Goal: Information Seeking & Learning: Learn about a topic

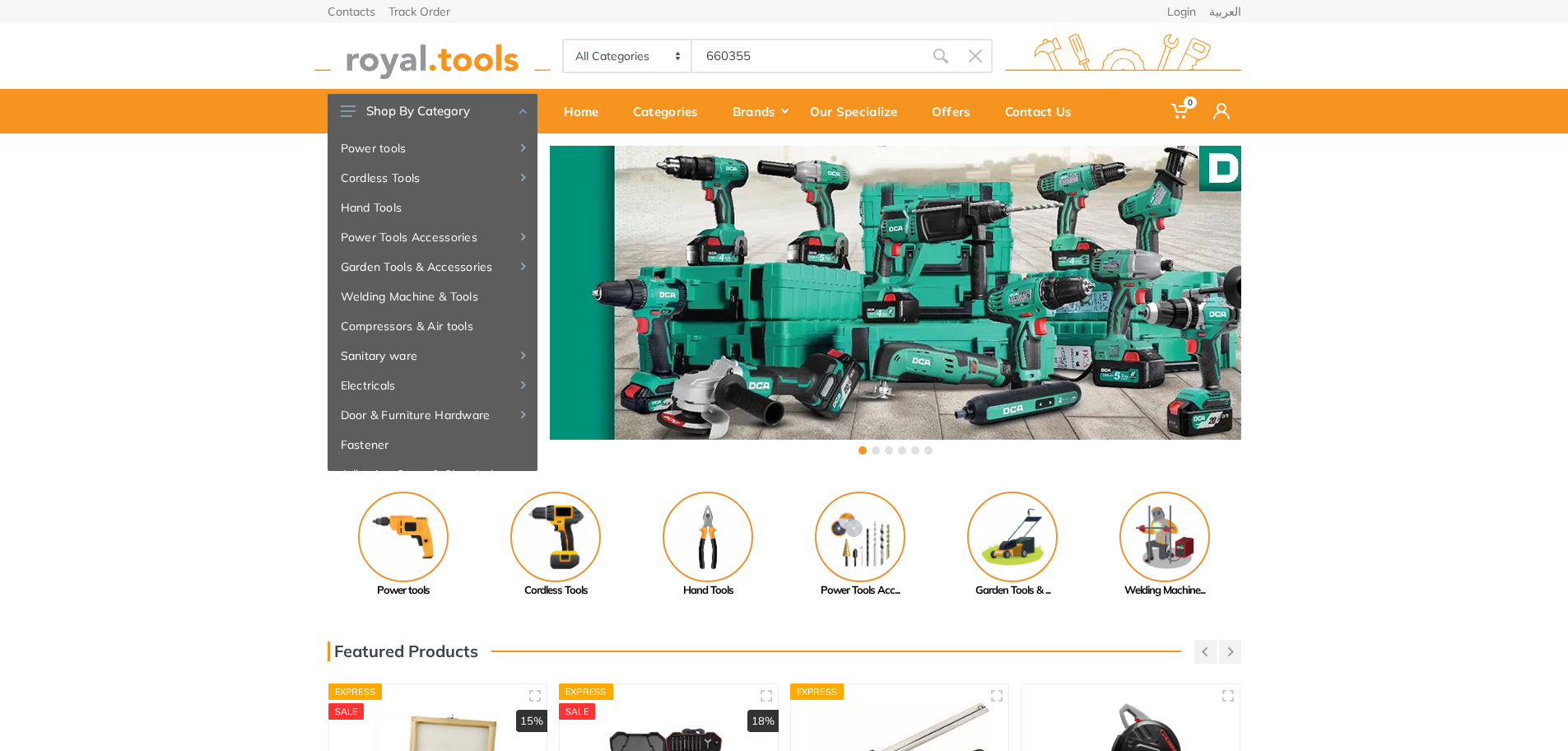
type input "660355"
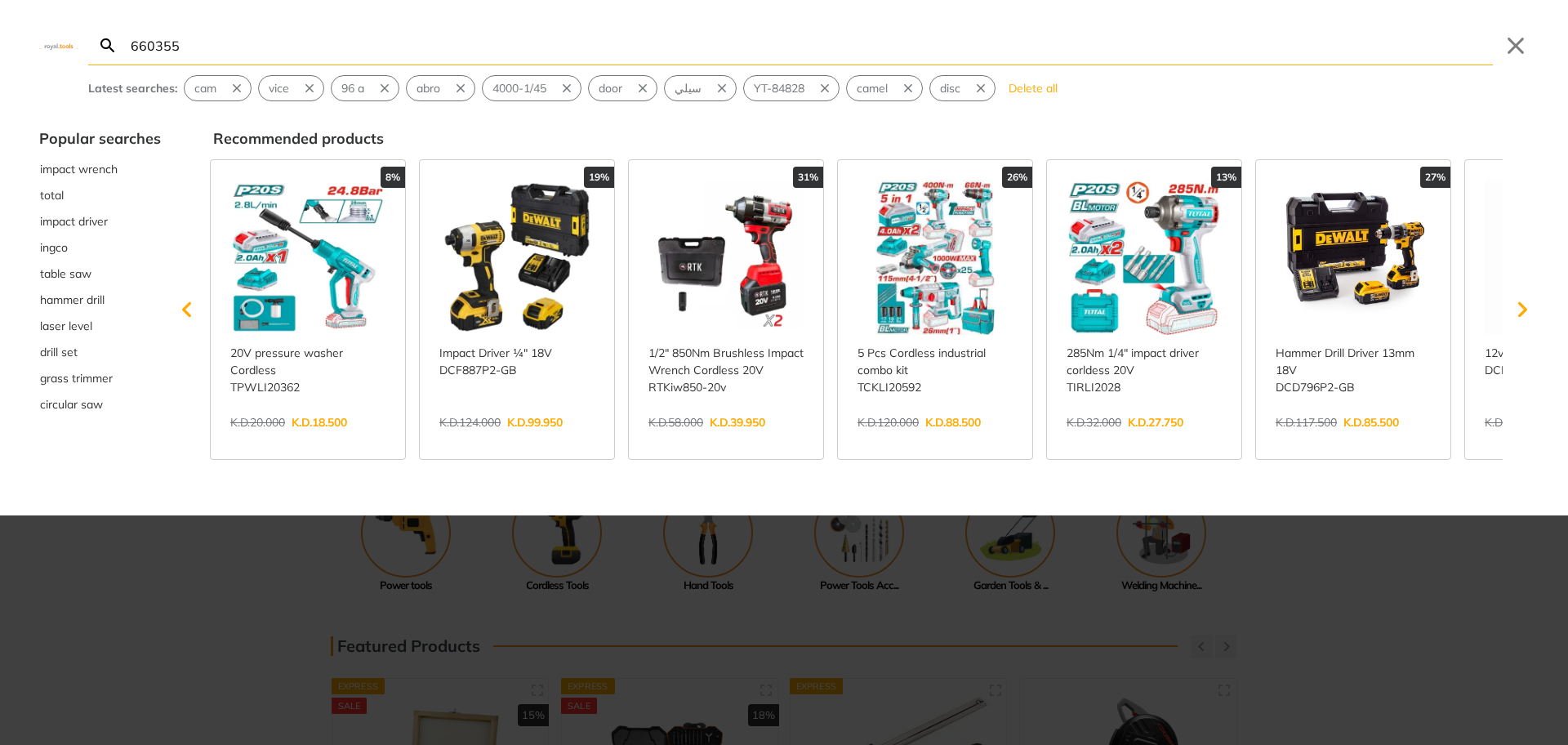
type input "660355"
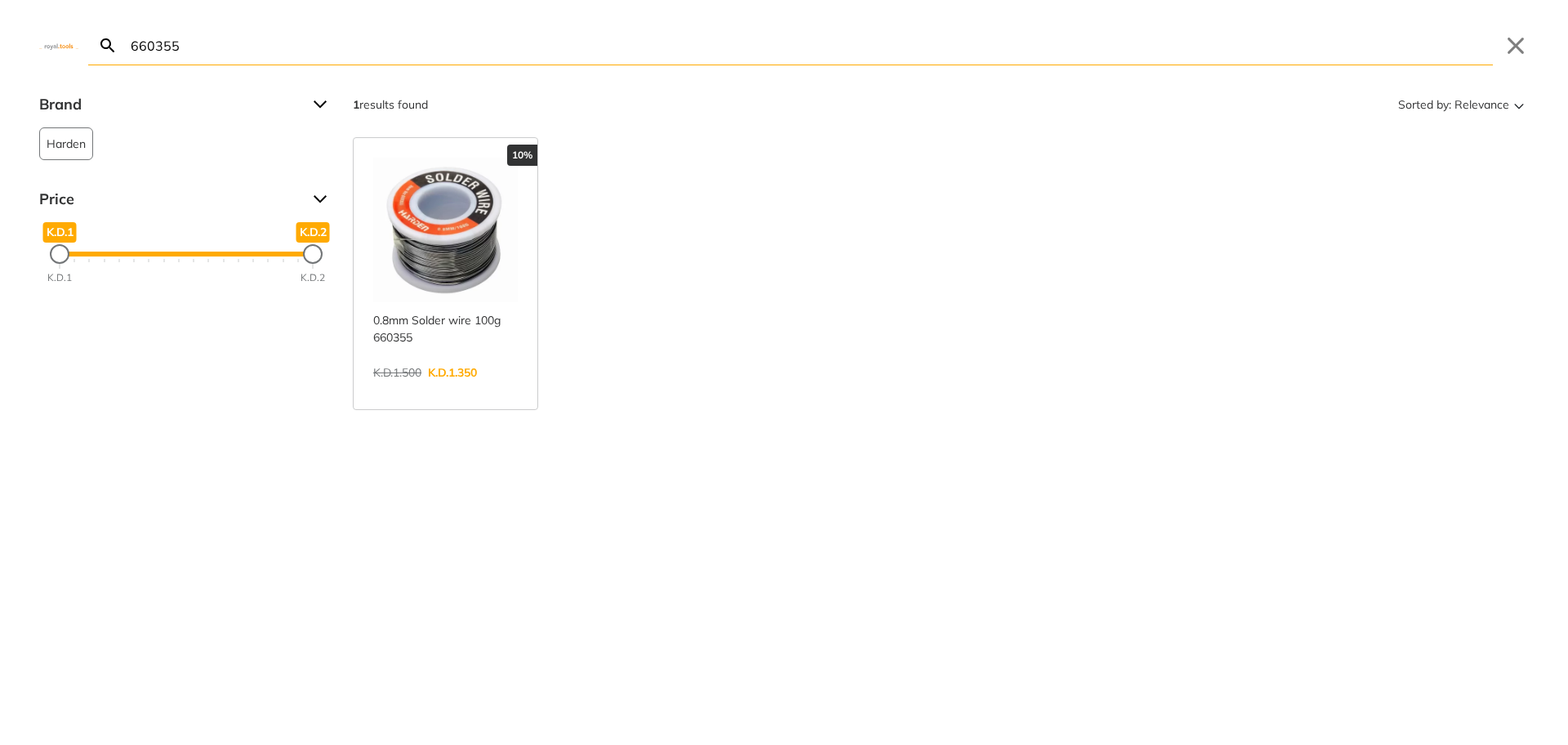
drag, startPoint x: 502, startPoint y: 38, endPoint x: 53, endPoint y: 42, distance: 449.0
click at [53, 42] on div "Search 660355 Submit Close" at bounding box center [784, 32] width 1568 height 66
click at [318, 53] on input "660355" at bounding box center [809, 46] width 1365 height 39
drag, startPoint x: 150, startPoint y: 30, endPoint x: 82, endPoint y: 12, distance: 70.3
click at [82, 12] on div "Search 660355 Submit Close" at bounding box center [784, 32] width 1568 height 66
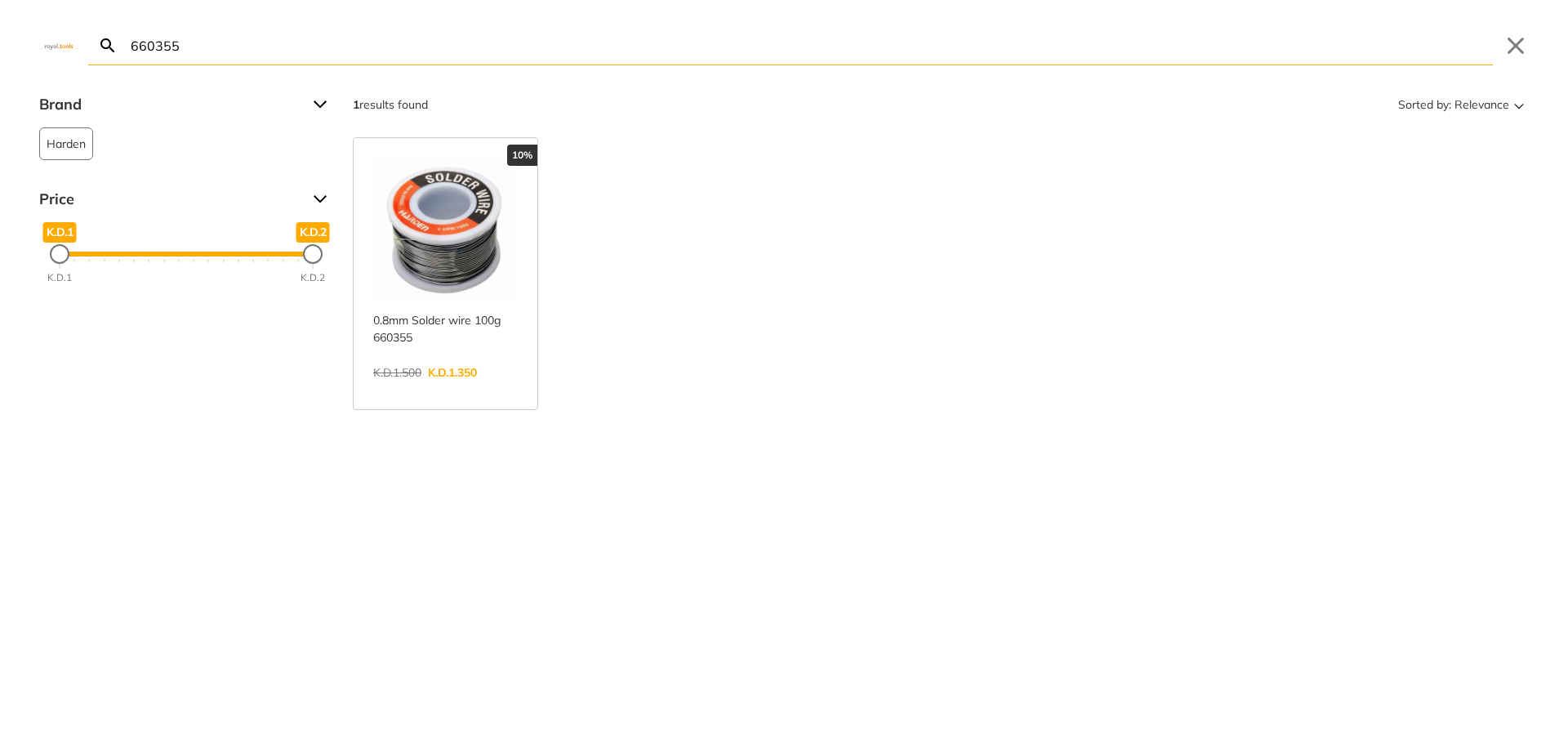
paste input "6"
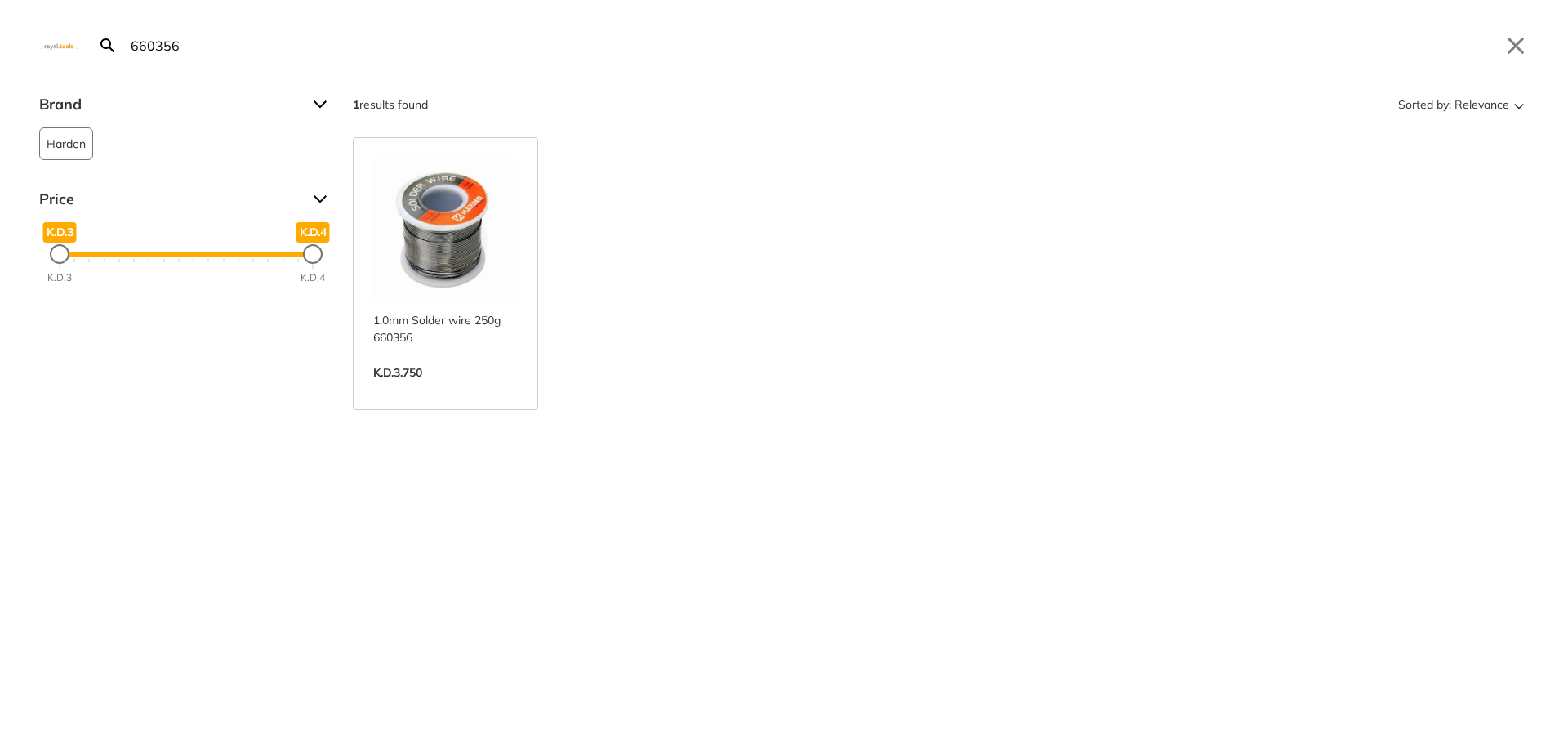
drag, startPoint x: 444, startPoint y: 46, endPoint x: 140, endPoint y: 42, distance: 304.0
click at [140, 42] on input "660356" at bounding box center [809, 46] width 1365 height 39
paste input "247"
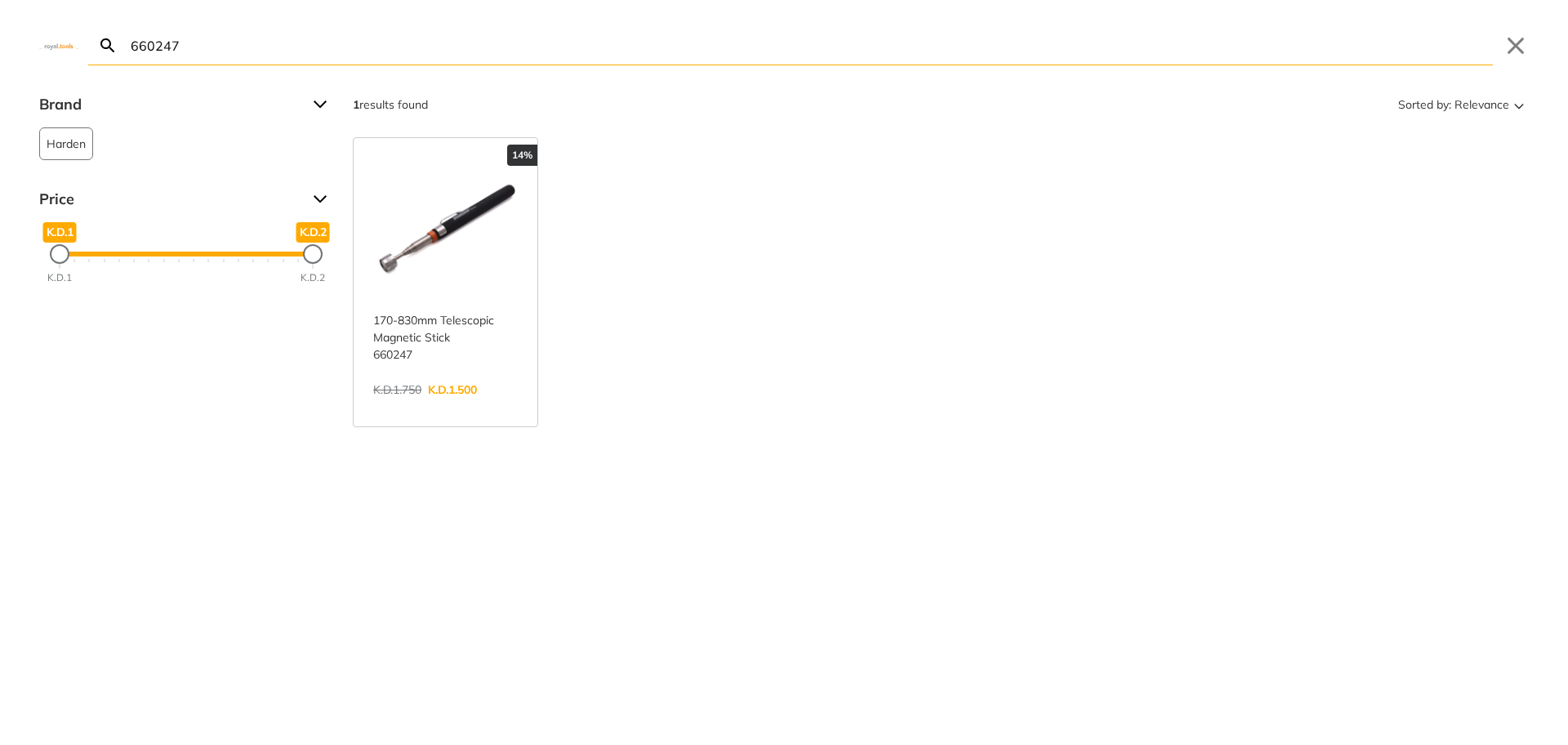
click at [317, 43] on input "660247" at bounding box center [809, 46] width 1365 height 39
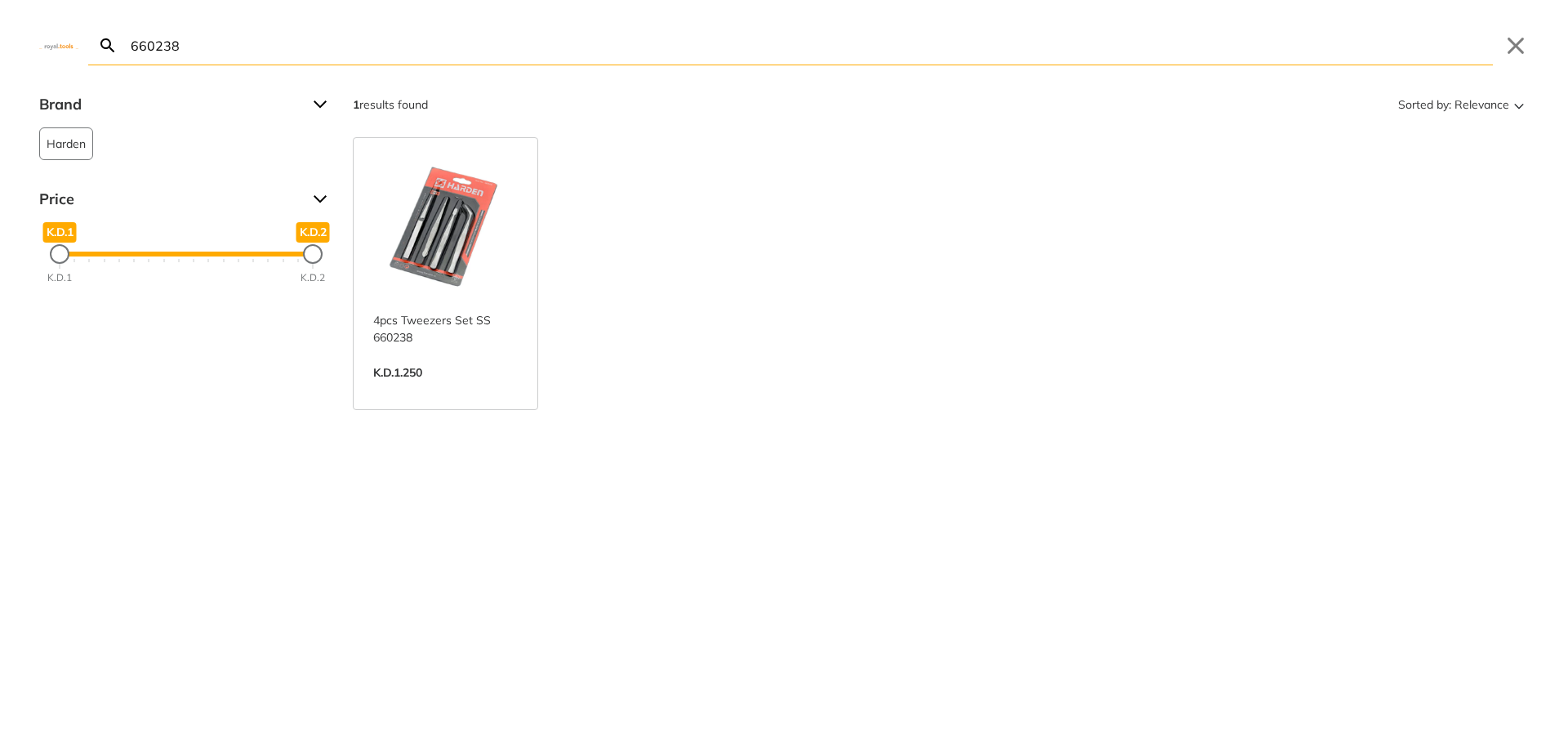
click at [320, 47] on input "660238" at bounding box center [809, 46] width 1365 height 39
click at [268, 53] on input "541004" at bounding box center [809, 46] width 1365 height 39
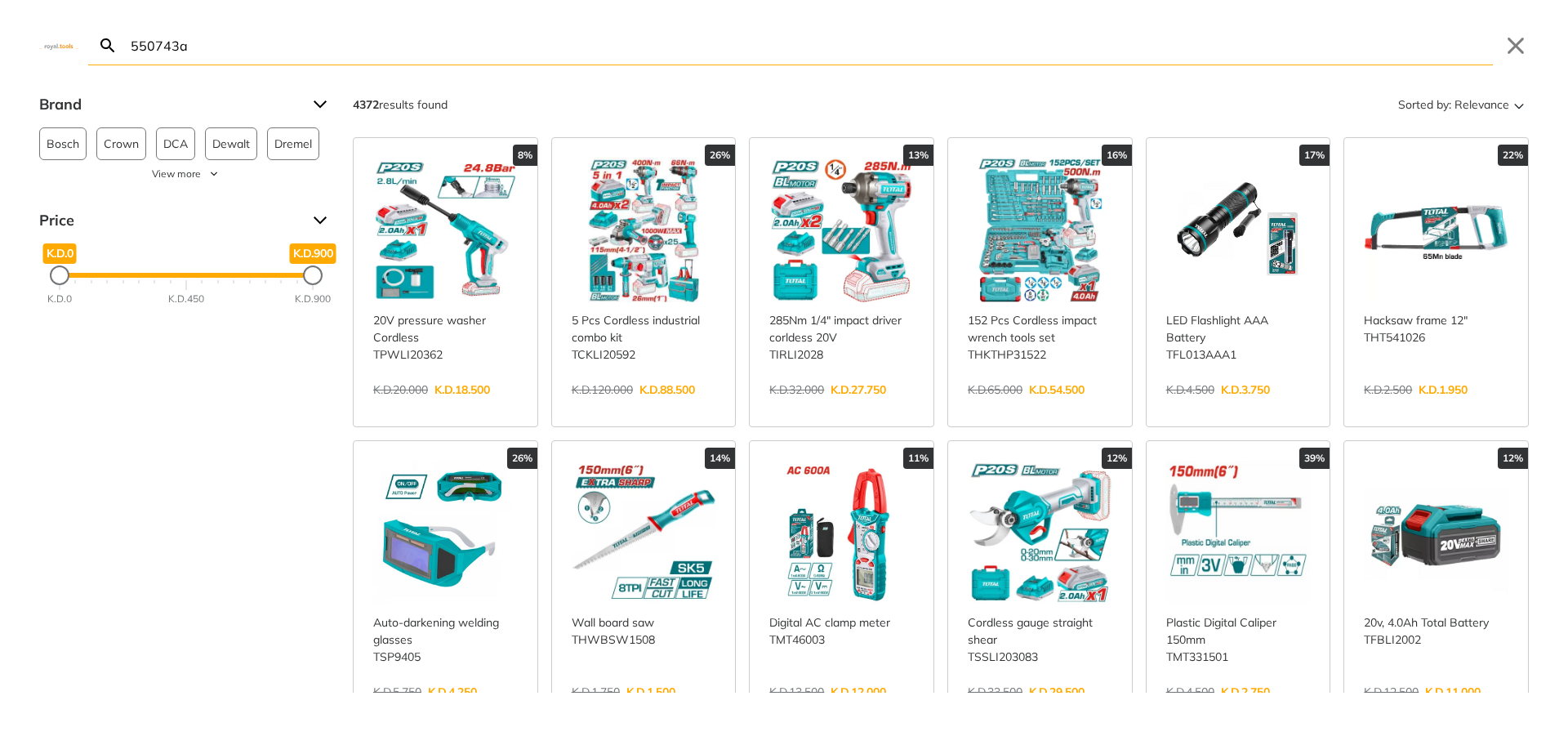
click at [266, 51] on input "550743a" at bounding box center [809, 46] width 1365 height 39
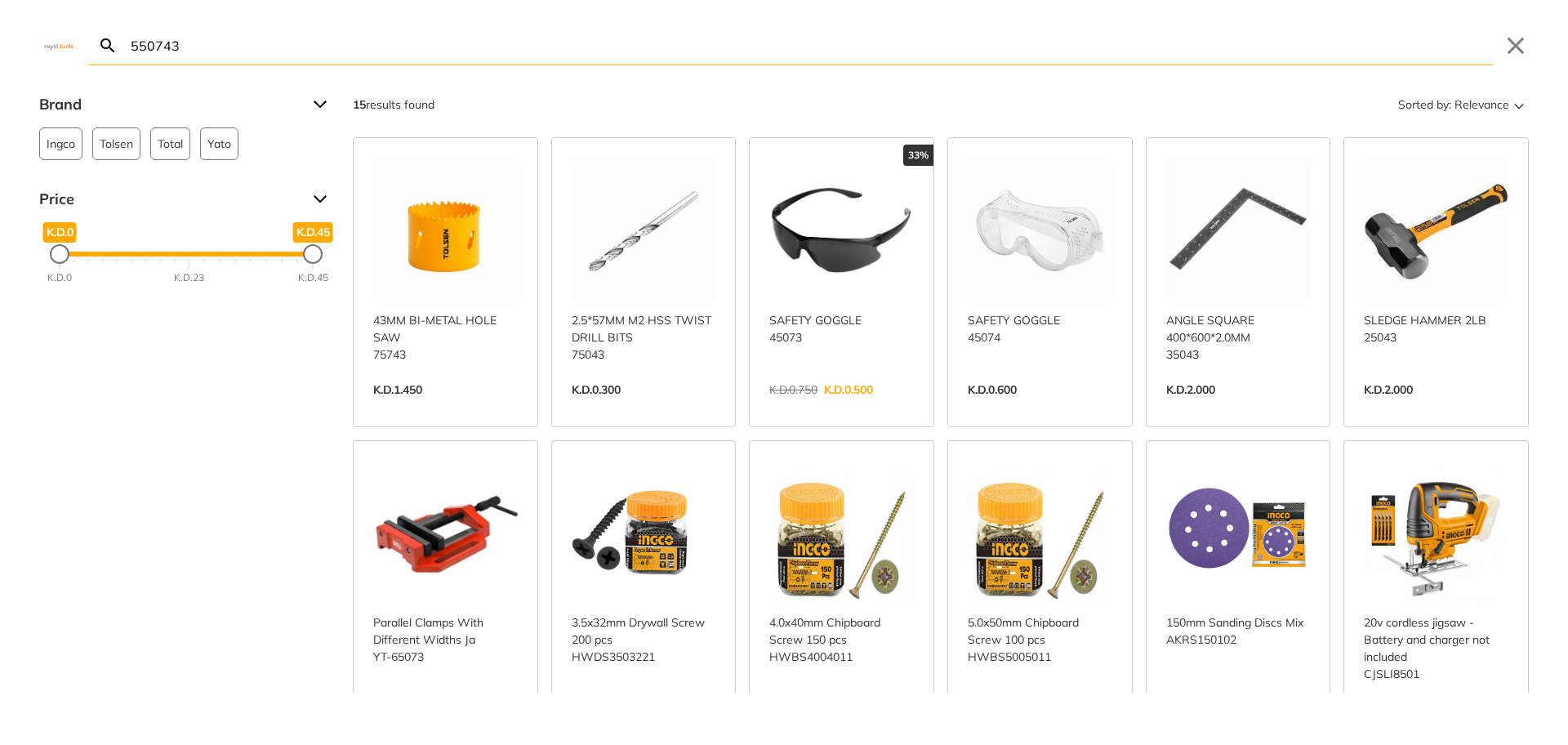
paste input "search"
paste input "SDS Plus hexagon socket set 3-piece adapter"
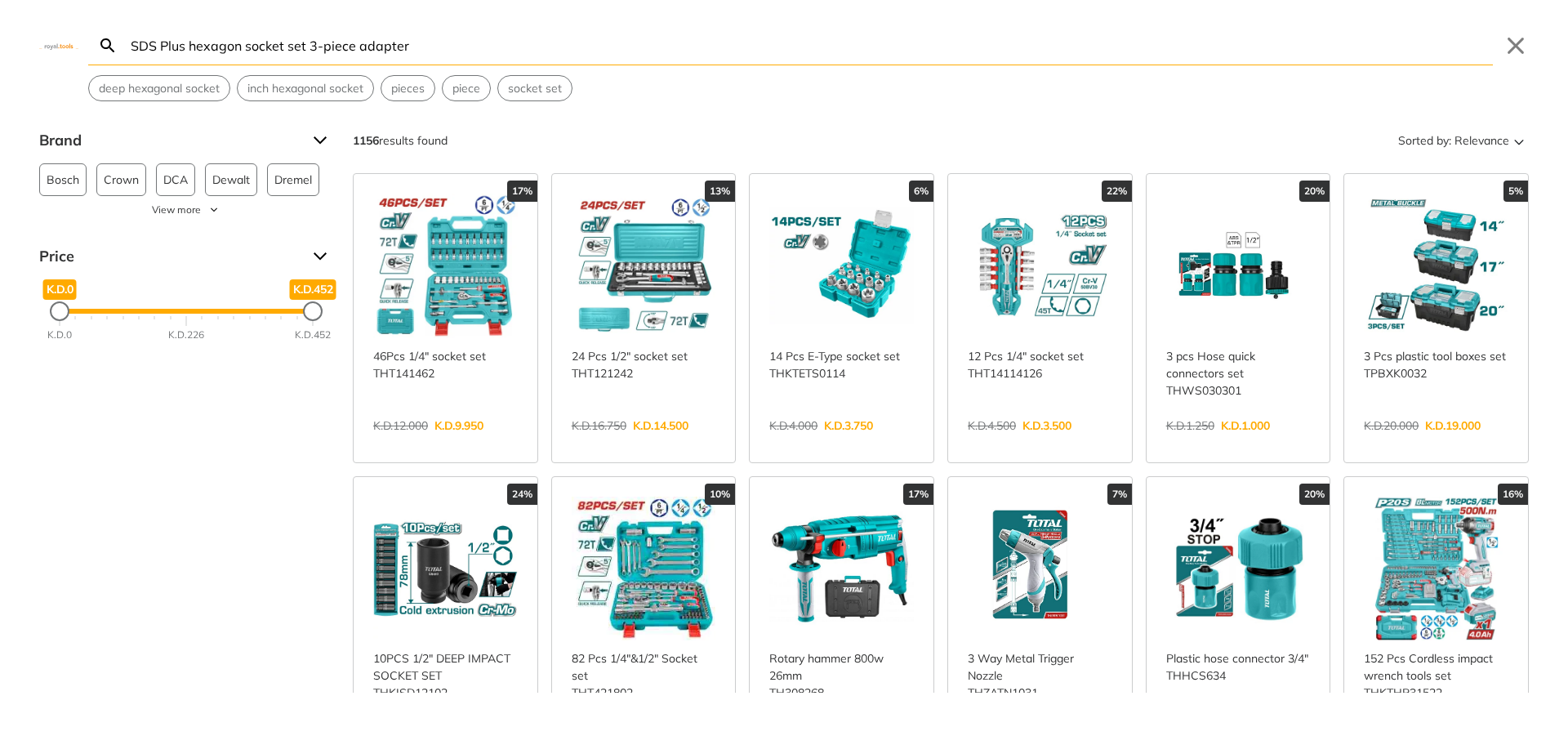
drag, startPoint x: 420, startPoint y: 52, endPoint x: 275, endPoint y: 61, distance: 145.3
click at [274, 65] on form "Search SDS Plus hexagon socket set 3-piece adapter Submit" at bounding box center [791, 46] width 1405 height 39
click at [284, 49] on input "SDS Plus hexagon socket set 3-piece adapter" at bounding box center [809, 46] width 1365 height 39
drag, startPoint x: 284, startPoint y: 46, endPoint x: 53, endPoint y: 34, distance: 231.3
click at [53, 34] on div "Search SDS Plus hexagon socket set 3-piece adapter Submit Close deep hexagonal …" at bounding box center [784, 51] width 1568 height 102
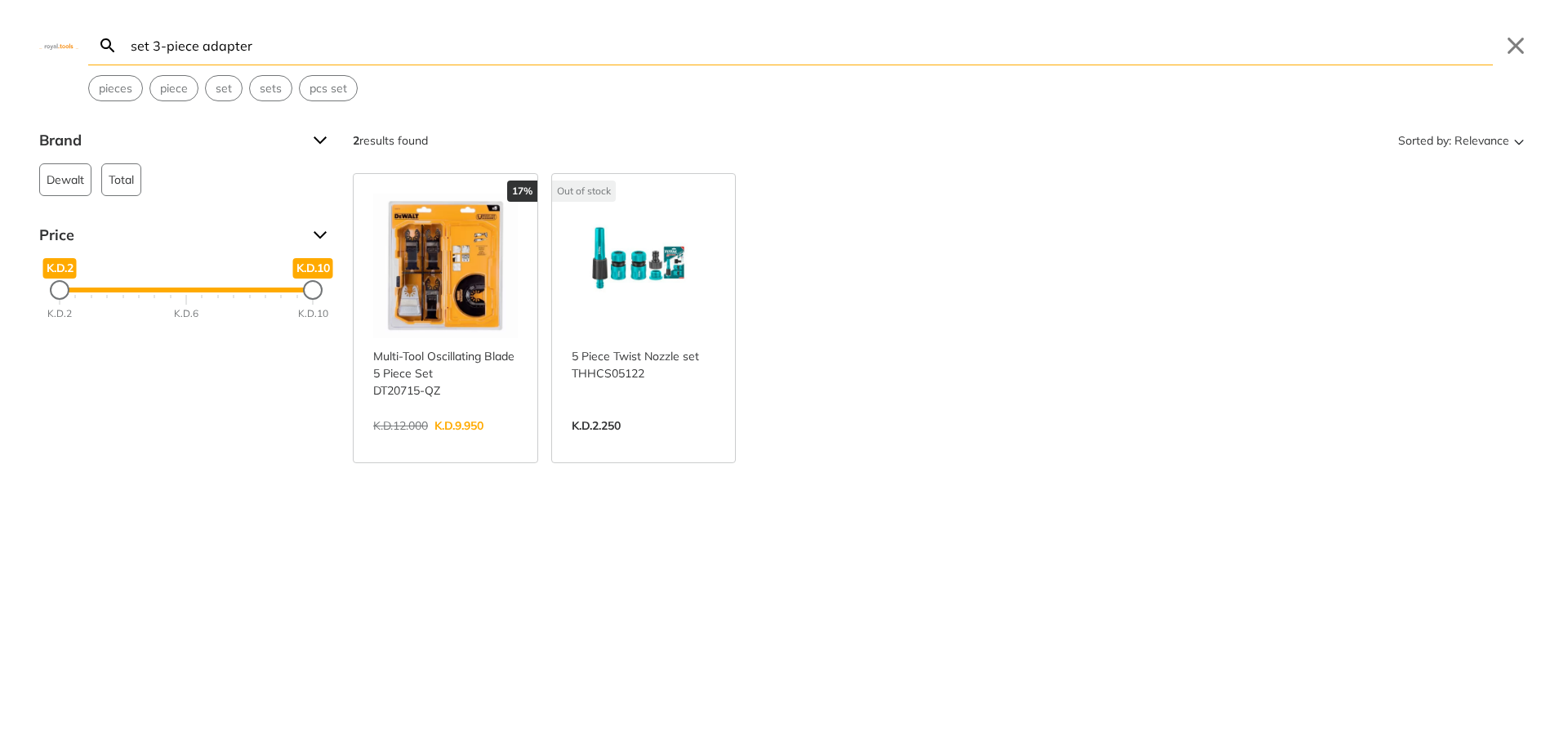
click at [173, 56] on input "set 3-piece adapter" at bounding box center [809, 46] width 1365 height 39
drag, startPoint x: 166, startPoint y: 46, endPoint x: 0, endPoint y: -20, distance: 178.6
click at [0, 0] on html "0" at bounding box center [784, 372] width 1568 height 745
drag, startPoint x: 164, startPoint y: 40, endPoint x: 0, endPoint y: 1, distance: 168.6
click at [0, 1] on div "Search piece adapter Submit Close pieces piece" at bounding box center [784, 51] width 1568 height 102
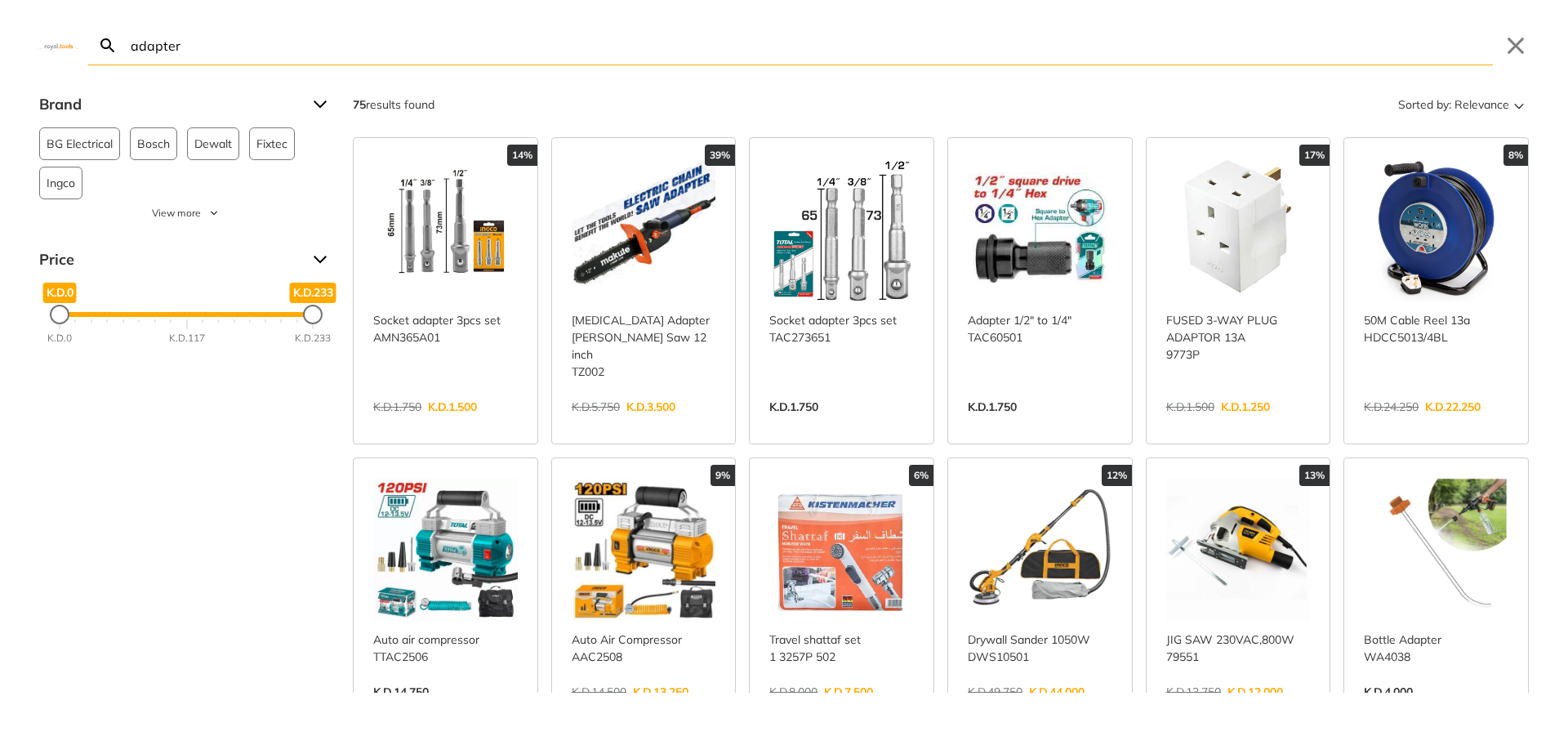
type input "adapter"
click at [432, 423] on link "View more →" at bounding box center [445, 423] width 145 height 0
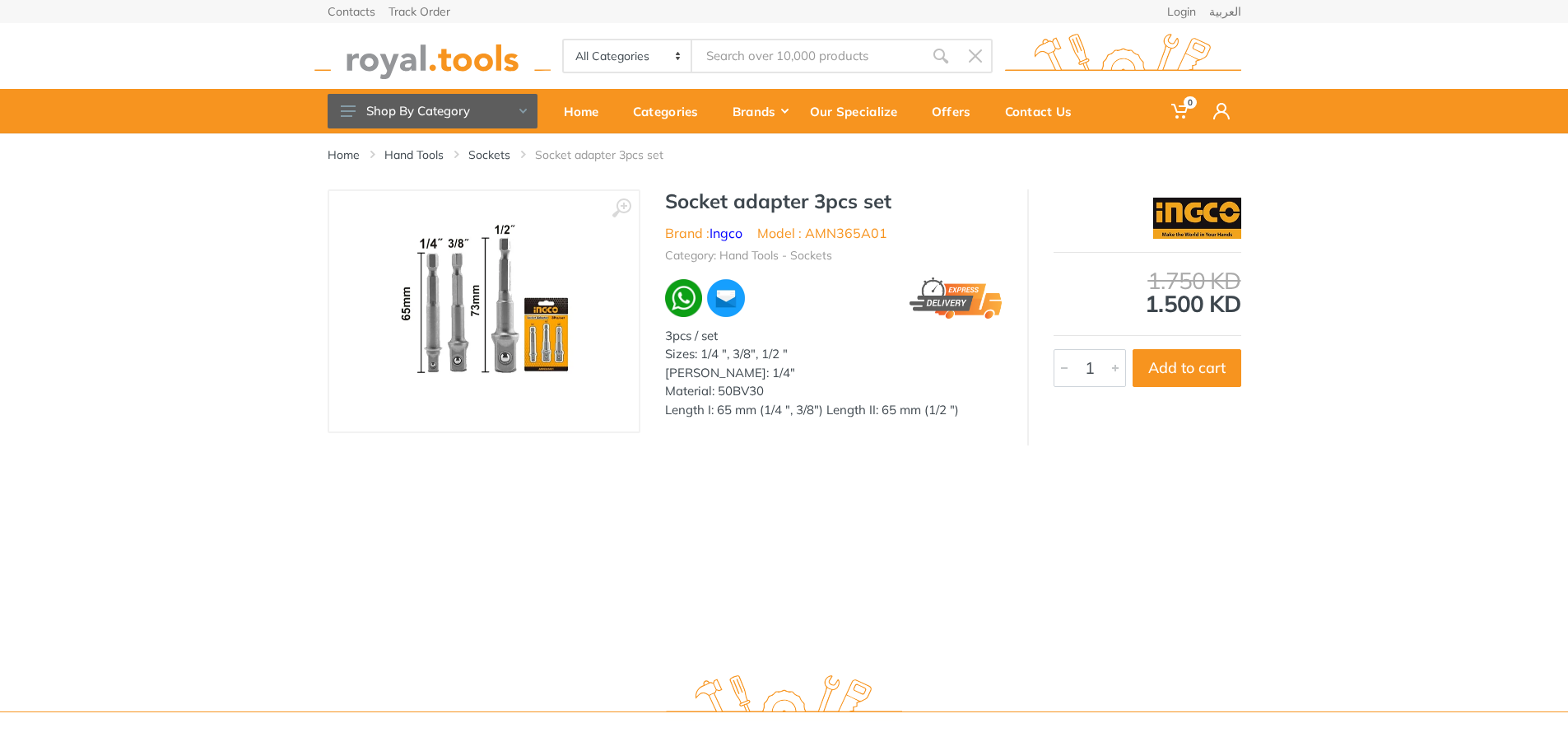
type input "adapter"
click at [1234, 18] on link "العربية" at bounding box center [1224, 11] width 32 height 11
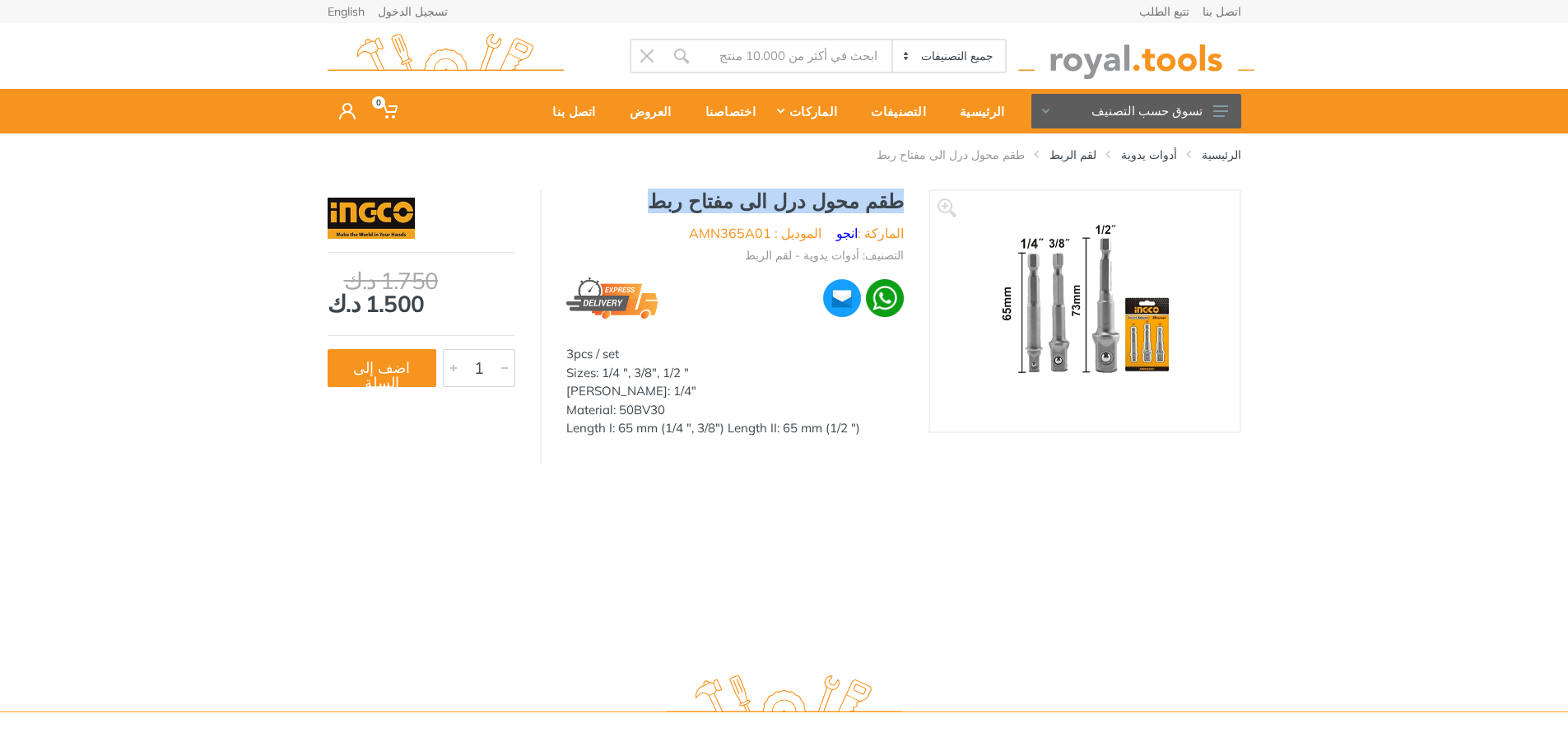
drag, startPoint x: 905, startPoint y: 201, endPoint x: 663, endPoint y: 195, distance: 242.1
click at [663, 195] on div "طقم محول درل الى مفتاح ربط الماركة : انجو الموديل : AMN365A01 التصنيف: أدوات يد…" at bounding box center [735, 318] width 387 height 258
copy h1 "طقم محول درل الى مفتاح ربط"
click at [734, 192] on h1 "طقم محول درل الى مفتاح ربط" at bounding box center [735, 201] width 337 height 24
click at [344, 10] on link "English" at bounding box center [346, 11] width 37 height 11
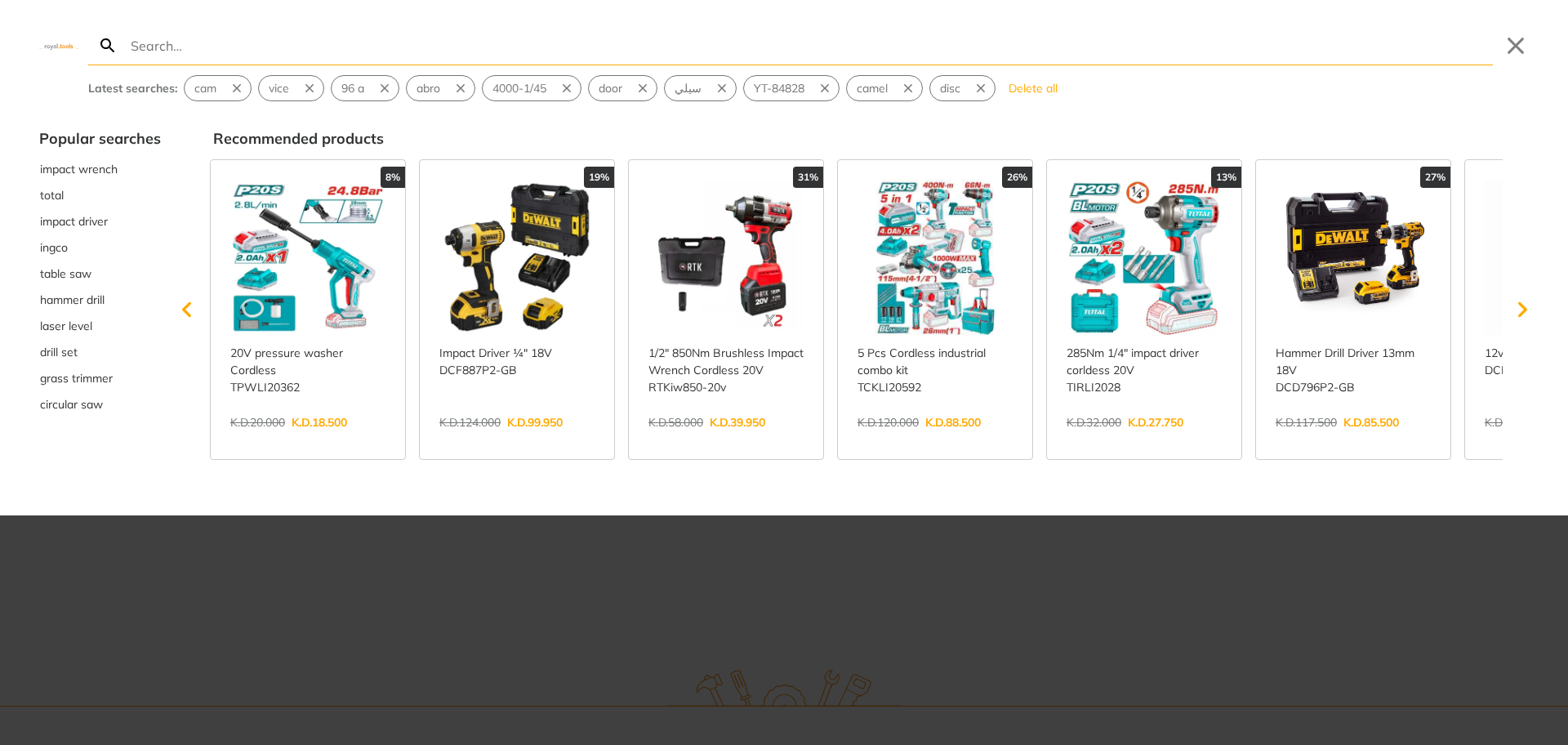
click at [689, 560] on div at bounding box center [784, 372] width 1568 height 745
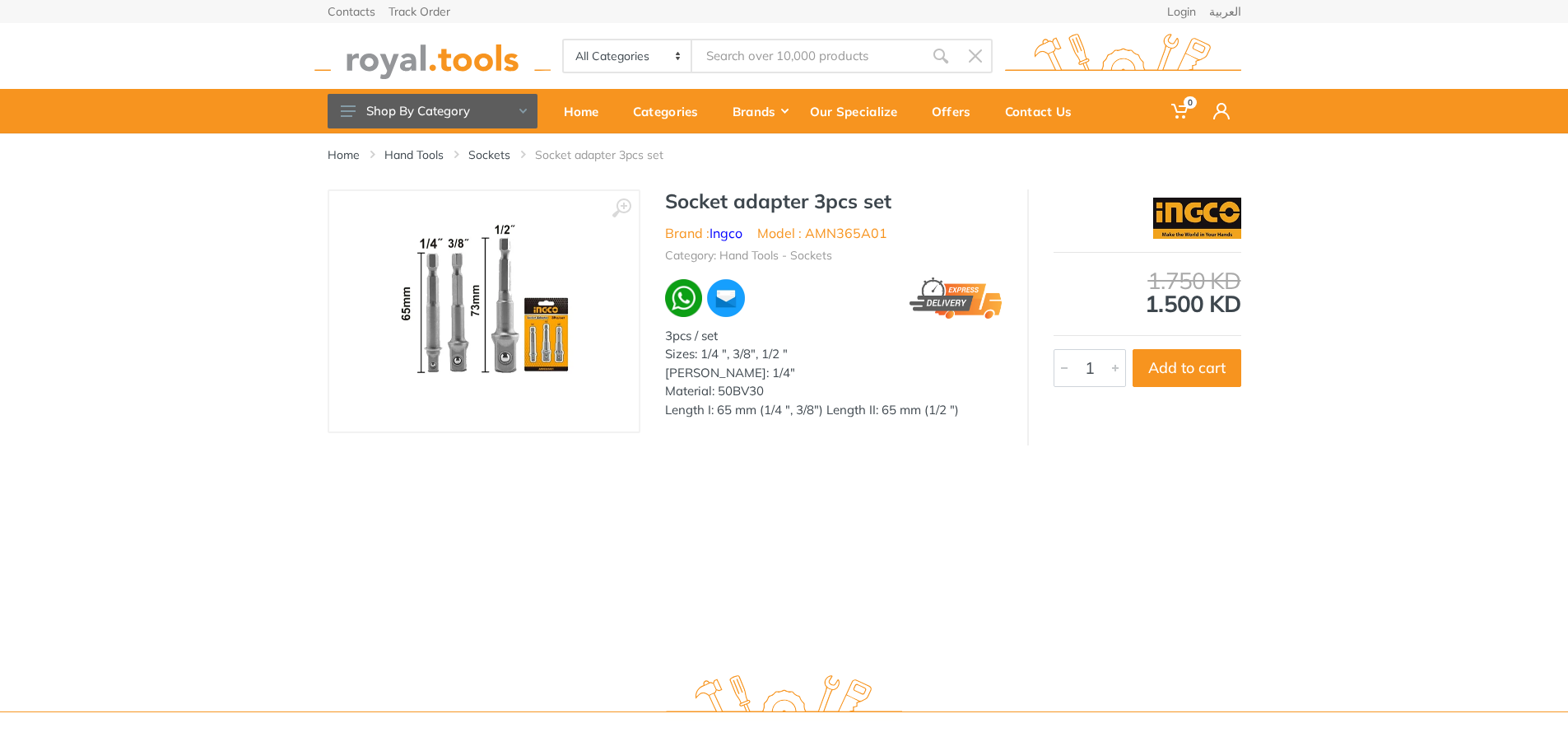
click at [754, 51] on input "Site search" at bounding box center [807, 56] width 231 height 34
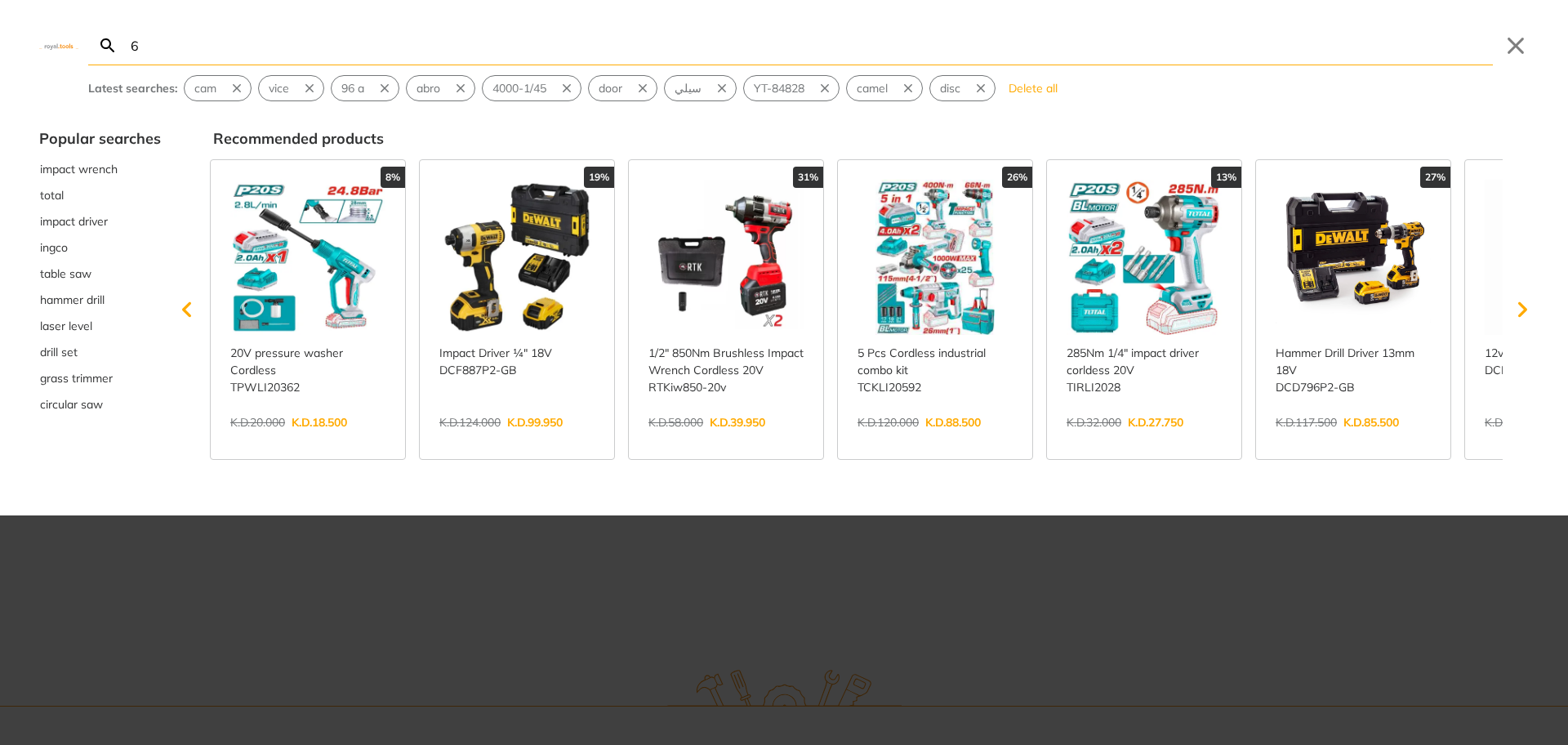
type input "6"
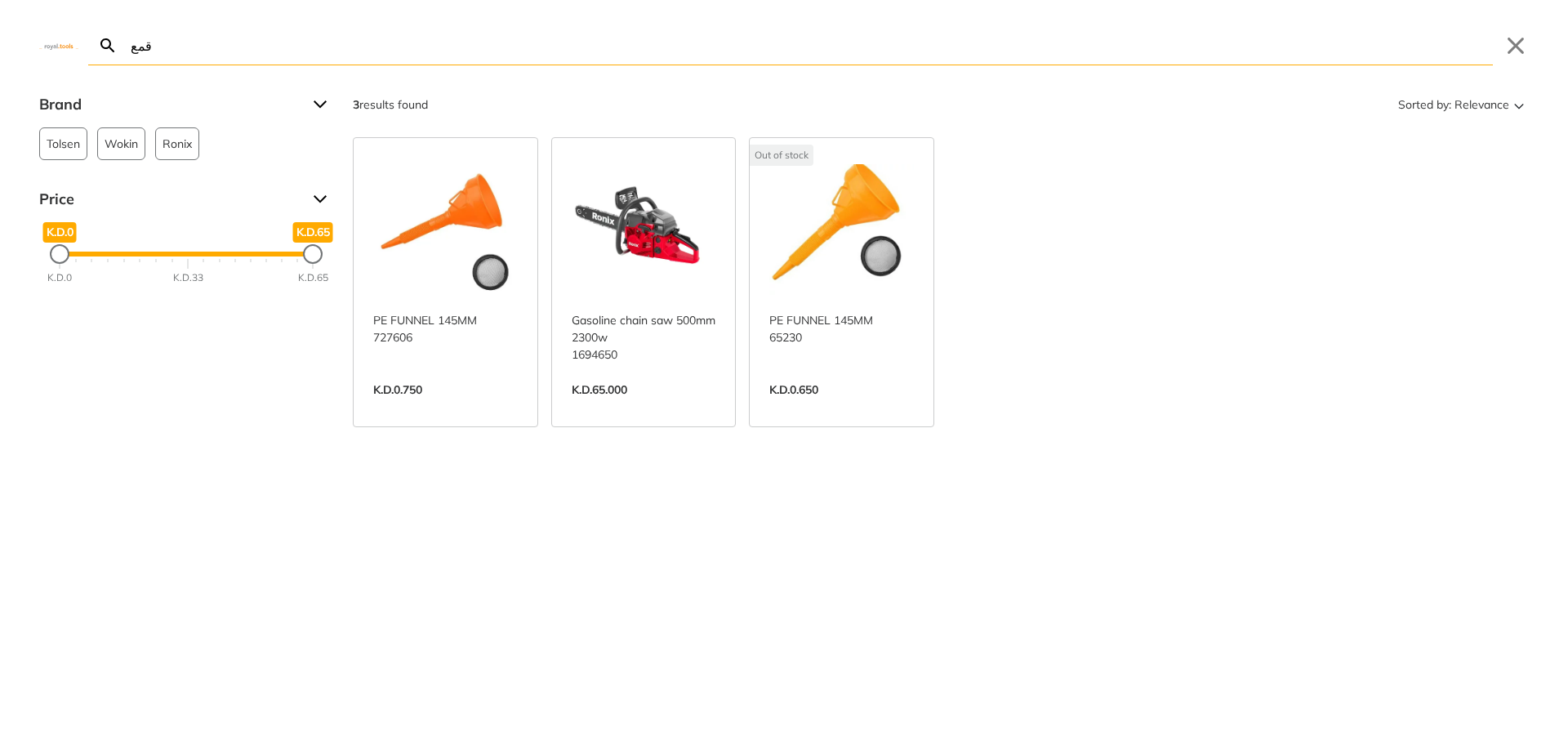
type input "قمع"
click at [484, 407] on link "View more →" at bounding box center [445, 407] width 145 height 0
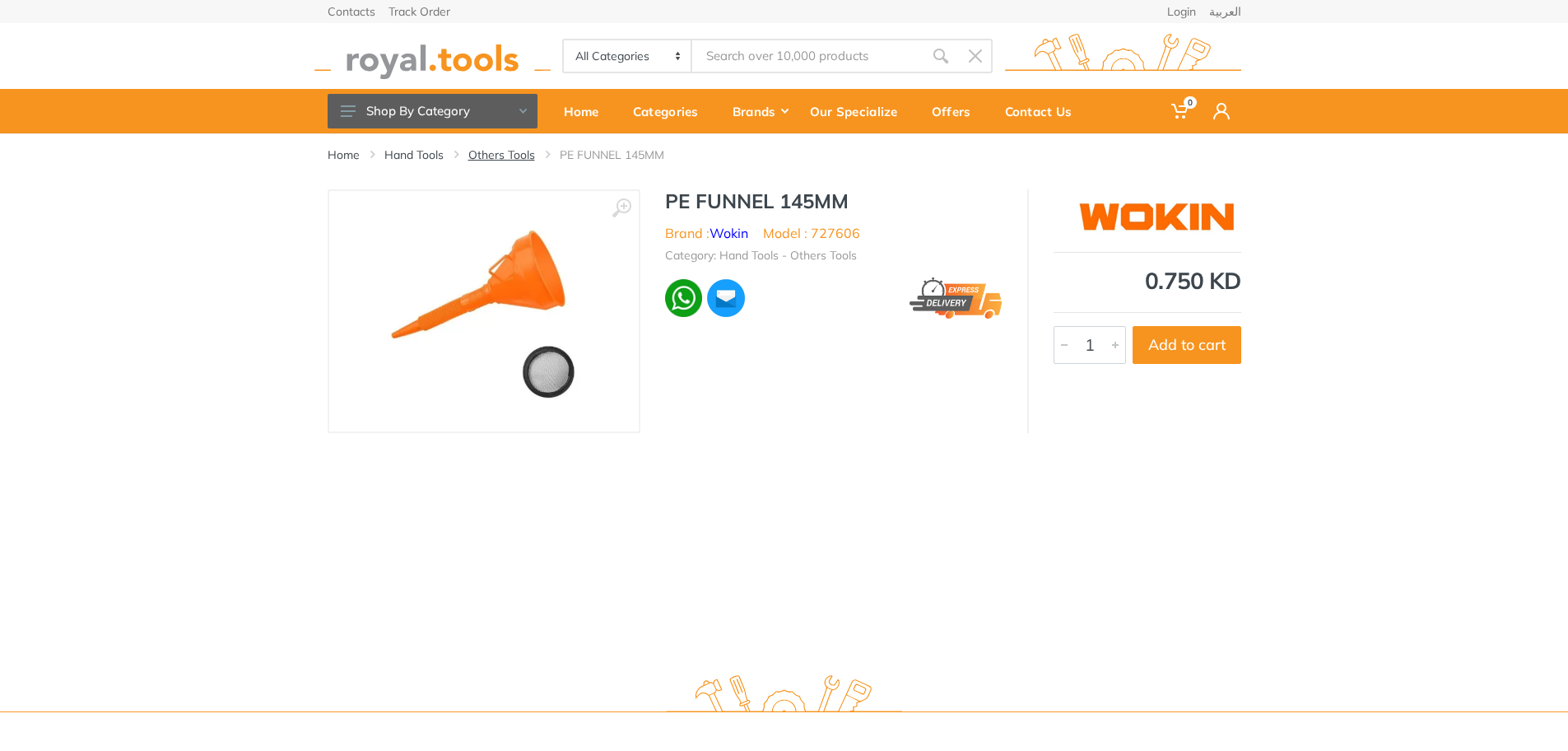
type input "قمع"
drag, startPoint x: 764, startPoint y: 66, endPoint x: 632, endPoint y: 54, distance: 132.5
click at [632, 54] on div "All Categories Power tools Cordless Tools Hand Tools Power Tools Accessories Ga…" at bounding box center [776, 56] width 430 height 34
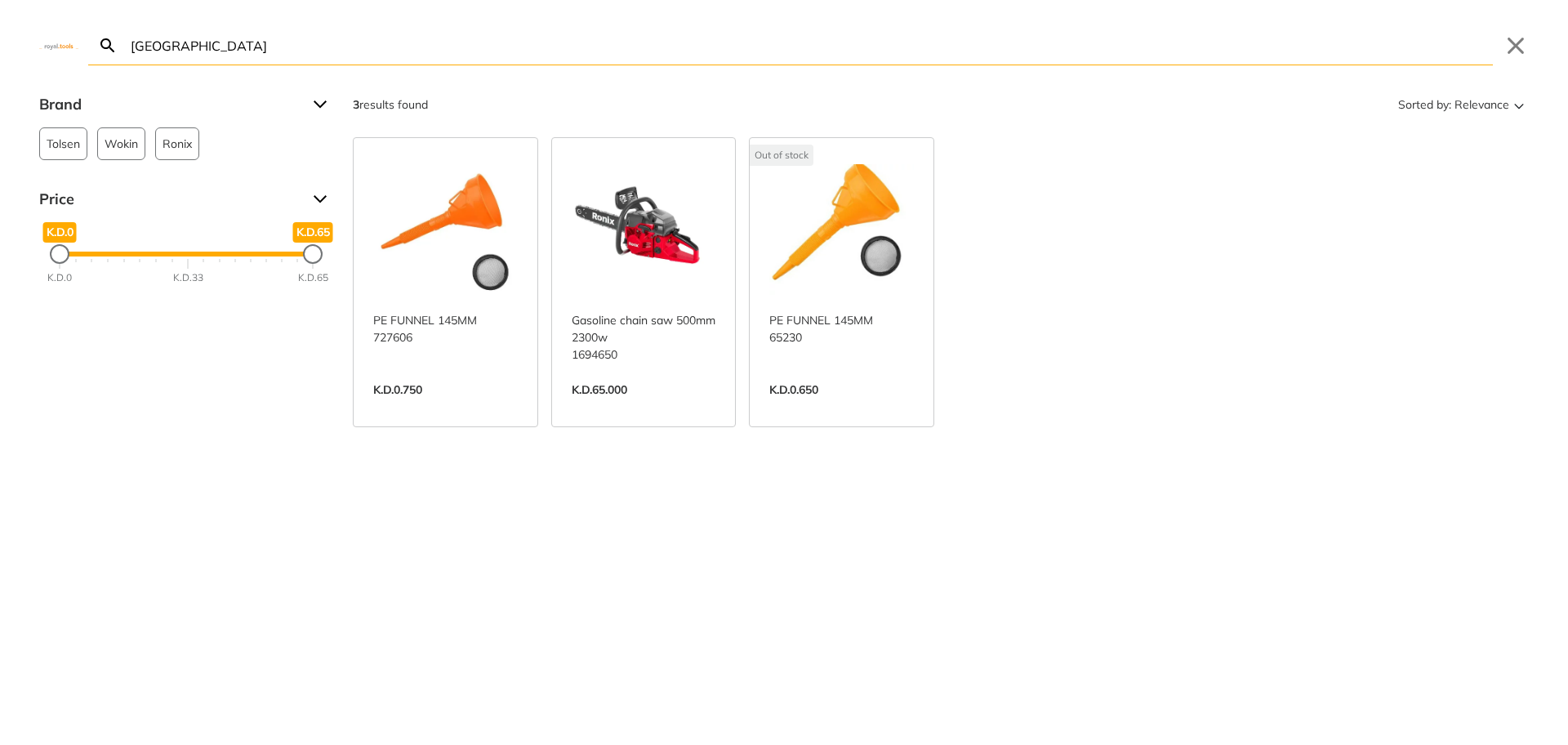
type input "ق"
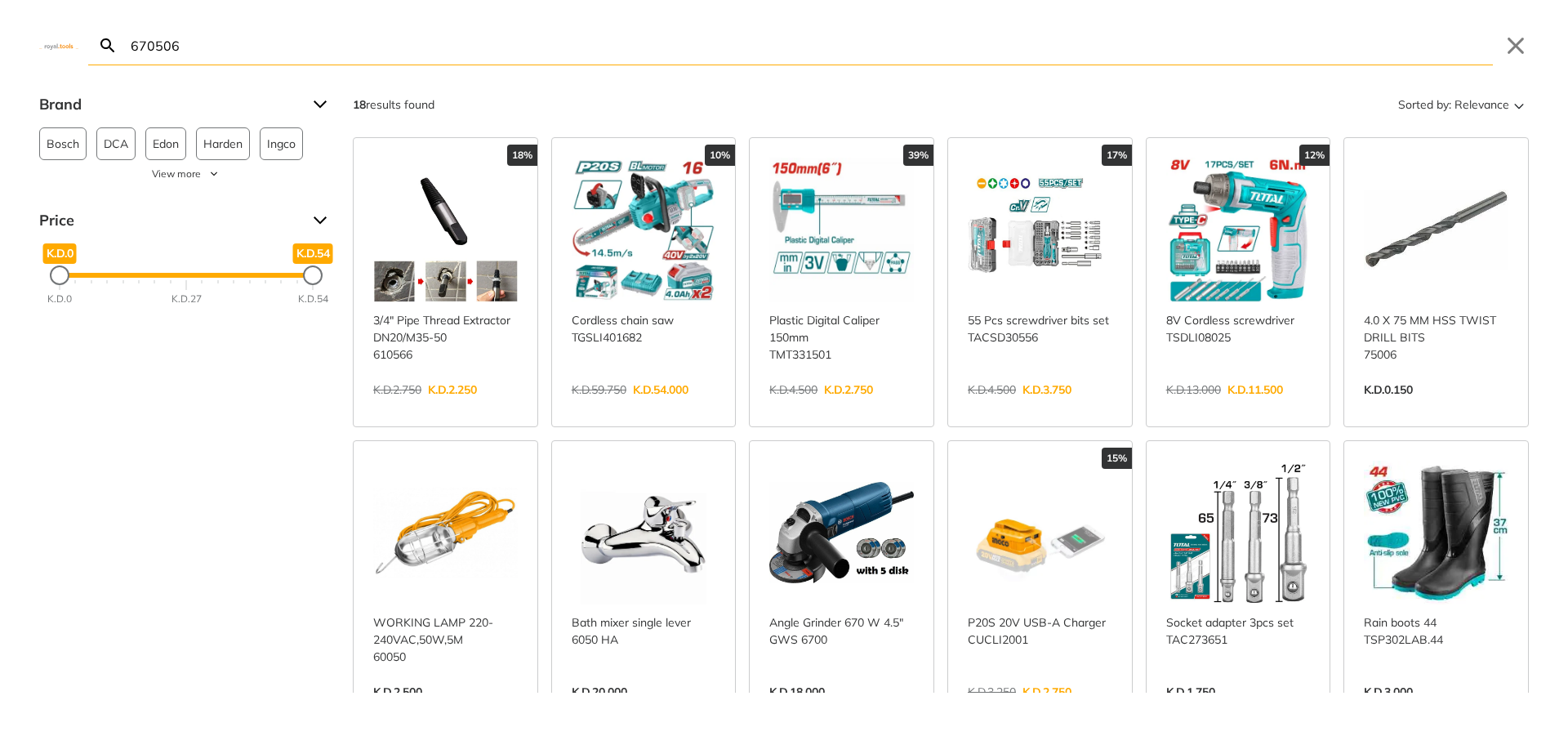
type input "670506"
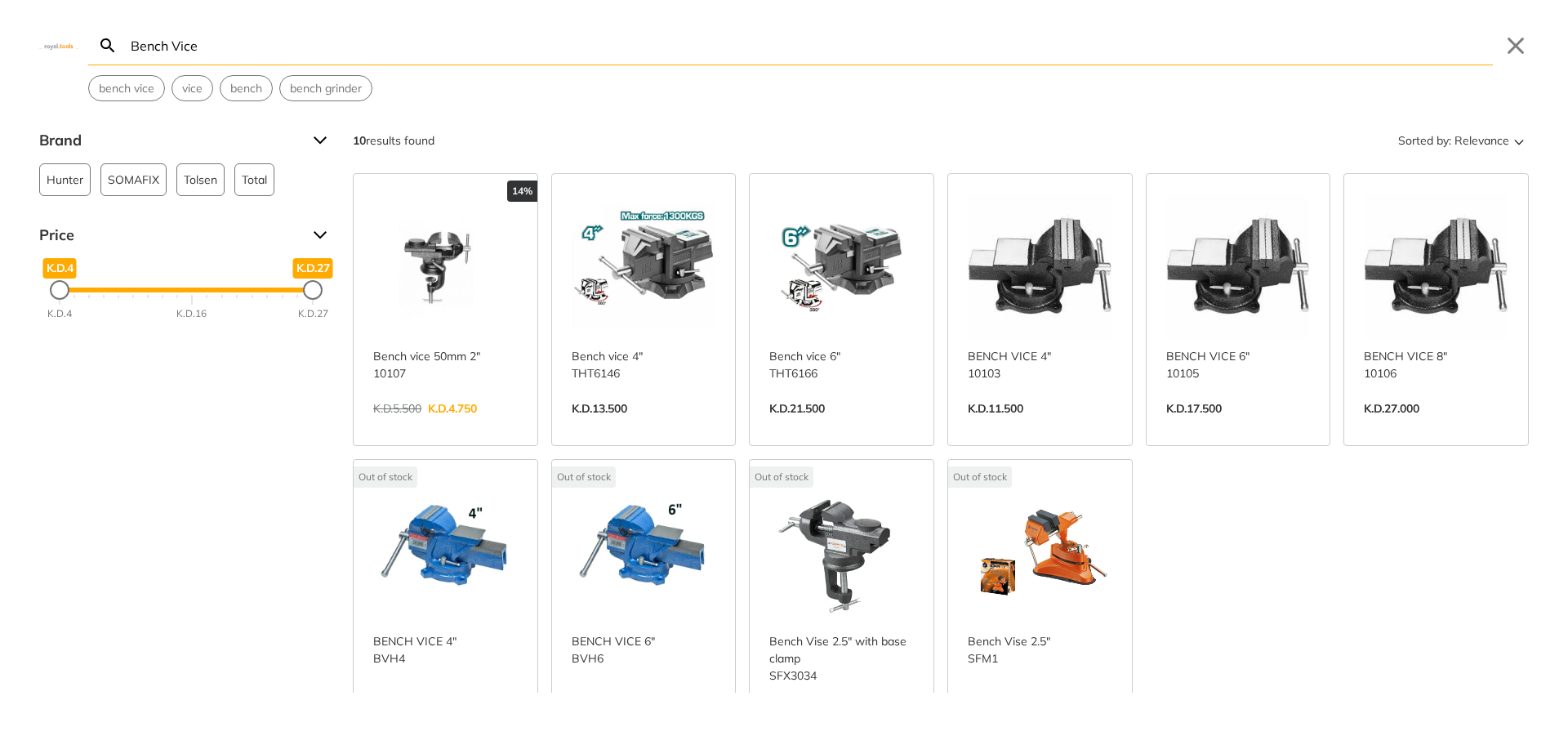
type input "Bench Vice"
click at [461, 425] on link "View more →" at bounding box center [445, 425] width 145 height 0
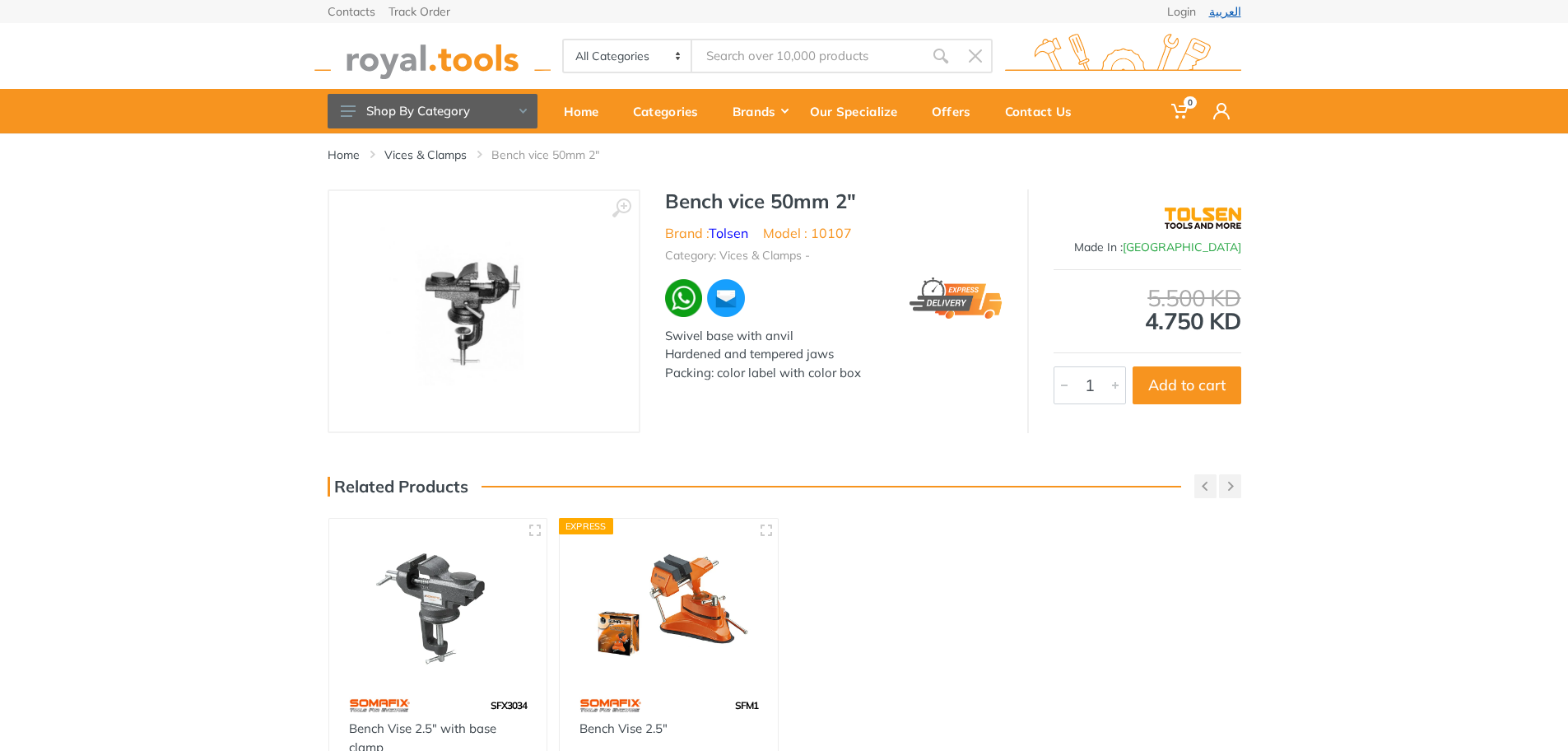
type input "Bench Vice"
click at [1231, 9] on link "العربية" at bounding box center [1224, 11] width 32 height 11
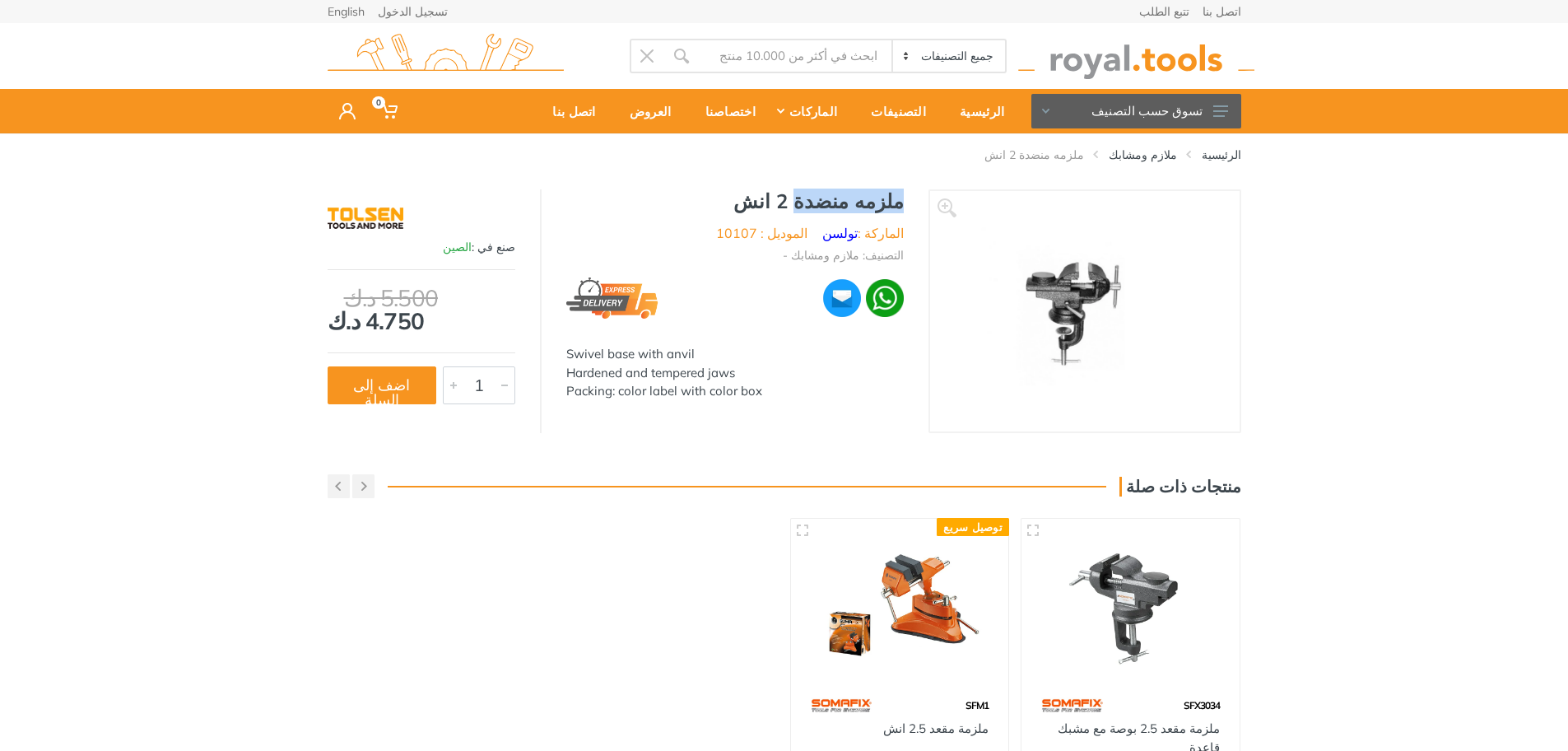
drag, startPoint x: 907, startPoint y: 202, endPoint x: 819, endPoint y: 210, distance: 88.4
click at [819, 210] on div "ملزمه منضدة 2 انش [DEMOGRAPHIC_DATA] : تولسن الموديل : 10107 التصنيف: ملازم ومش…" at bounding box center [735, 300] width 387 height 222
copy h1 "ملزمه منضدة"
click at [349, 12] on link "English" at bounding box center [346, 11] width 37 height 11
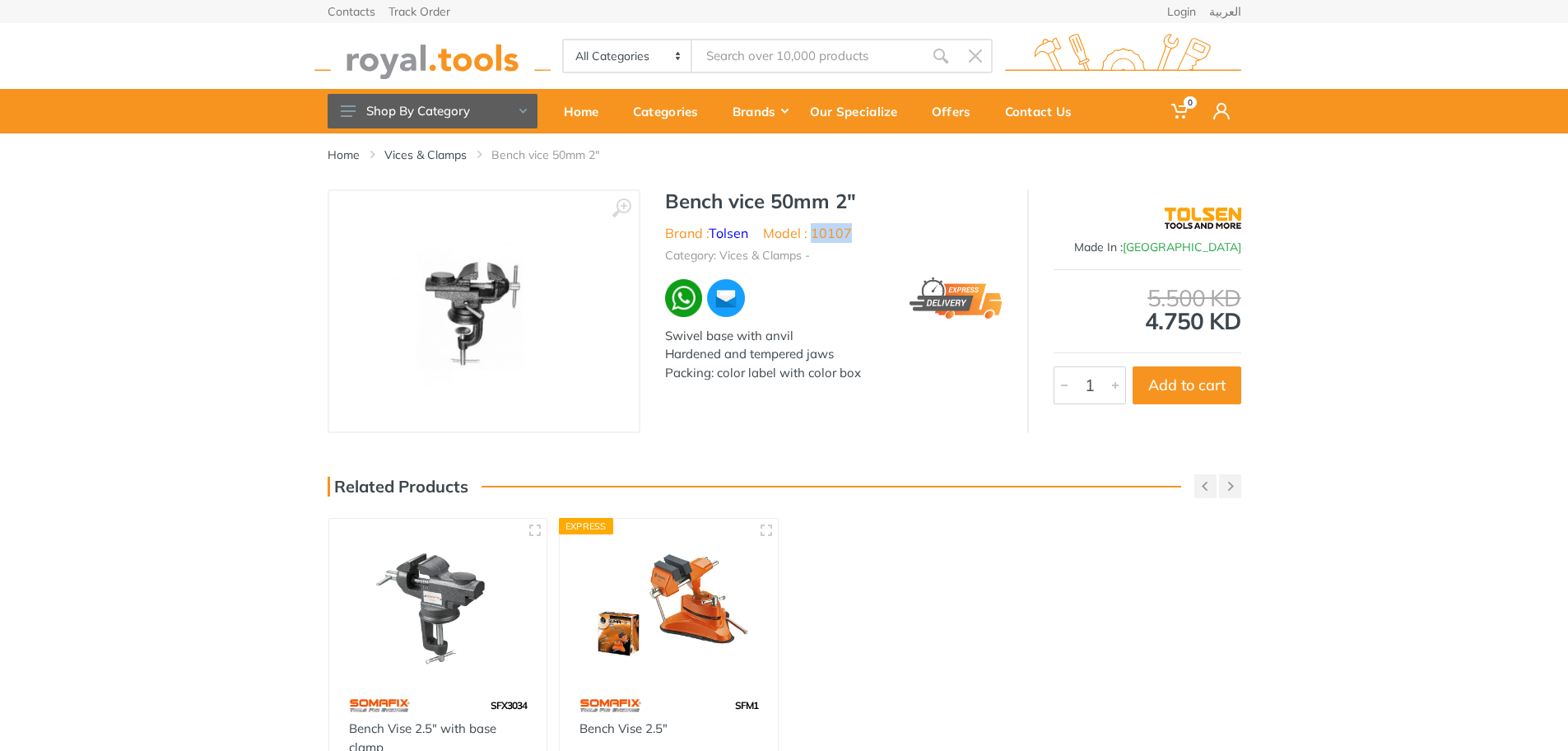
drag, startPoint x: 864, startPoint y: 223, endPoint x: 812, endPoint y: 235, distance: 53.4
click at [812, 235] on ul "Brand : Tolsen Model : 10107" at bounding box center [834, 232] width 337 height 19
copy li "10107"
click at [467, 54] on img at bounding box center [432, 56] width 236 height 45
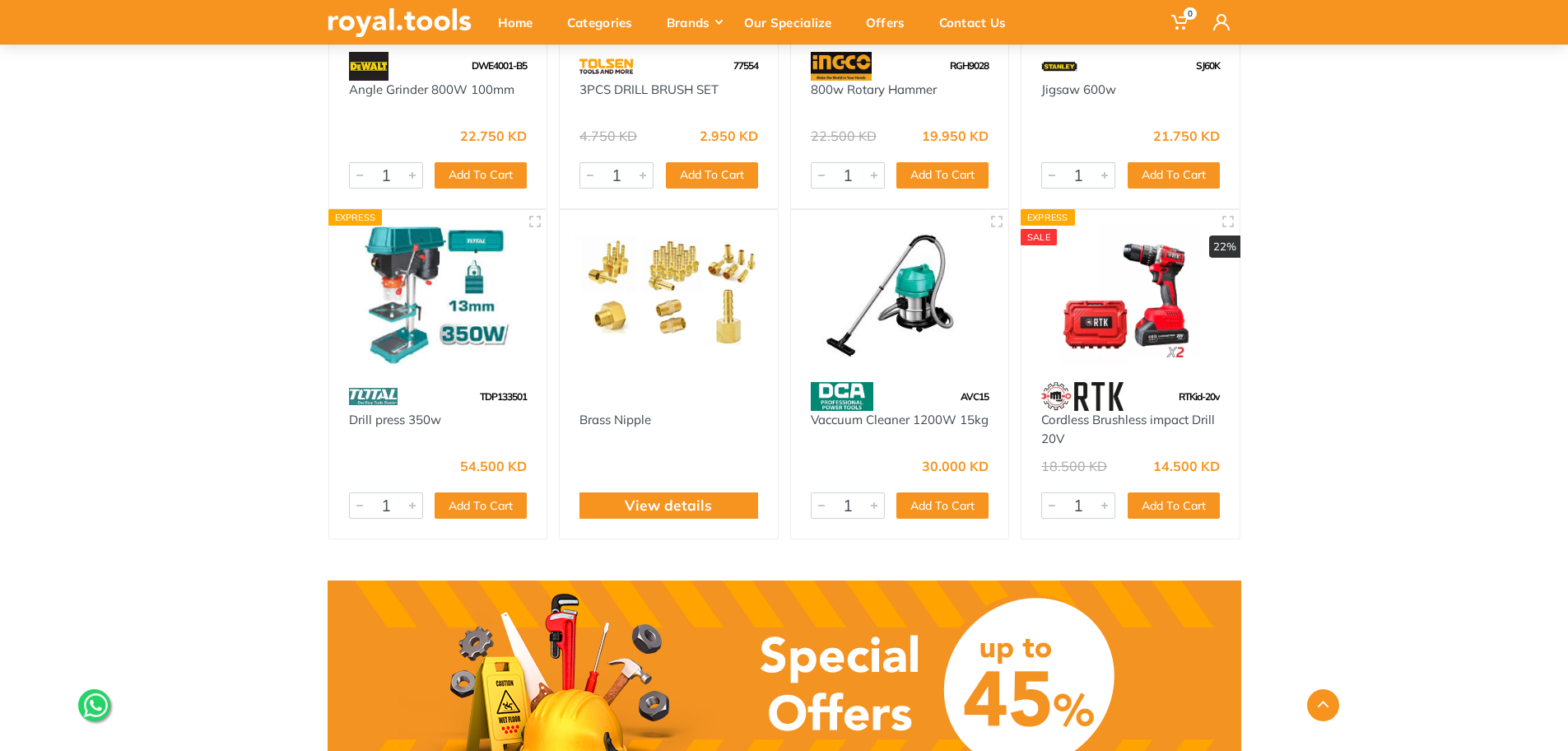
drag, startPoint x: 1576, startPoint y: 194, endPoint x: 1579, endPoint y: 403, distance: 209.0
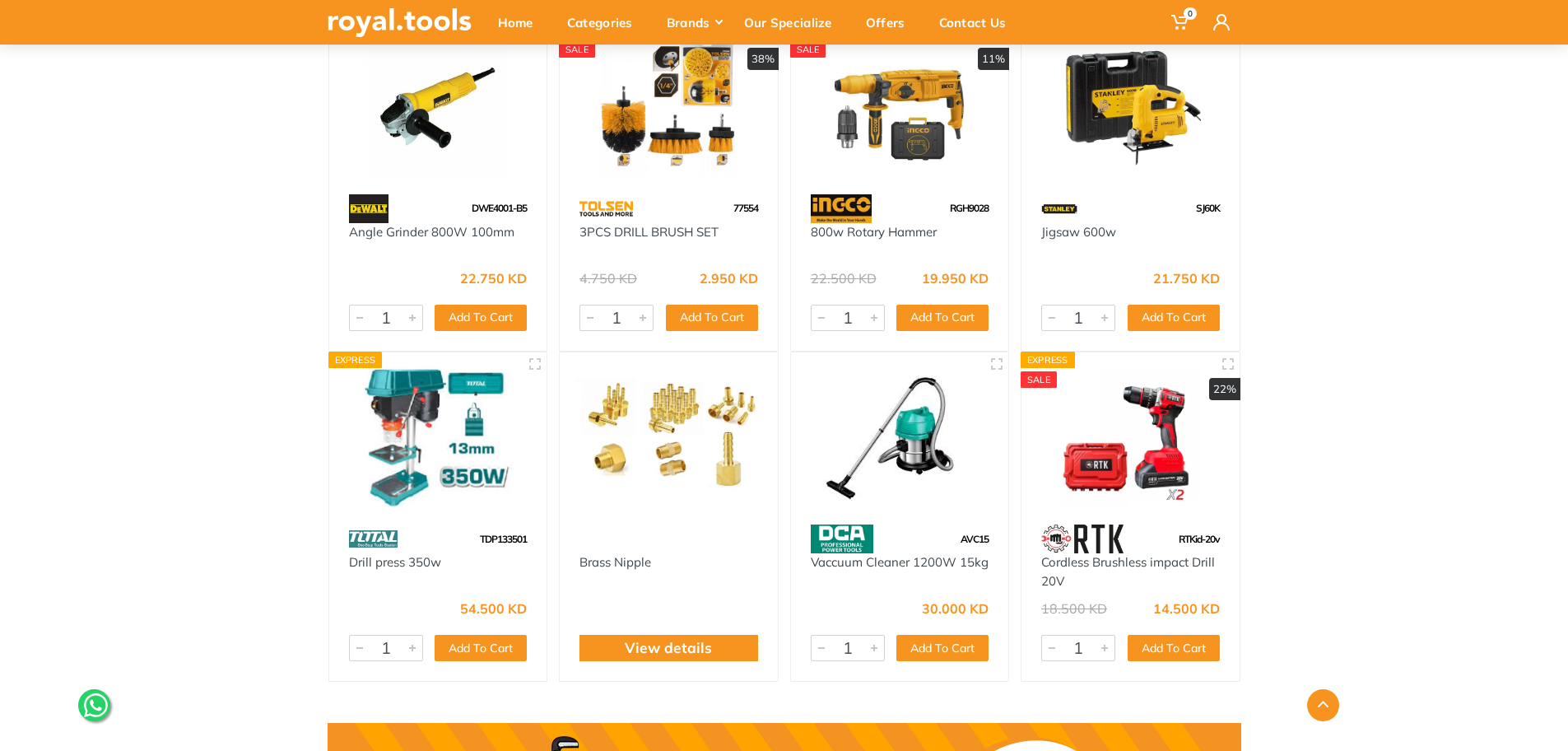
scroll to position [43, 0]
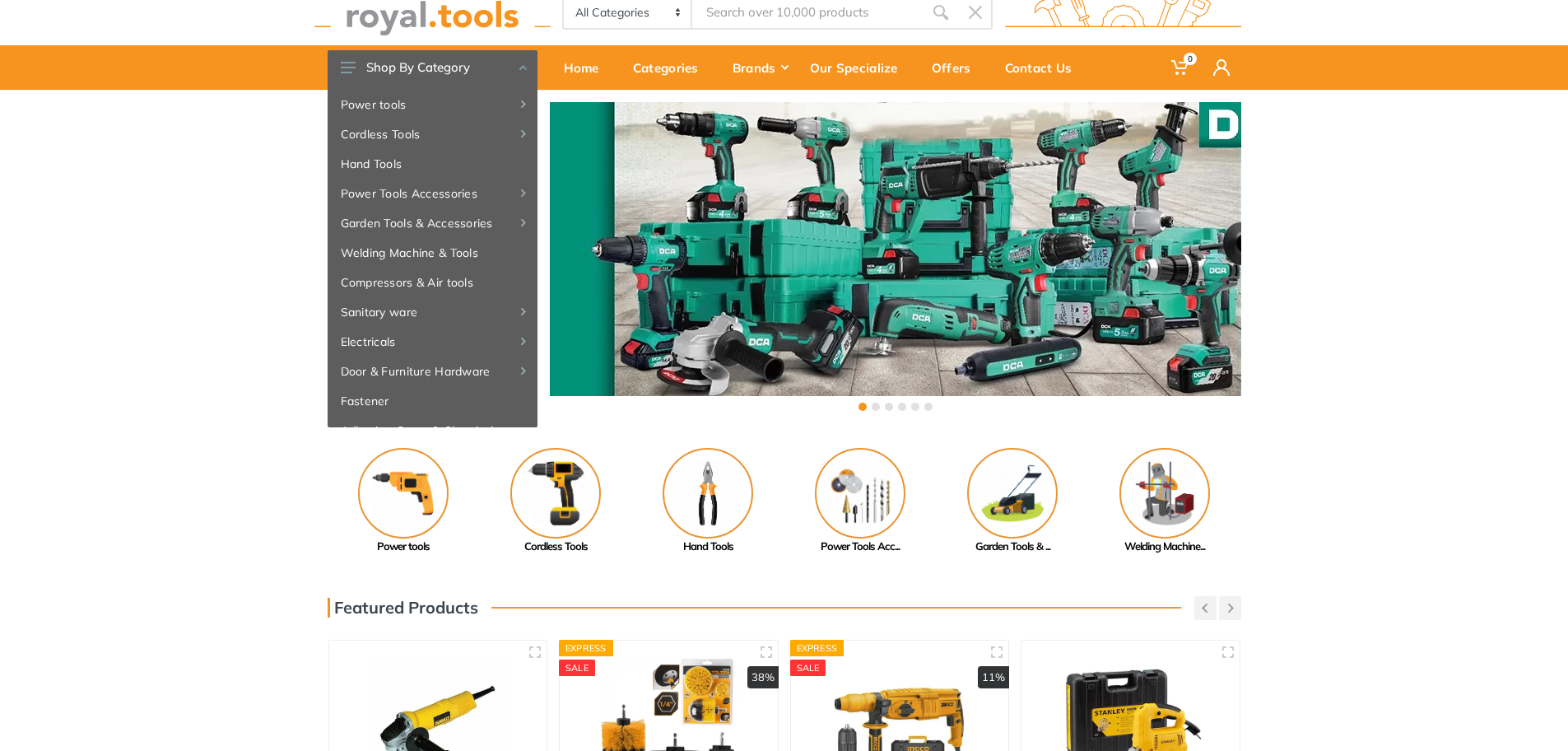
click at [835, 16] on input "Site search" at bounding box center [807, 11] width 231 height 34
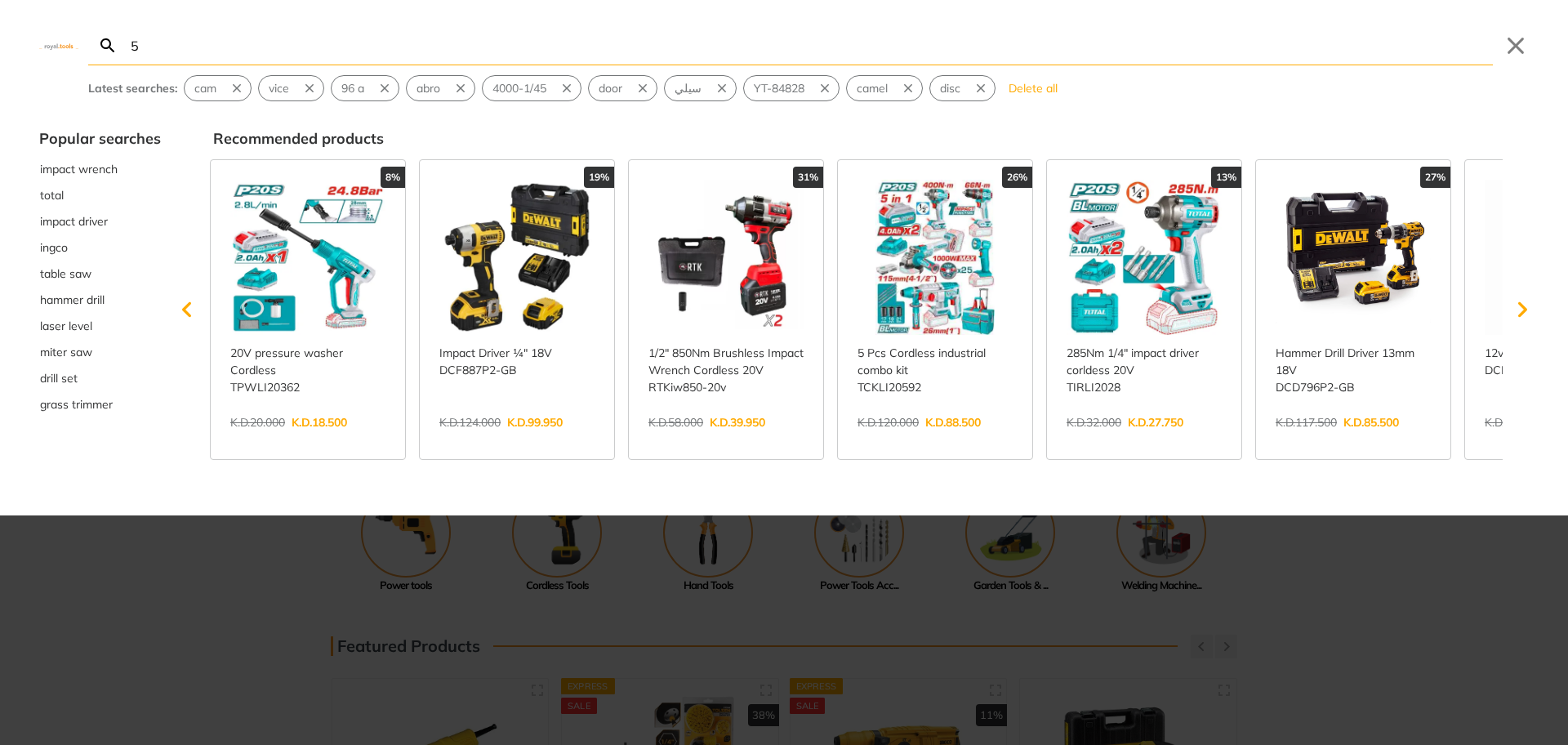
type input "5"
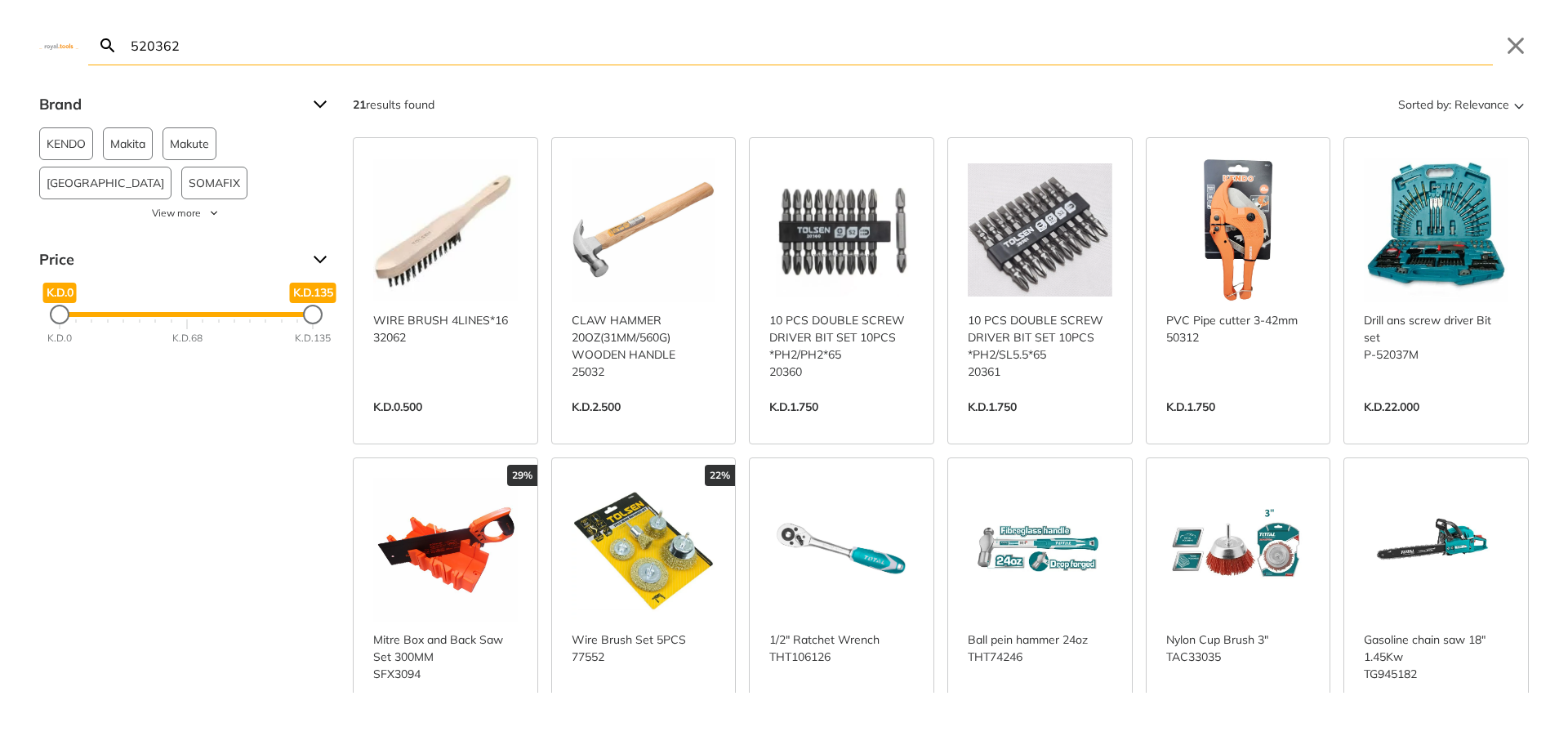
type input "520362"
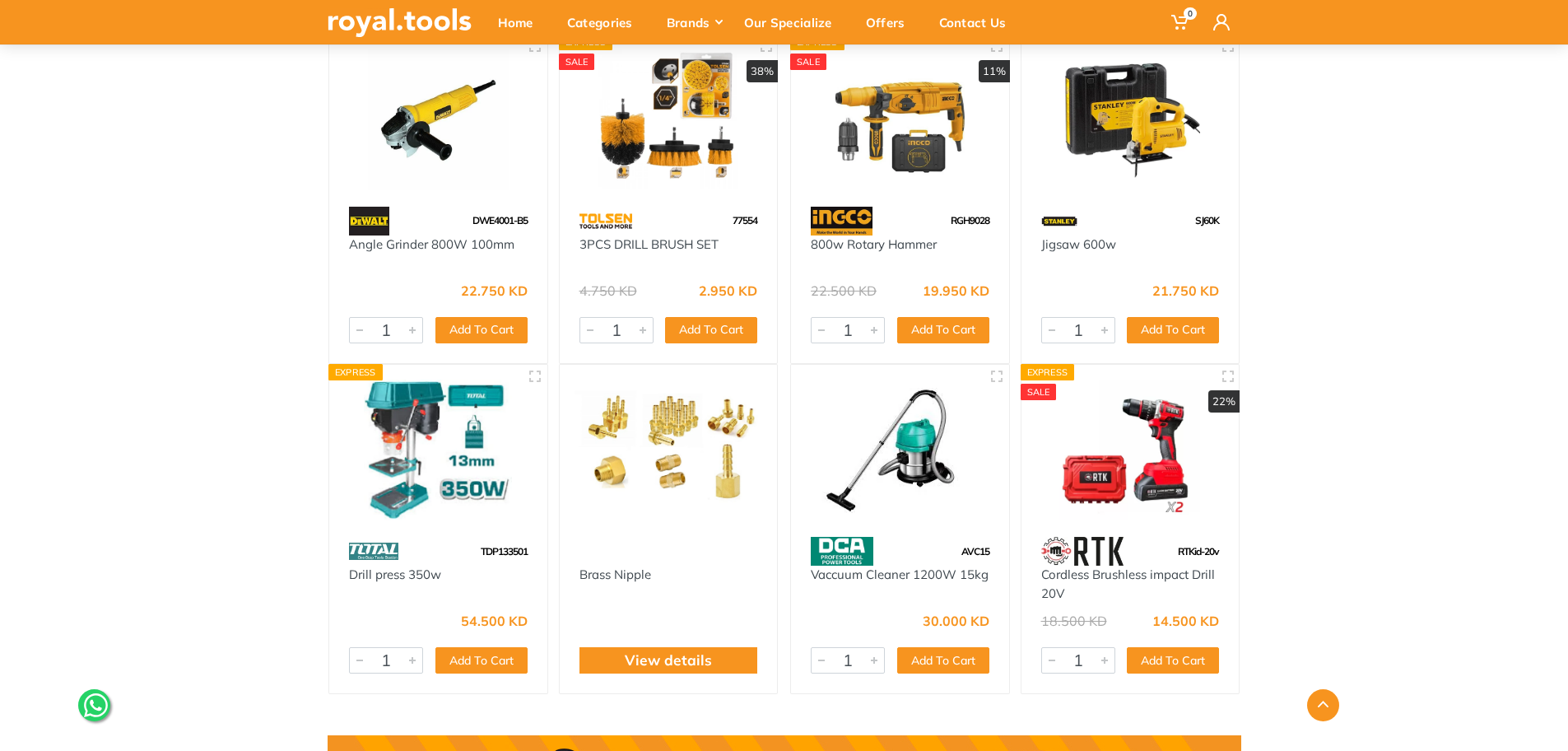
scroll to position [656, 0]
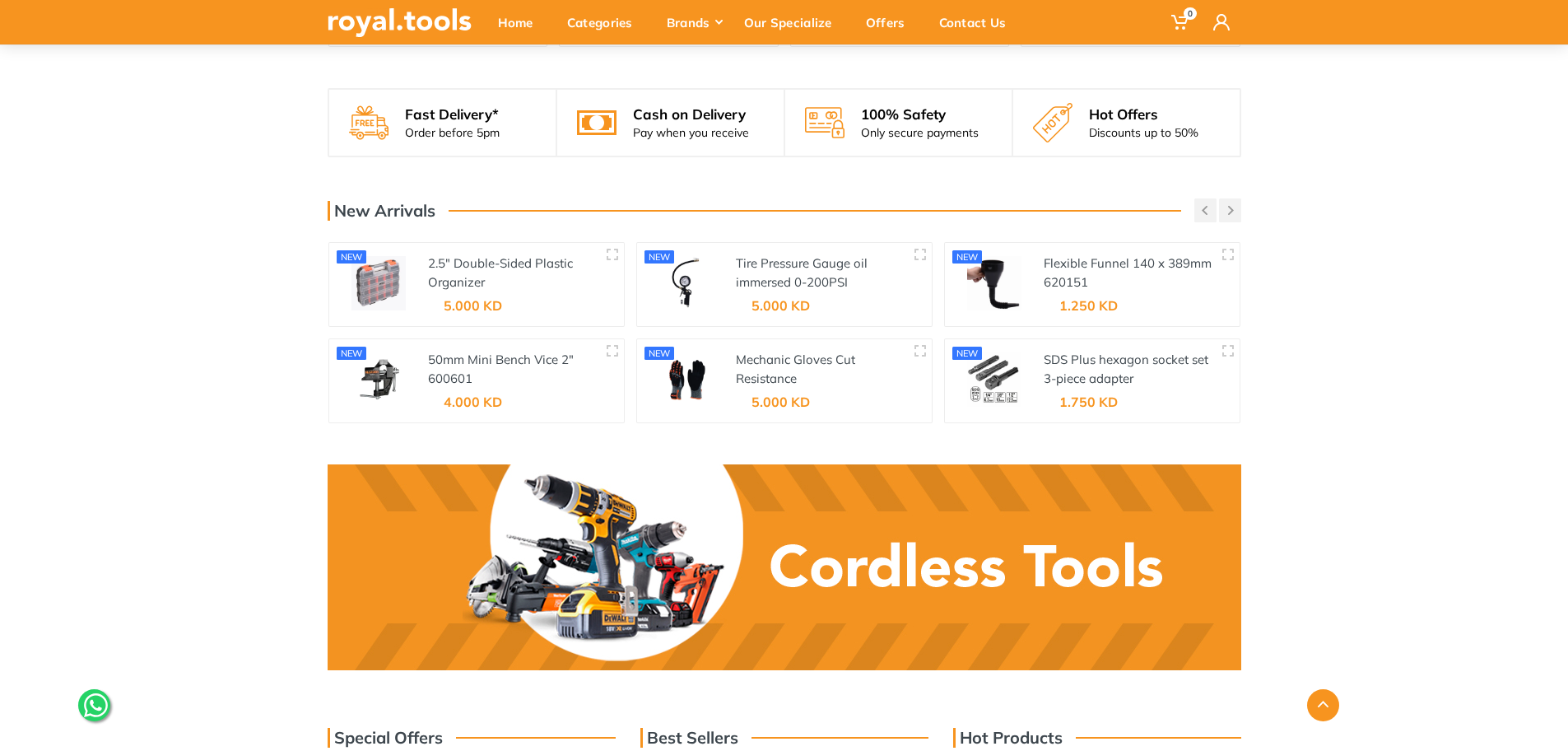
scroll to position [2087, 0]
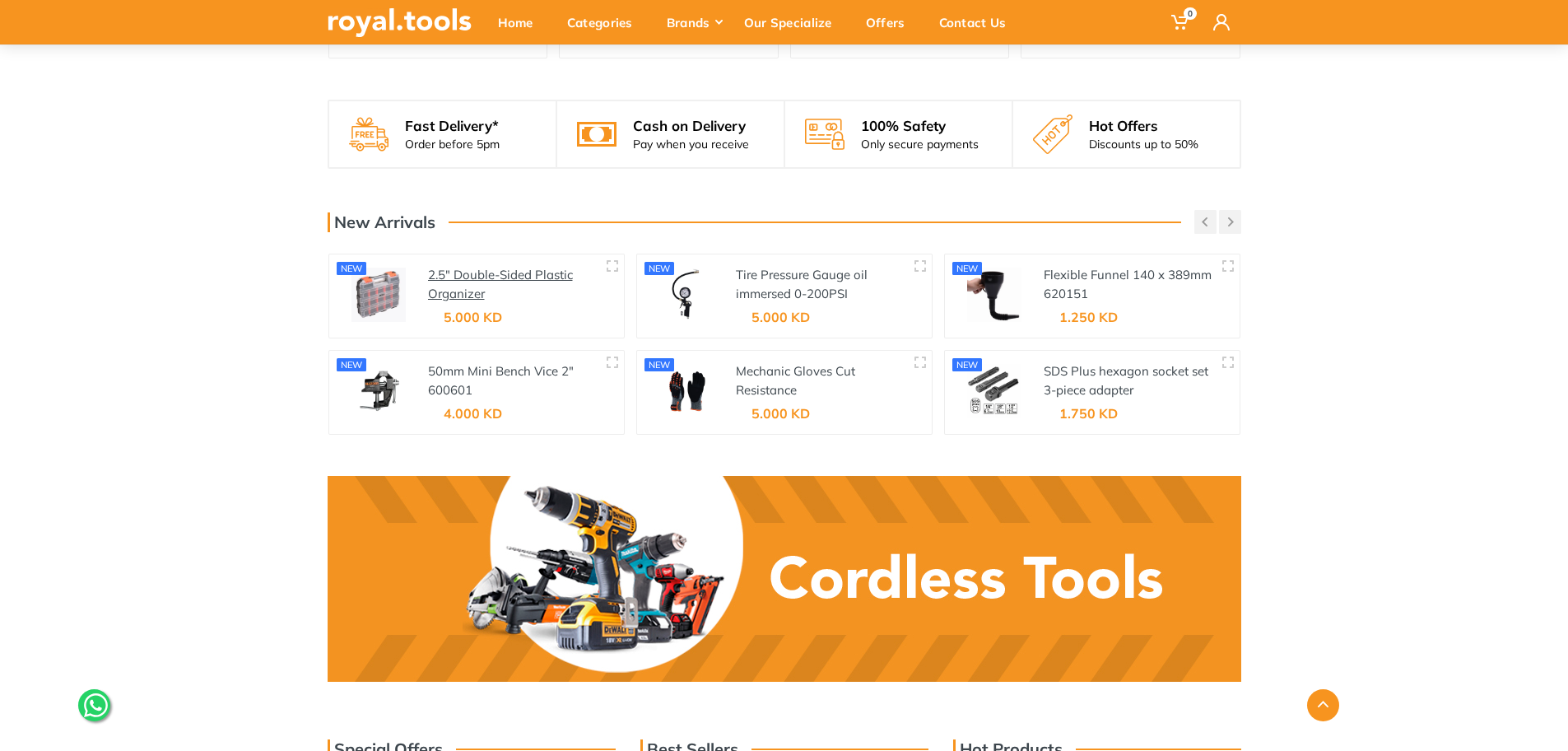
click at [463, 267] on link "2.5" Double-Sided Plastic Organizer" at bounding box center [500, 284] width 145 height 34
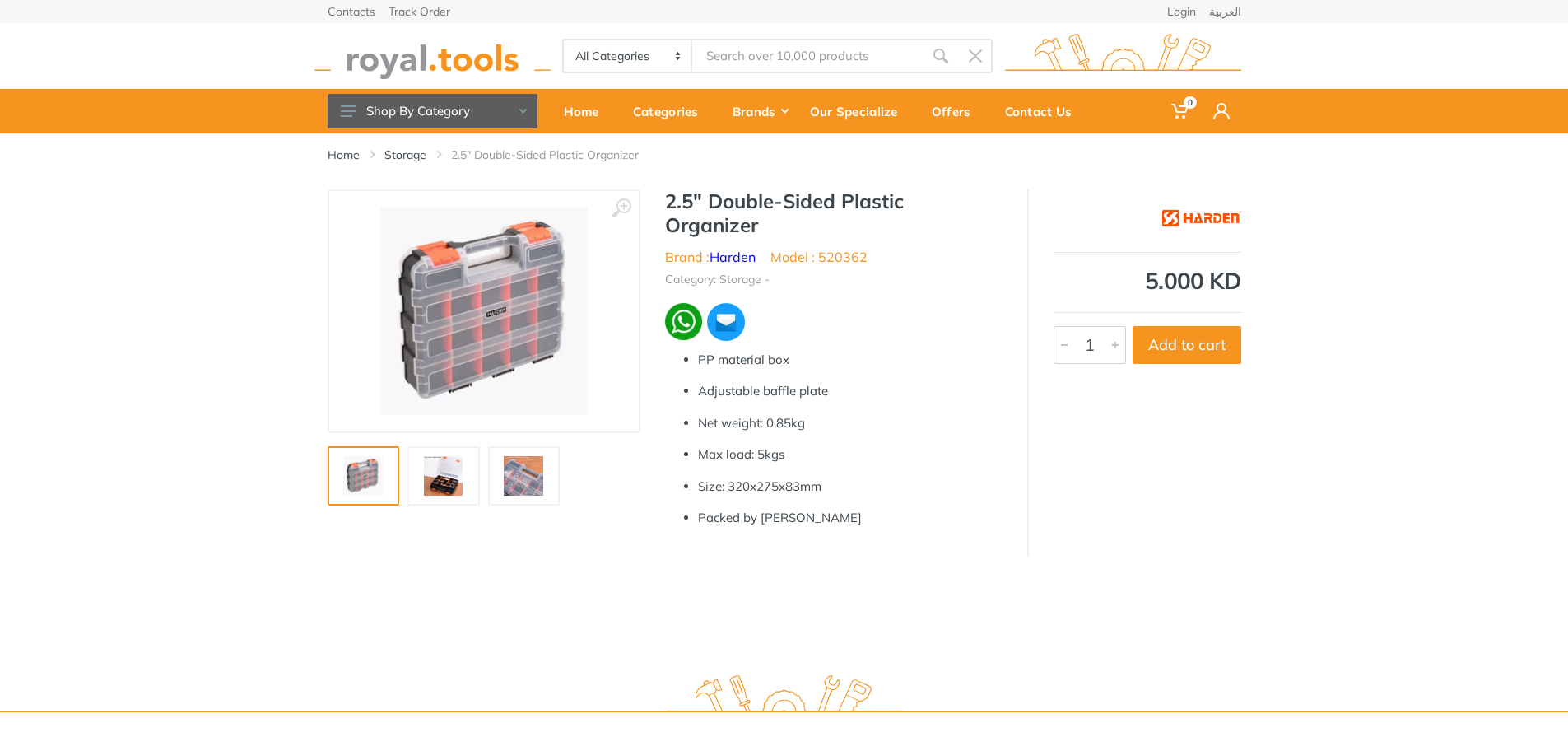
click at [458, 474] on img at bounding box center [443, 475] width 53 height 40
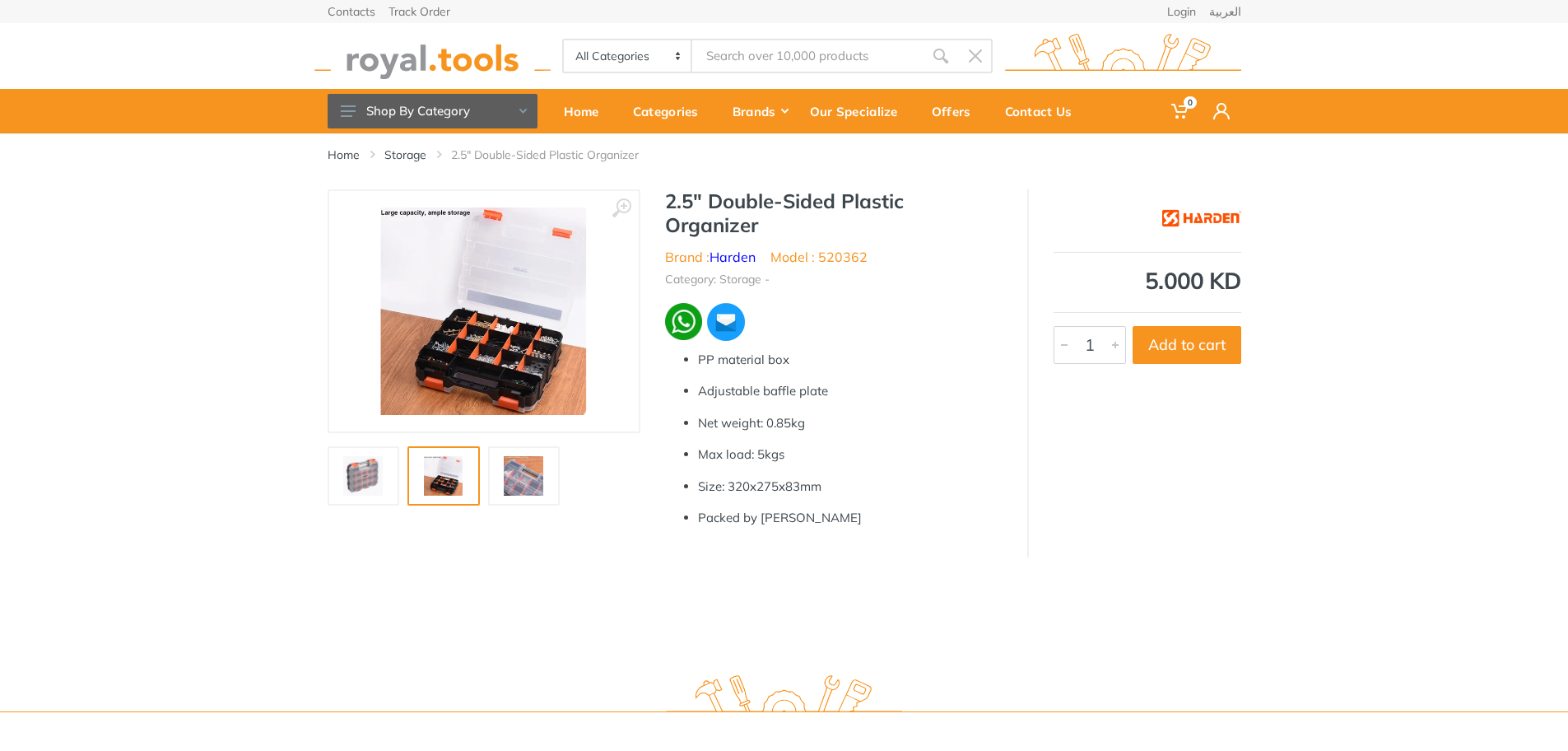
click at [506, 469] on img at bounding box center [525, 475] width 53 height 40
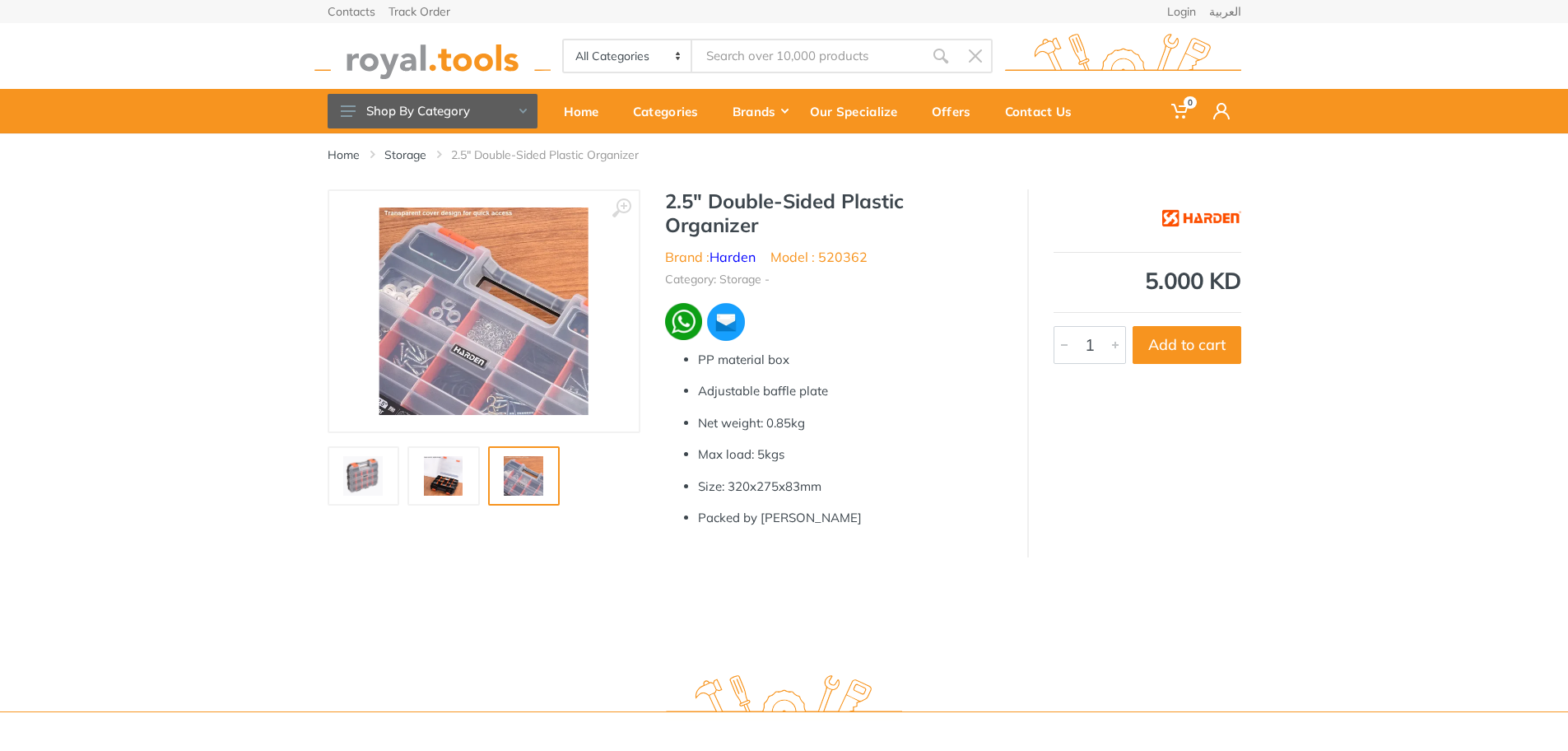
click at [367, 476] on img at bounding box center [364, 475] width 53 height 40
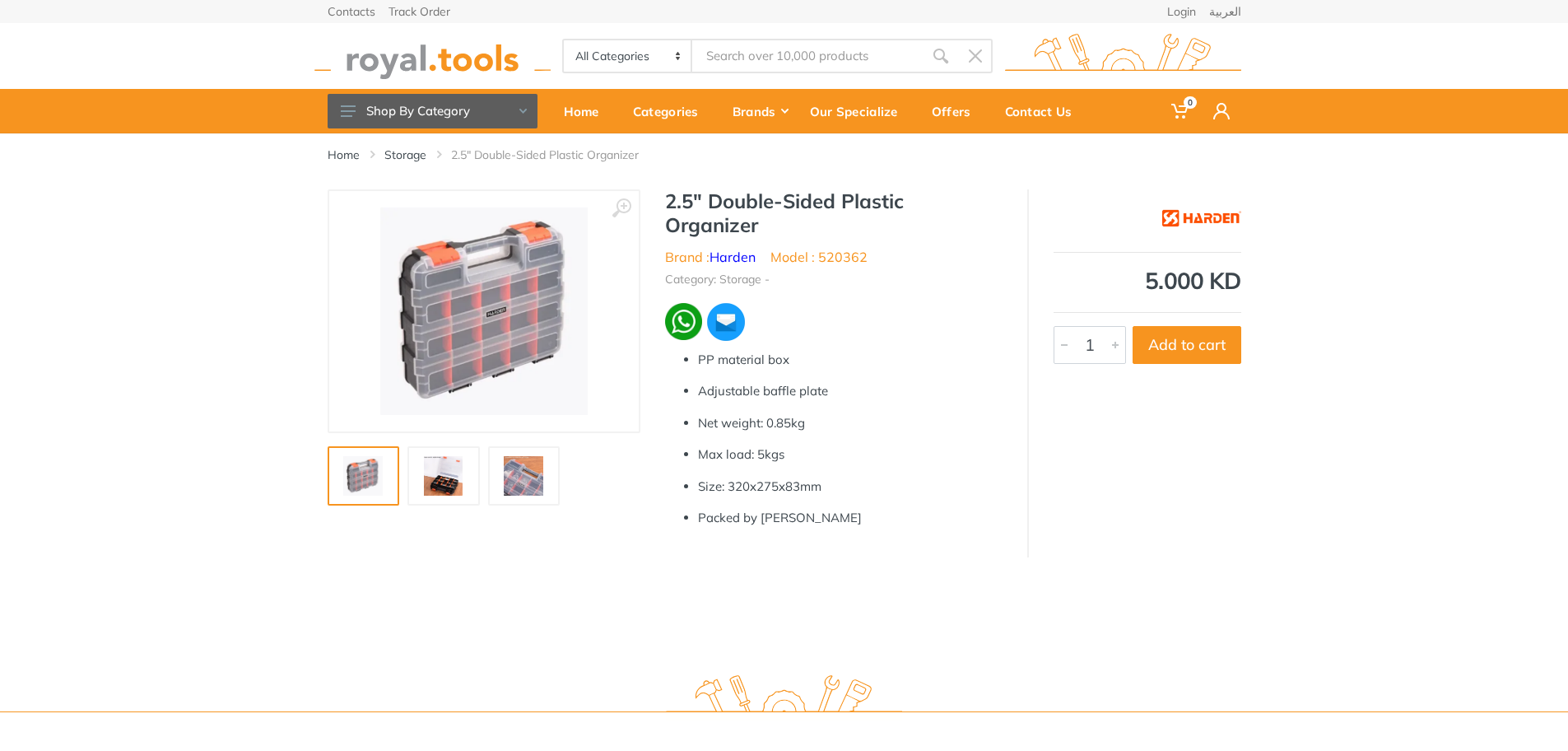
click at [459, 80] on div "All Categories Power tools Cordless Tools Hand Tools Power Tools Accessories Sa…" at bounding box center [784, 56] width 938 height 66
click at [443, 65] on img at bounding box center [432, 56] width 236 height 45
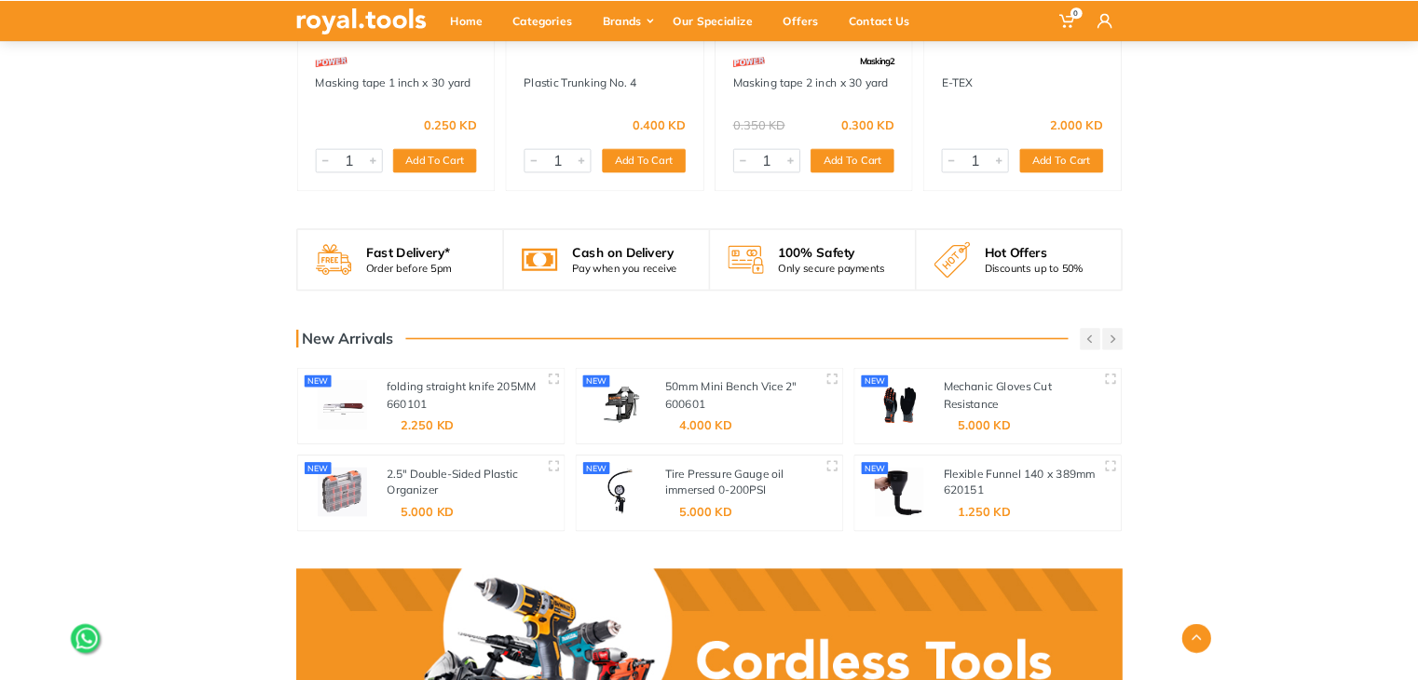
scroll to position [2187, 0]
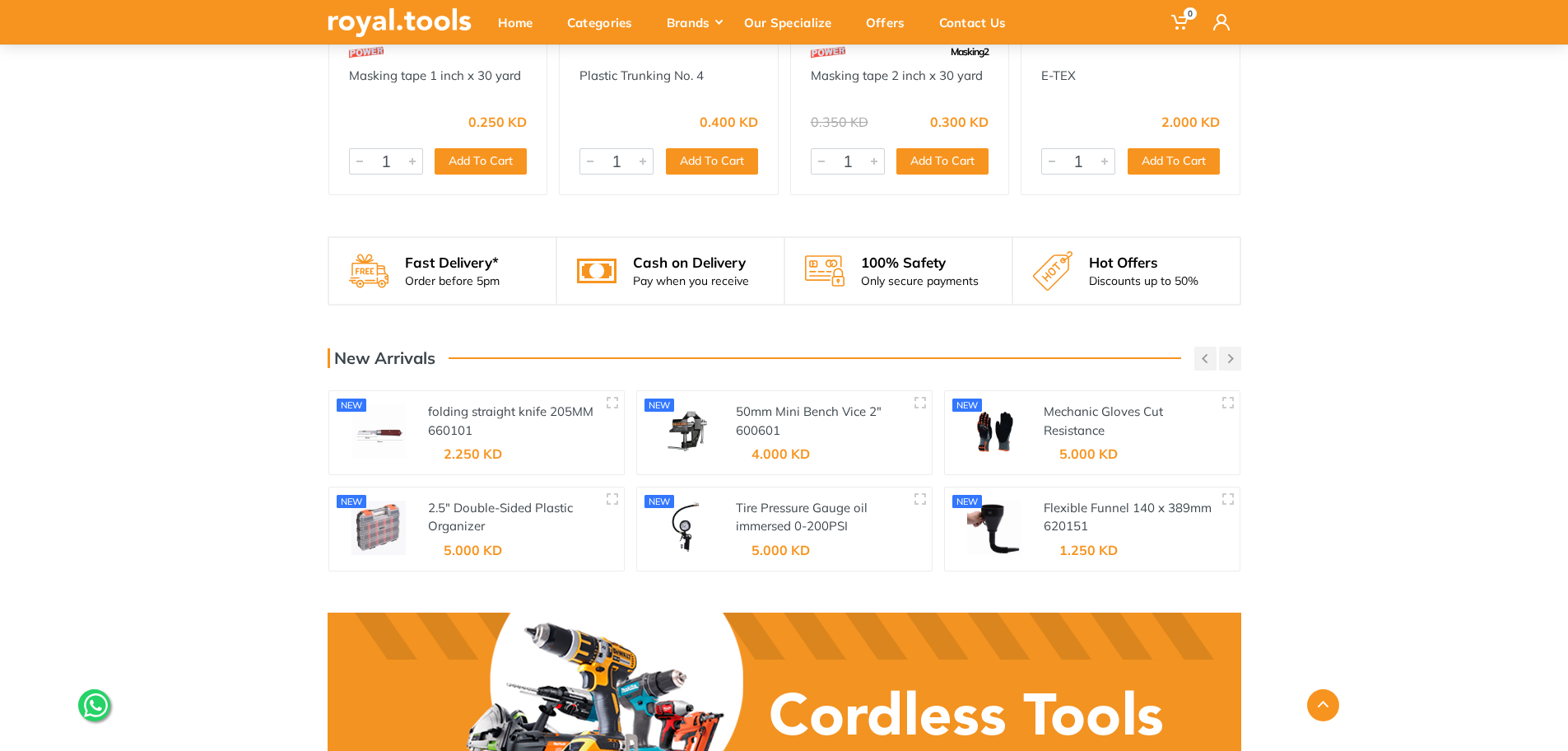
click at [502, 420] on div "folding straight knife 205MM 660101" at bounding box center [513, 421] width 171 height 37
click at [473, 417] on link "folding straight knife 205MM" at bounding box center [510, 411] width 165 height 16
click at [522, 508] on link "2.5" Double-Sided Plastic Organizer" at bounding box center [500, 516] width 145 height 34
click at [799, 410] on link "50mm Mini Bench Vice 2"" at bounding box center [808, 411] width 146 height 16
click at [822, 504] on link "Tire Pressure Gauge oil immersed 0-200PSI" at bounding box center [801, 516] width 132 height 34
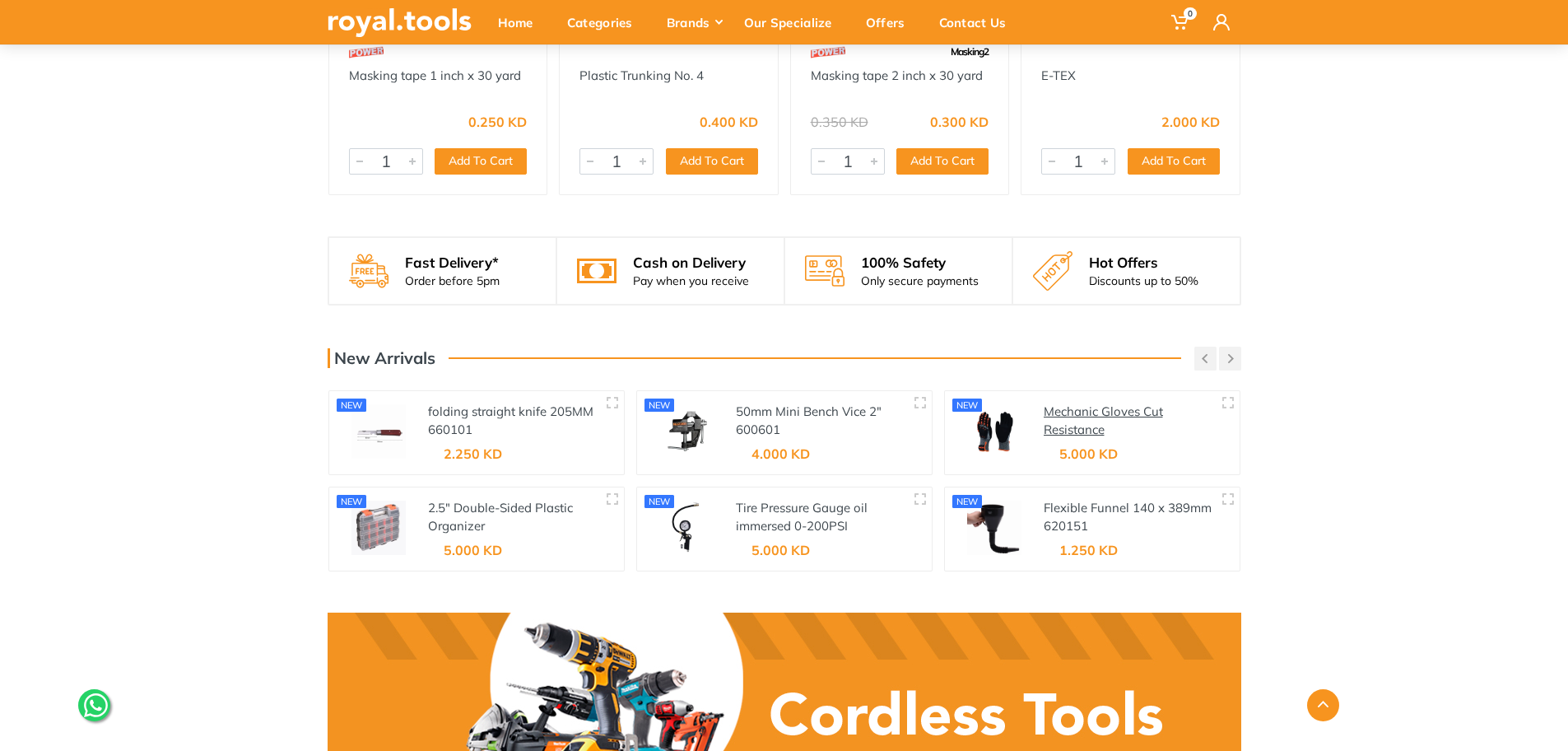
click at [1102, 412] on link "Mechanic Gloves Cut Resistance" at bounding box center [1102, 420] width 119 height 34
click at [1114, 504] on link "Flexible Funnel 140 x 389mm" at bounding box center [1127, 507] width 168 height 16
click at [1230, 351] on button "button" at bounding box center [1230, 358] width 22 height 24
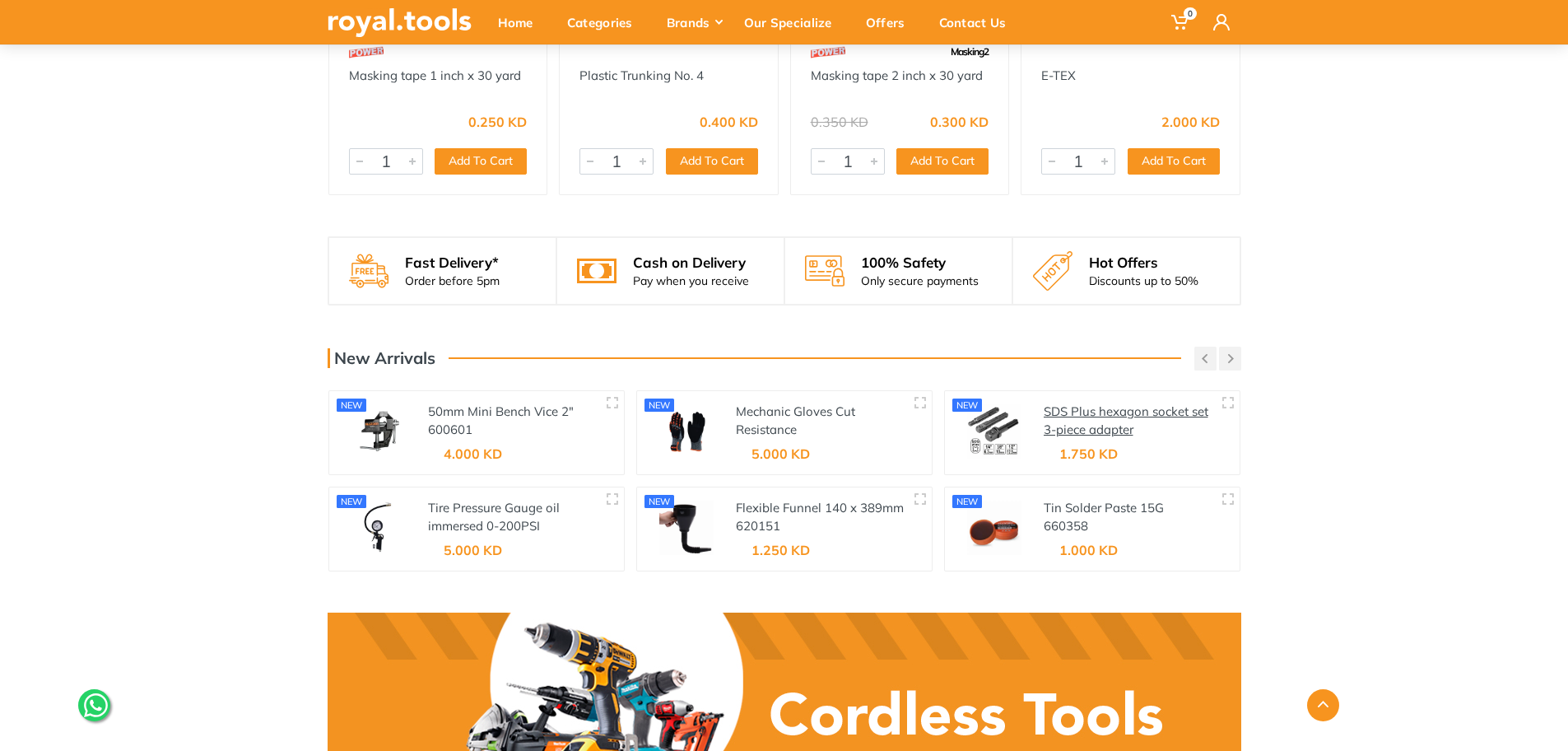
click at [1085, 417] on link "SDS Plus hexagon socket set 3-piece adapter" at bounding box center [1125, 420] width 164 height 34
click at [1100, 504] on link "Tin Solder Paste 15G" at bounding box center [1103, 507] width 120 height 16
click at [1230, 354] on icon "button" at bounding box center [1231, 359] width 6 height 9
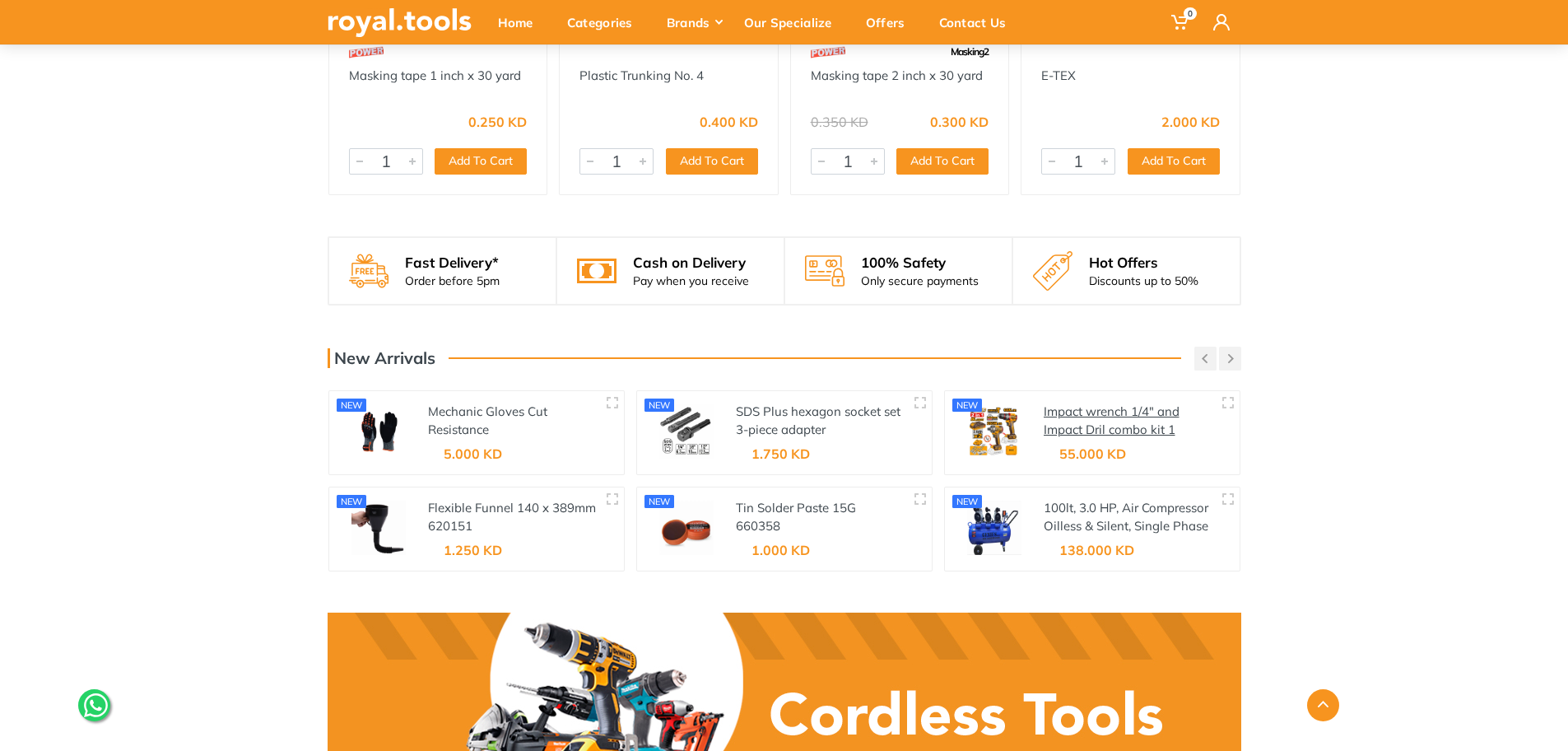
click at [1093, 412] on link "Impact wrench 1/4" and Impact Dril combo kit 1" at bounding box center [1111, 420] width 136 height 34
click at [1231, 365] on button "button" at bounding box center [1230, 358] width 22 height 24
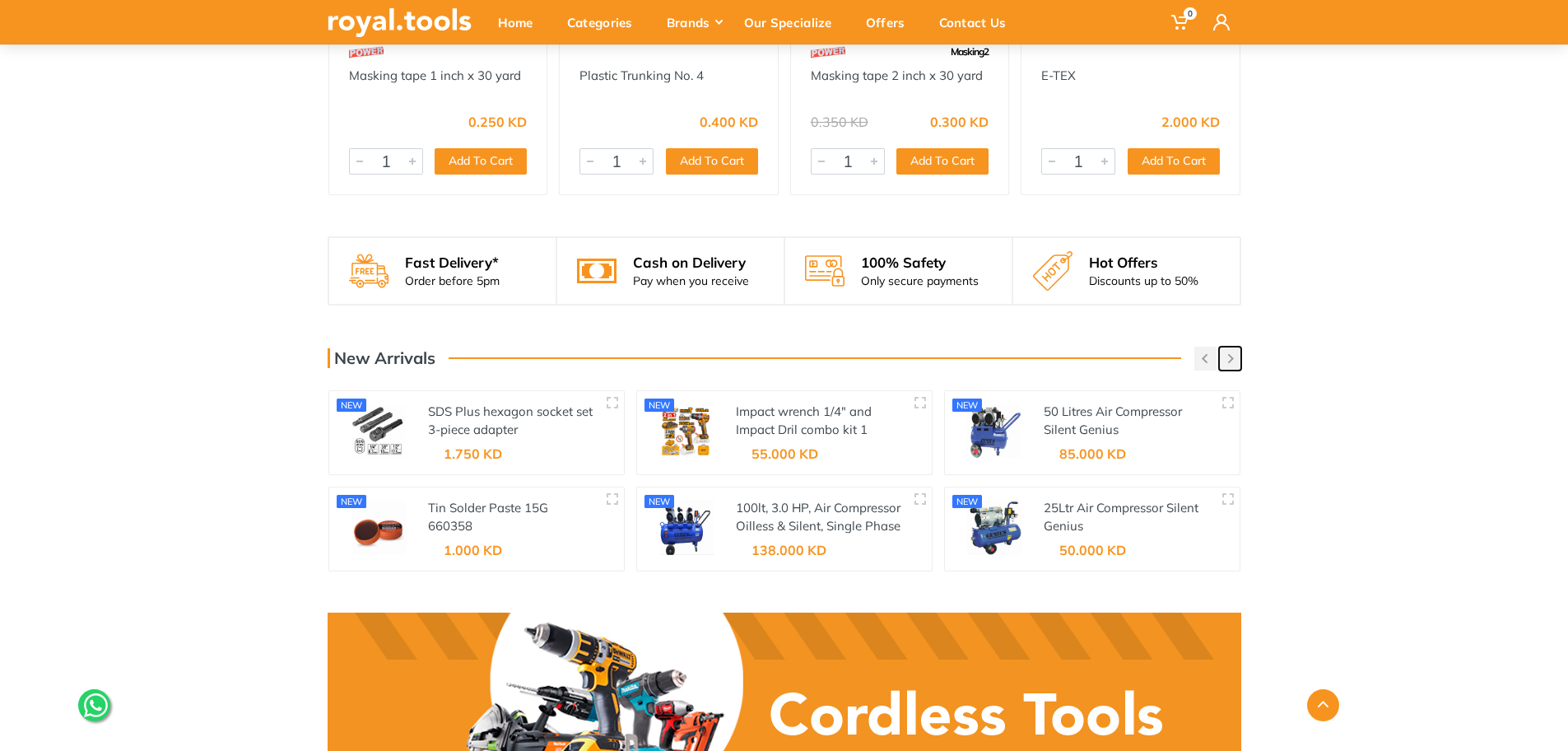
click at [1231, 365] on button "button" at bounding box center [1230, 358] width 22 height 24
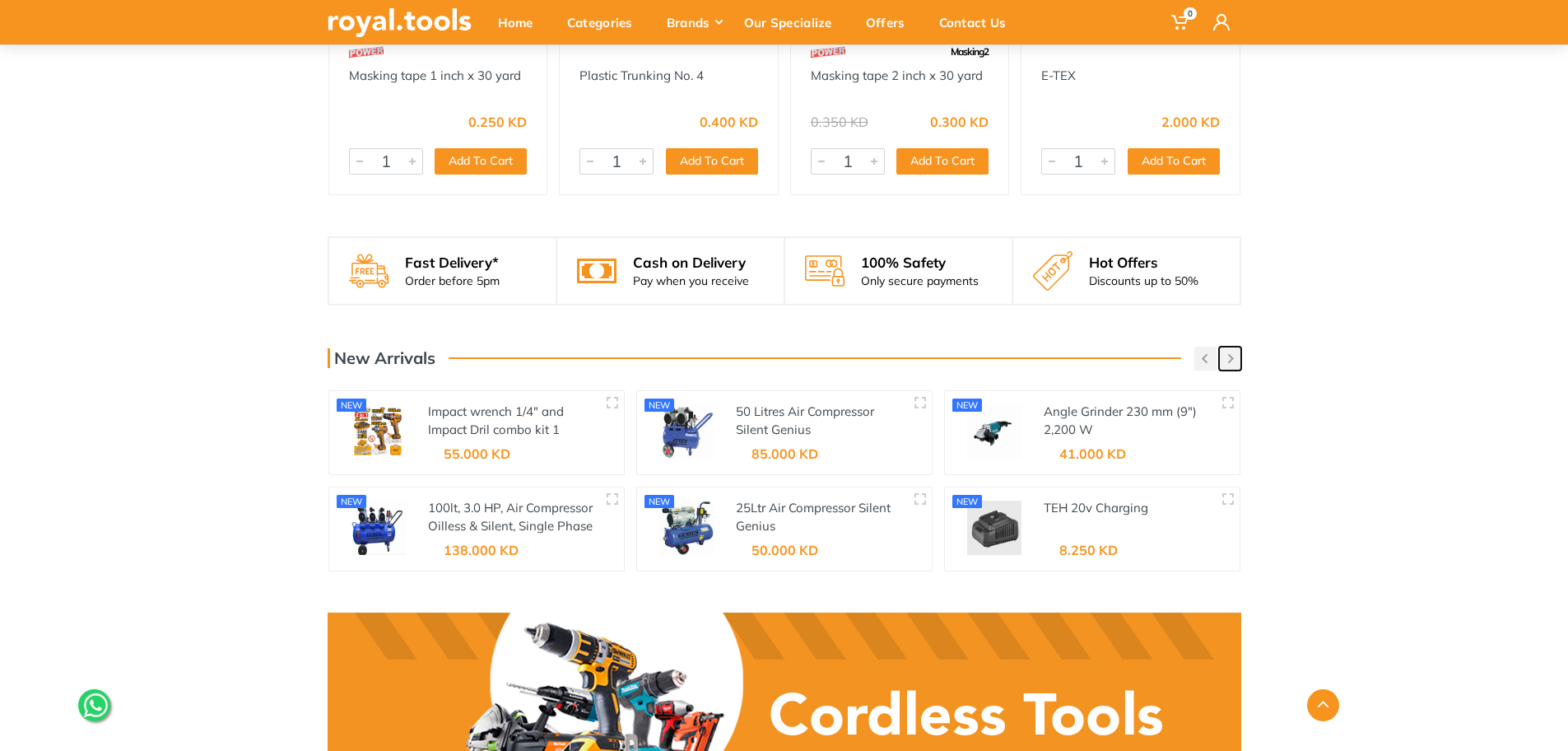
click at [1231, 365] on button "button" at bounding box center [1230, 358] width 22 height 24
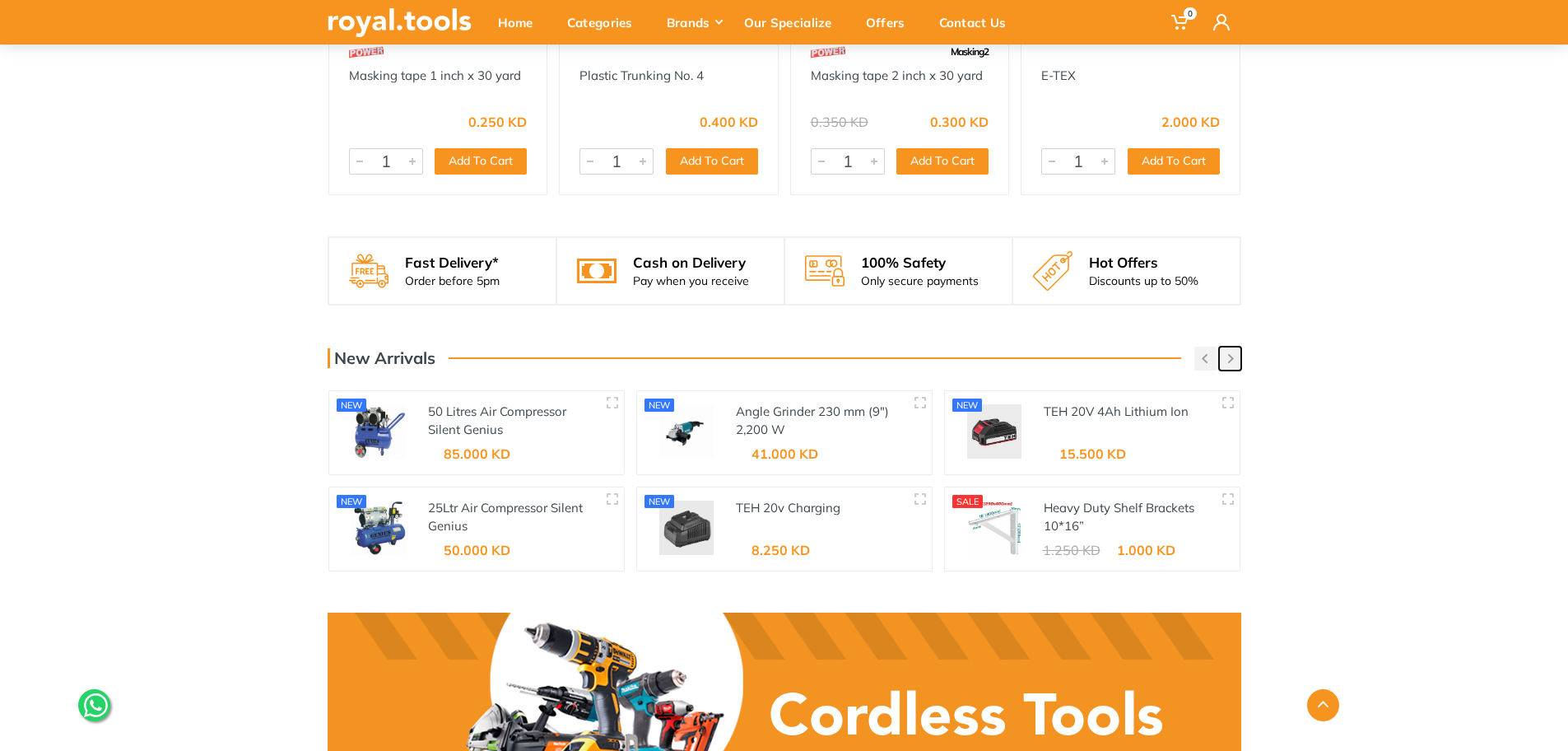
click at [1231, 365] on button "button" at bounding box center [1230, 358] width 22 height 24
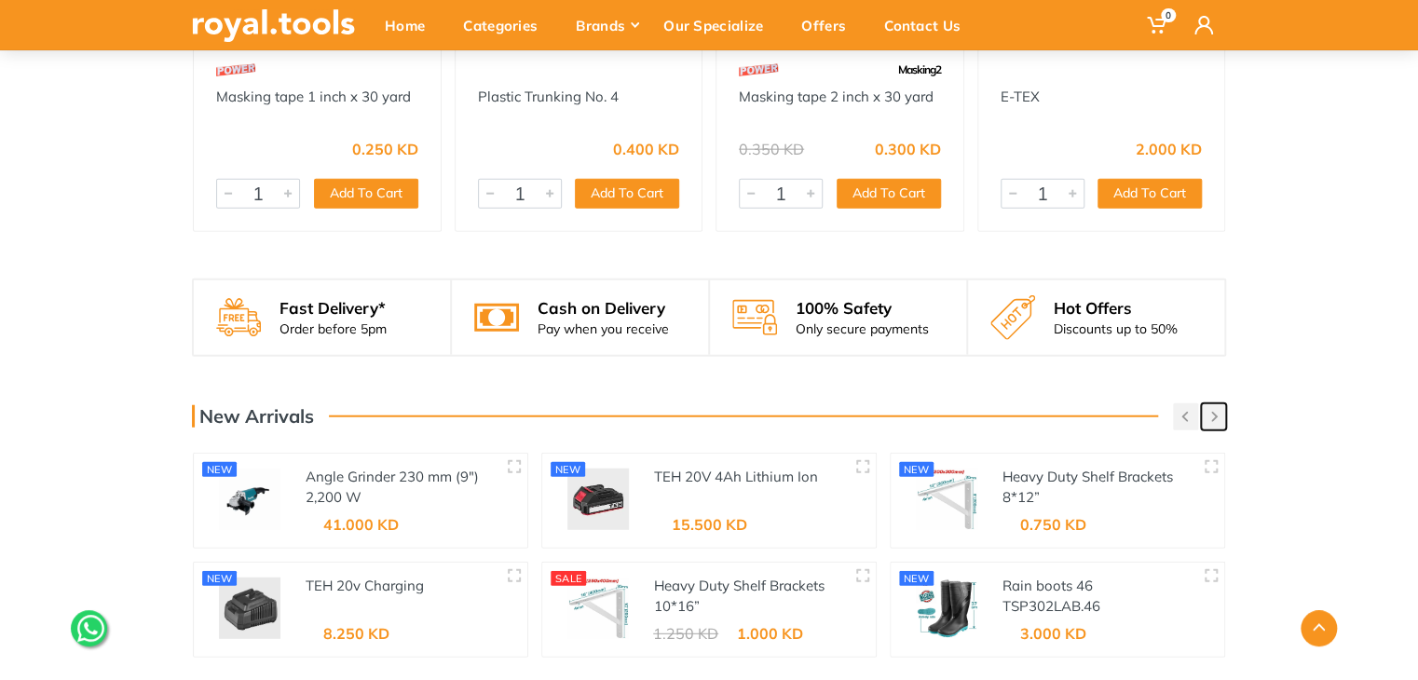
scroll to position [2202, 0]
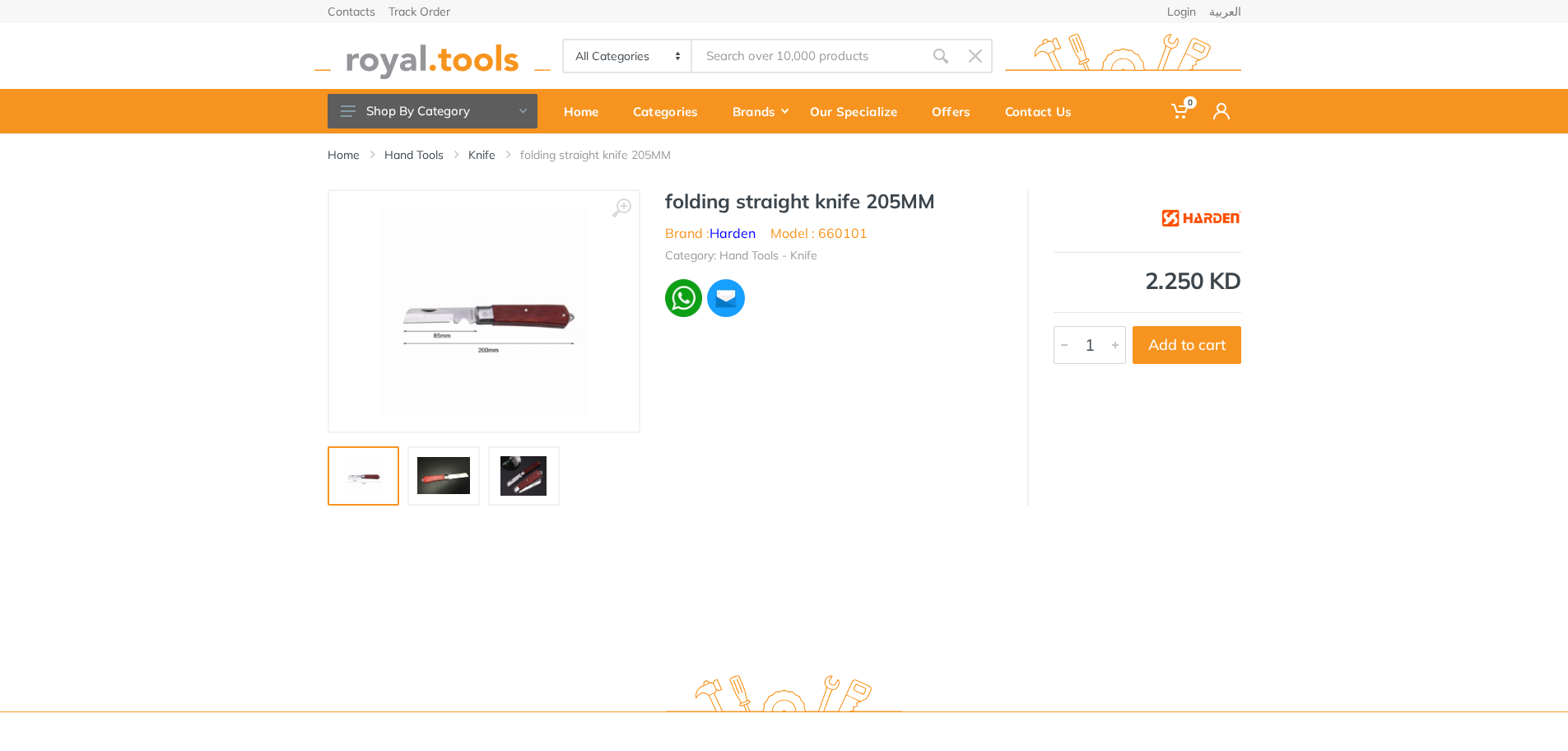
click at [448, 457] on img at bounding box center [443, 475] width 53 height 40
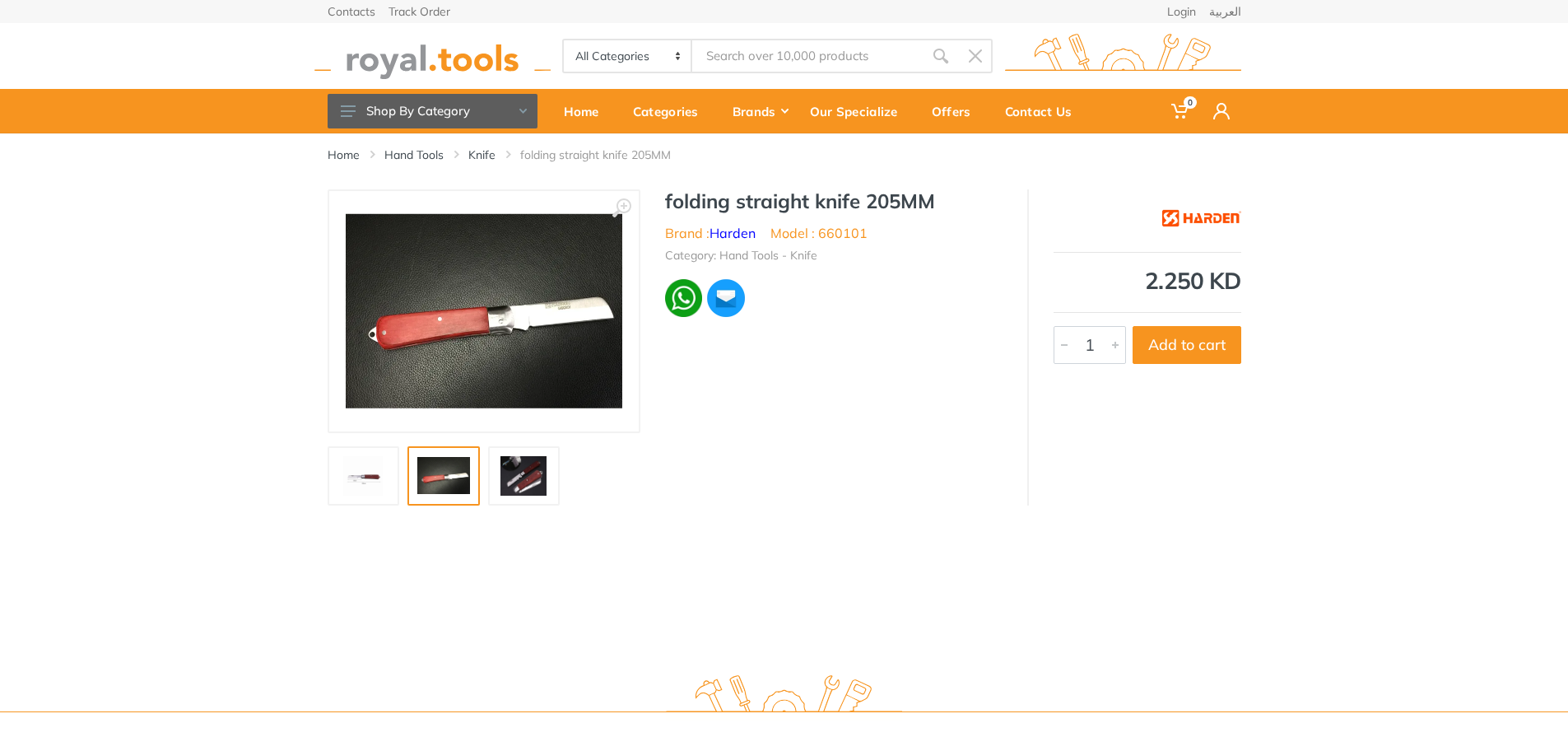
click at [523, 499] on link at bounding box center [524, 475] width 72 height 59
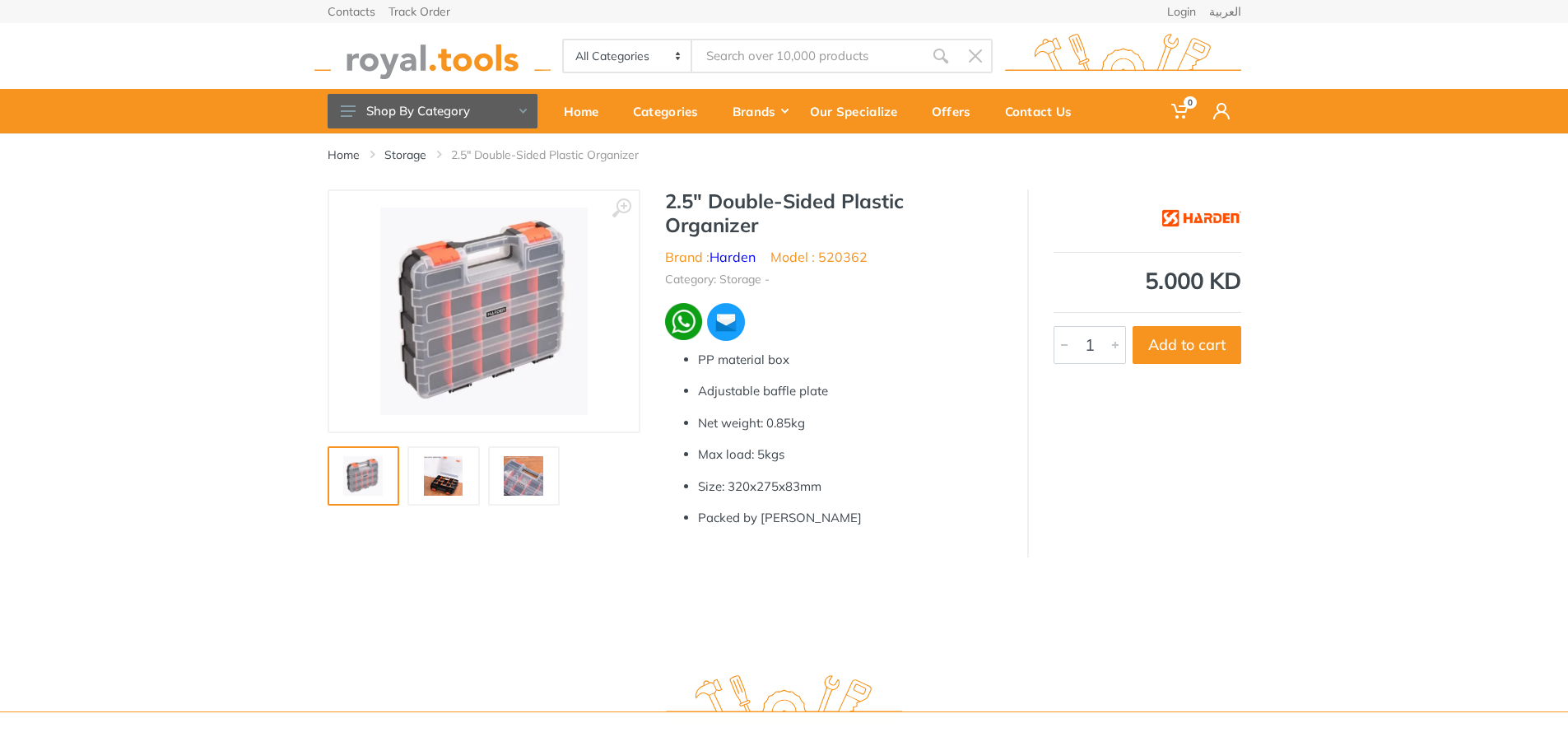
click at [429, 467] on img at bounding box center [443, 475] width 53 height 40
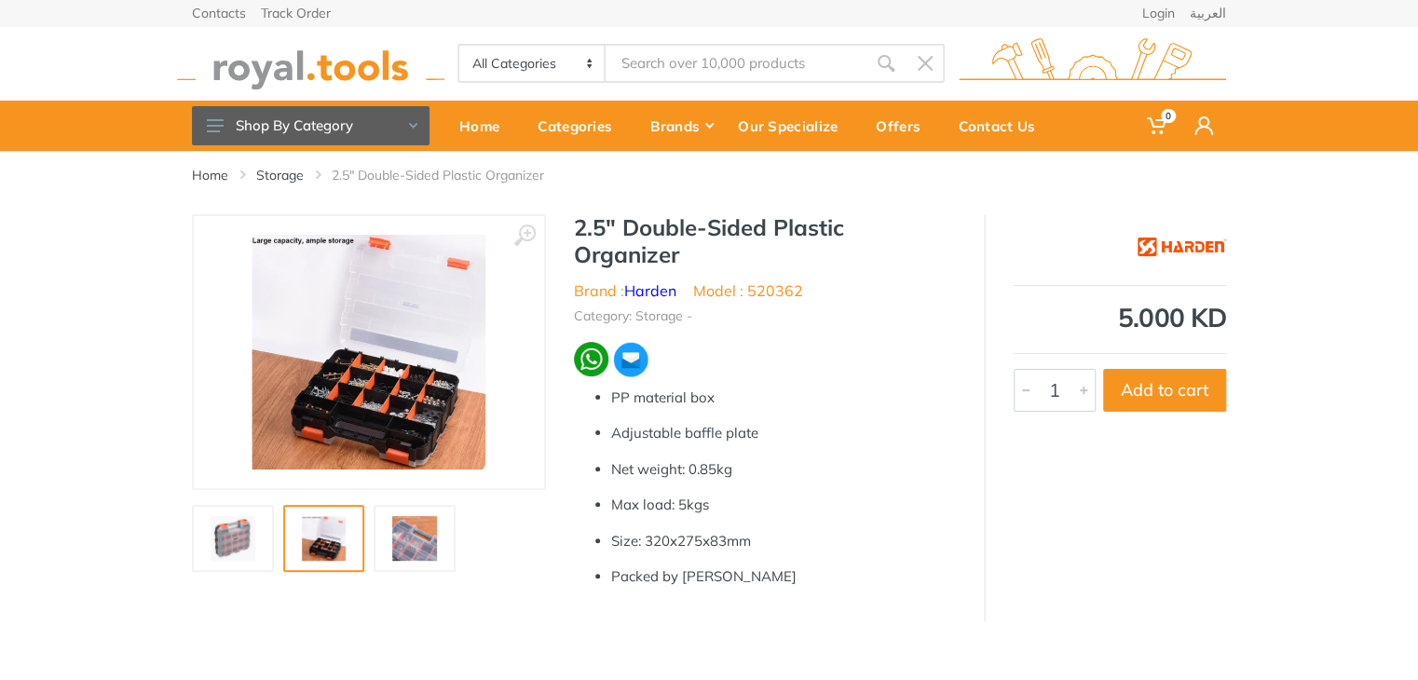
drag, startPoint x: 1421, startPoint y: 32, endPoint x: 850, endPoint y: 477, distance: 724.8
click at [850, 477] on p "Net weight: 0.85kg" at bounding box center [783, 469] width 345 height 21
click at [413, 540] on img at bounding box center [415, 538] width 60 height 45
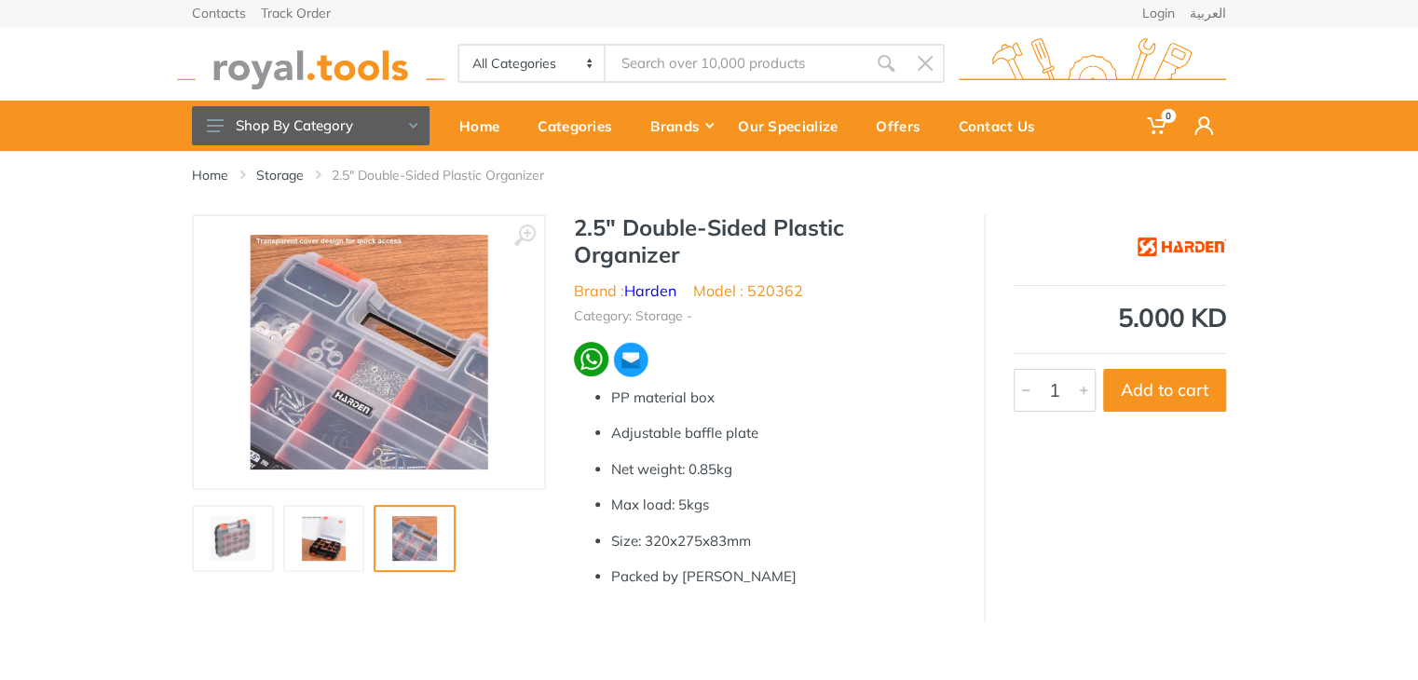
click at [265, 538] on link at bounding box center [233, 538] width 82 height 67
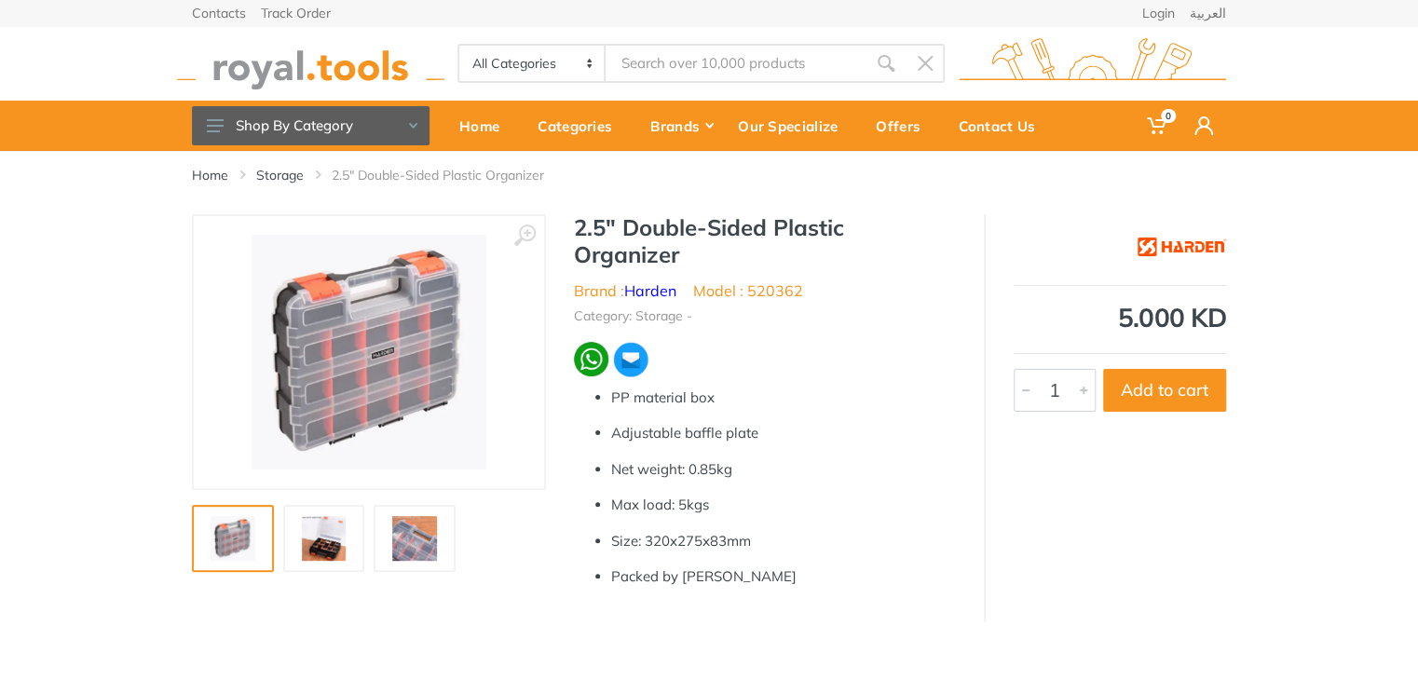
click at [350, 534] on img at bounding box center [324, 538] width 60 height 45
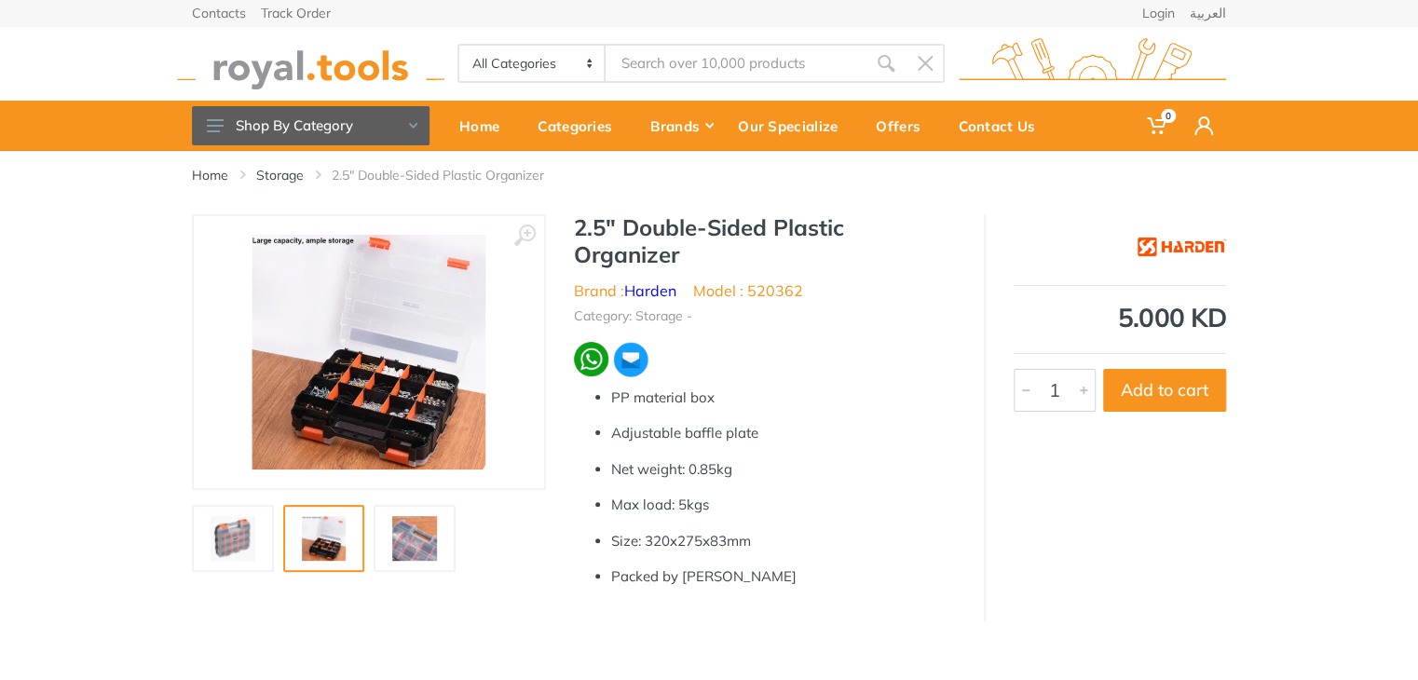
click at [408, 527] on img at bounding box center [415, 538] width 60 height 45
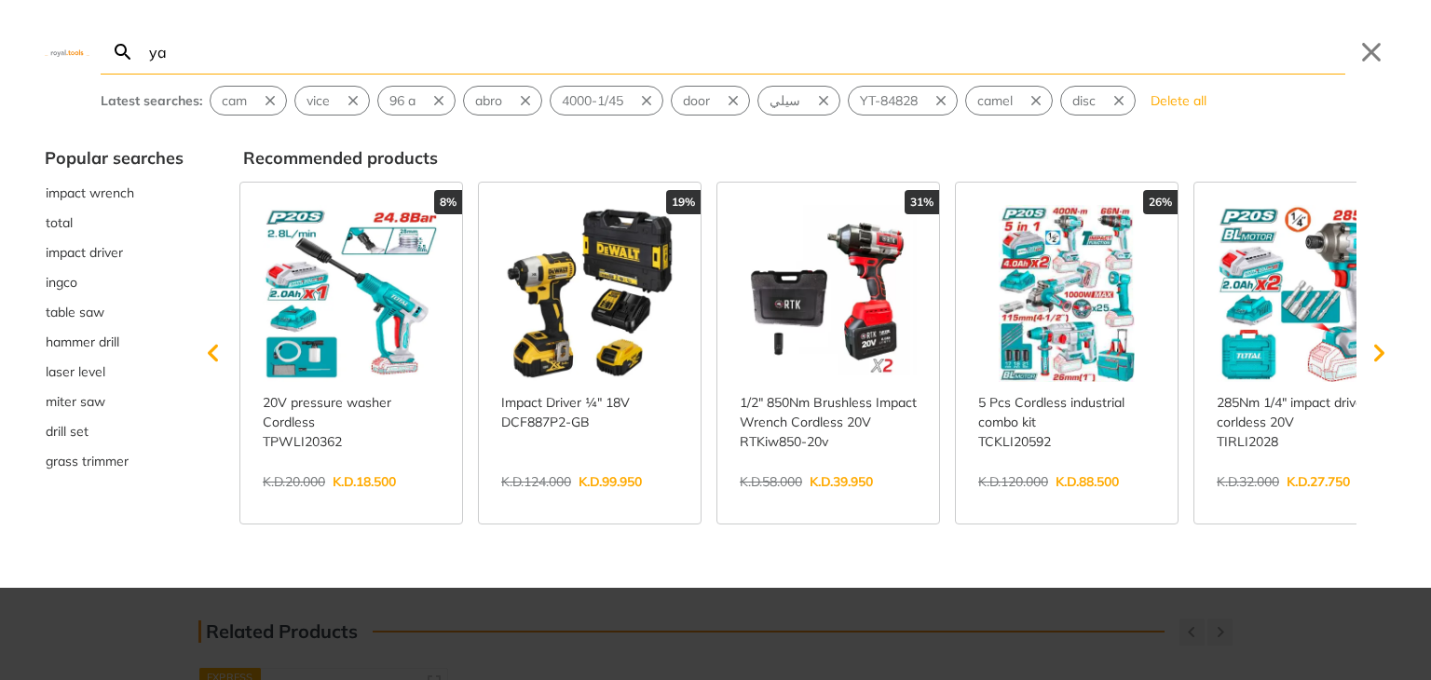
type input "ya"
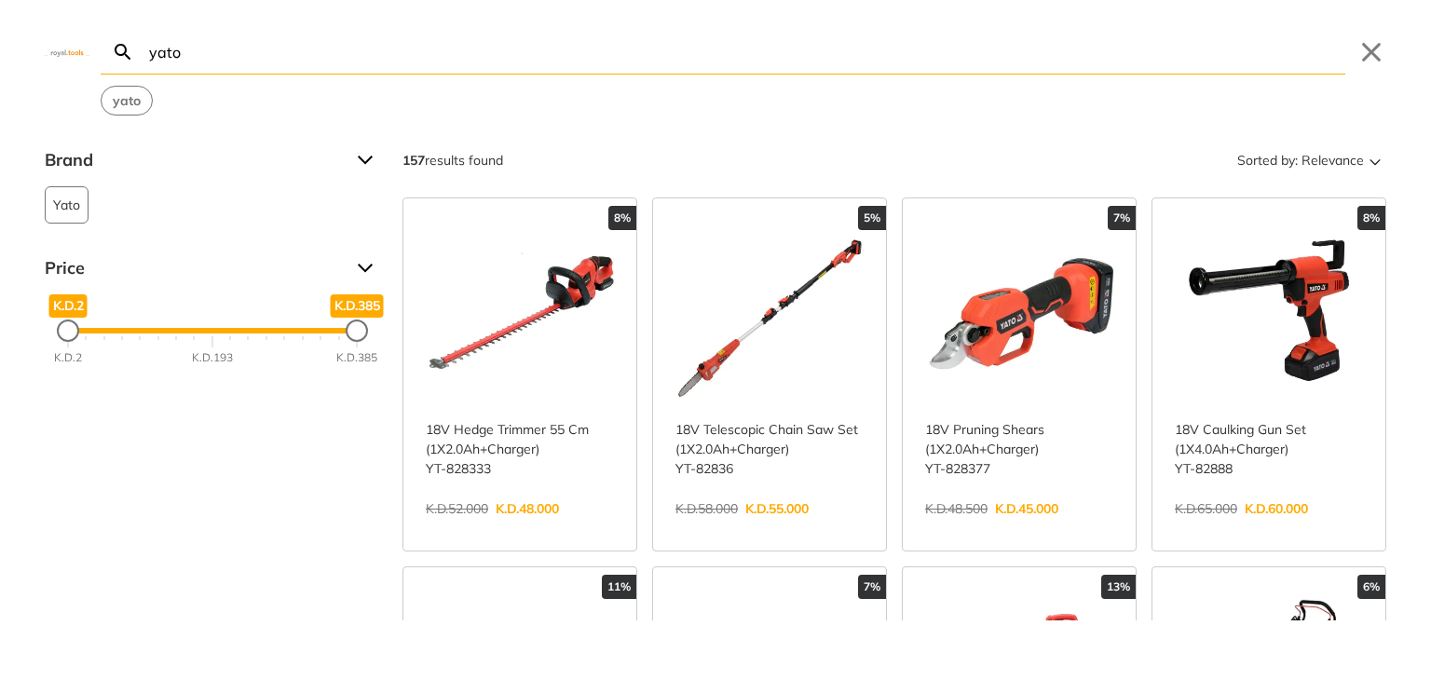
scroll to position [415, 0]
type input "yato"
click at [864, 528] on link "View more →" at bounding box center [769, 528] width 188 height 0
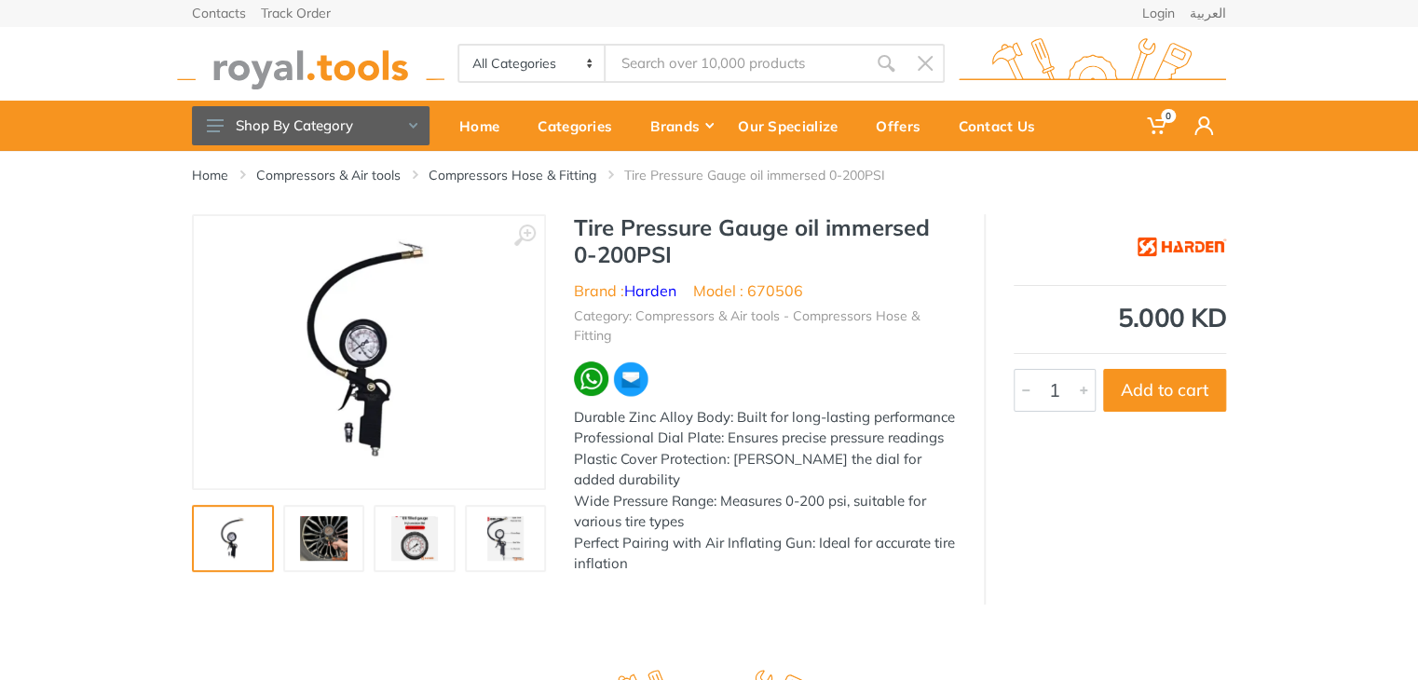
click at [335, 550] on img at bounding box center [324, 538] width 60 height 45
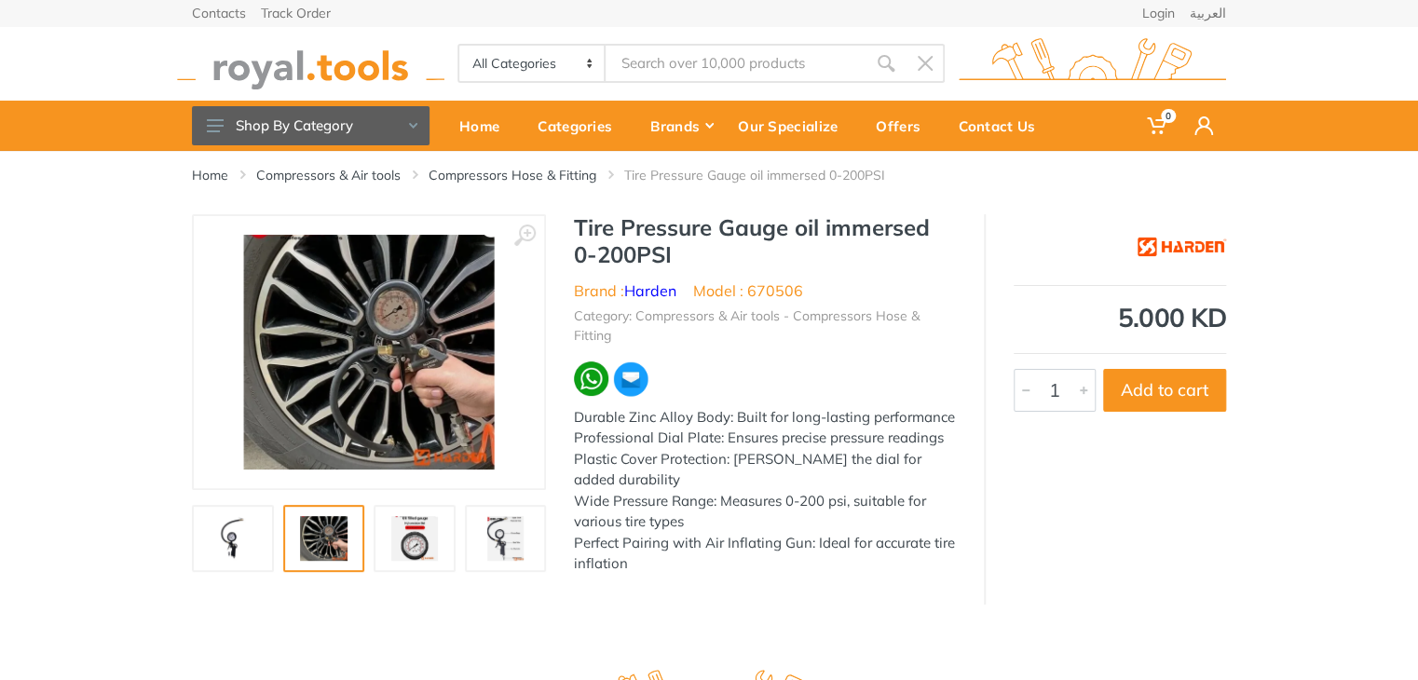
click at [402, 549] on img at bounding box center [415, 538] width 60 height 45
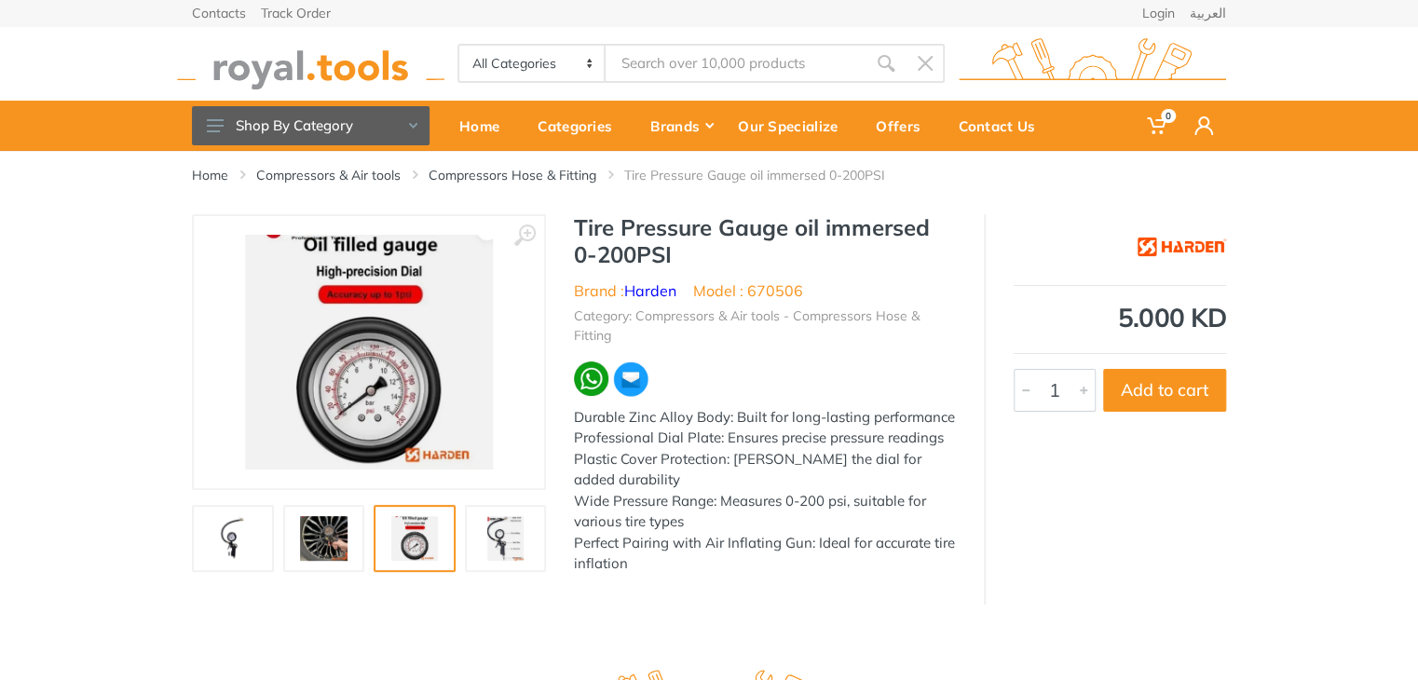
click at [462, 544] on div at bounding box center [373, 538] width 363 height 67
click at [490, 541] on img at bounding box center [506, 538] width 60 height 45
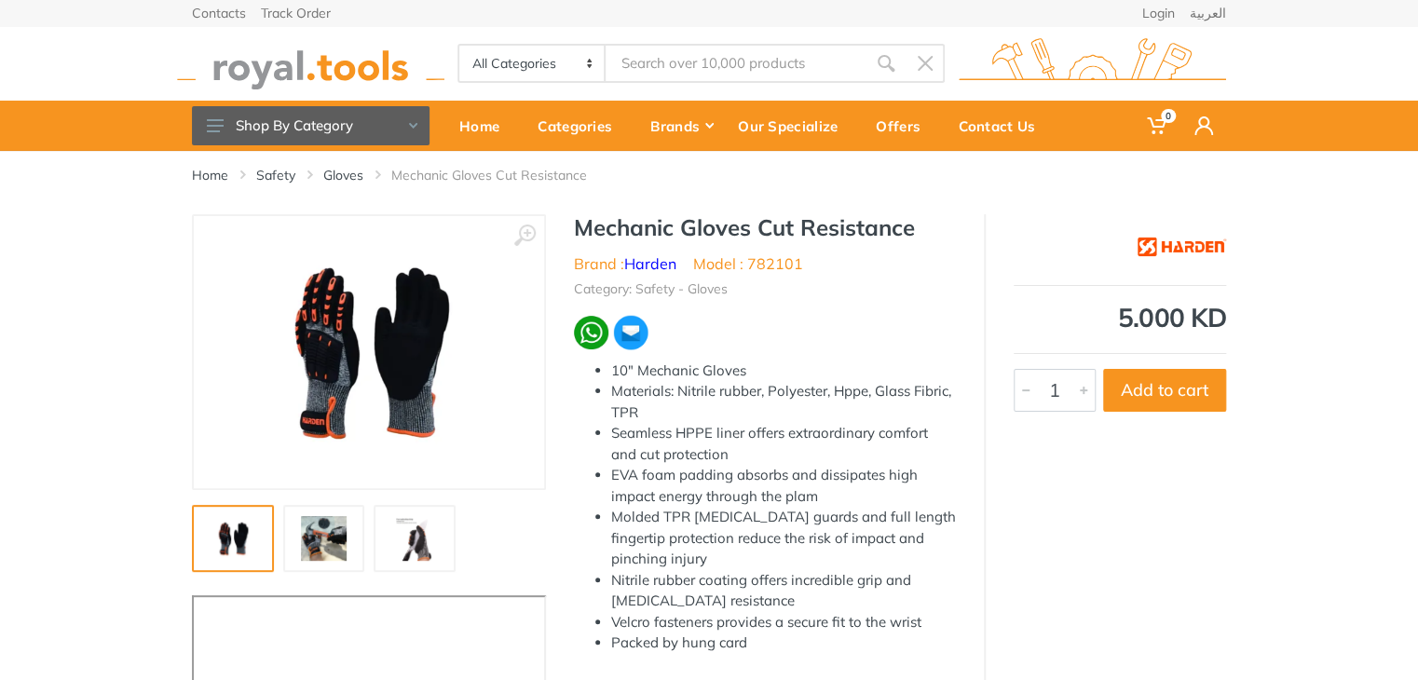
click at [332, 534] on img at bounding box center [324, 538] width 60 height 45
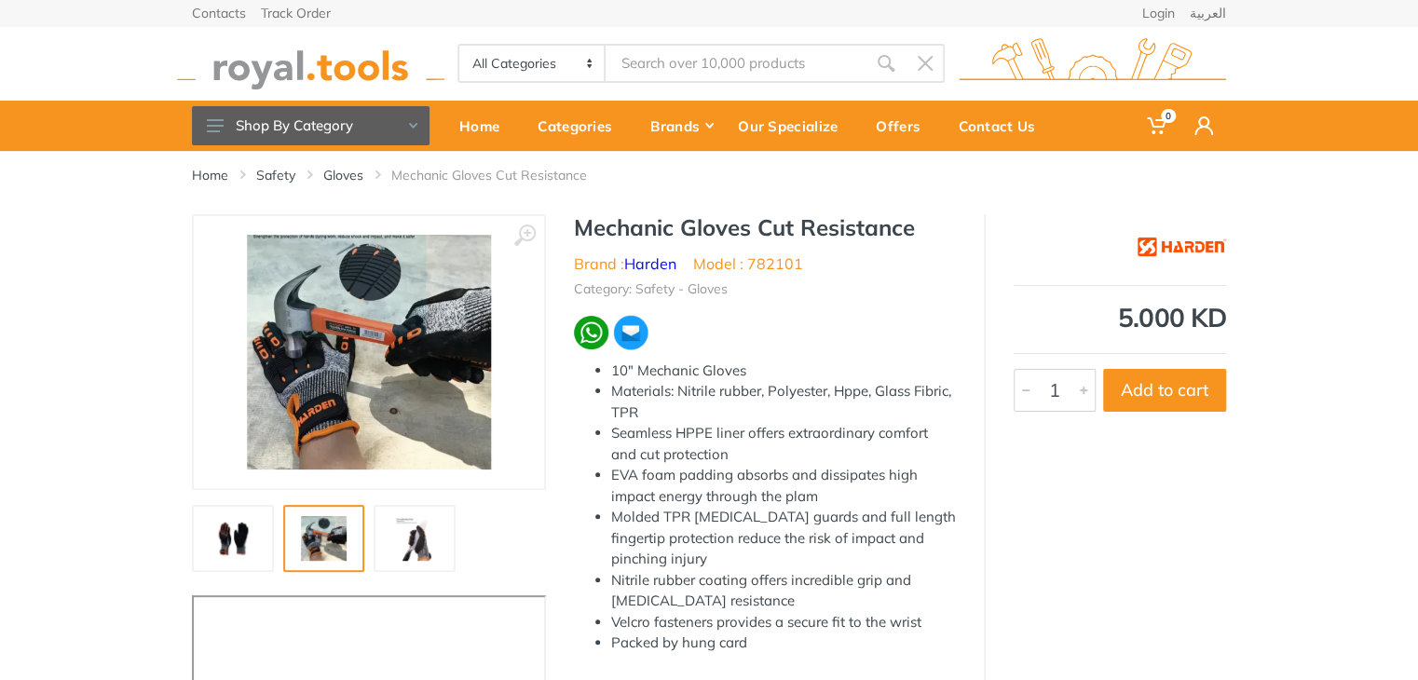
click at [429, 537] on img at bounding box center [415, 538] width 60 height 45
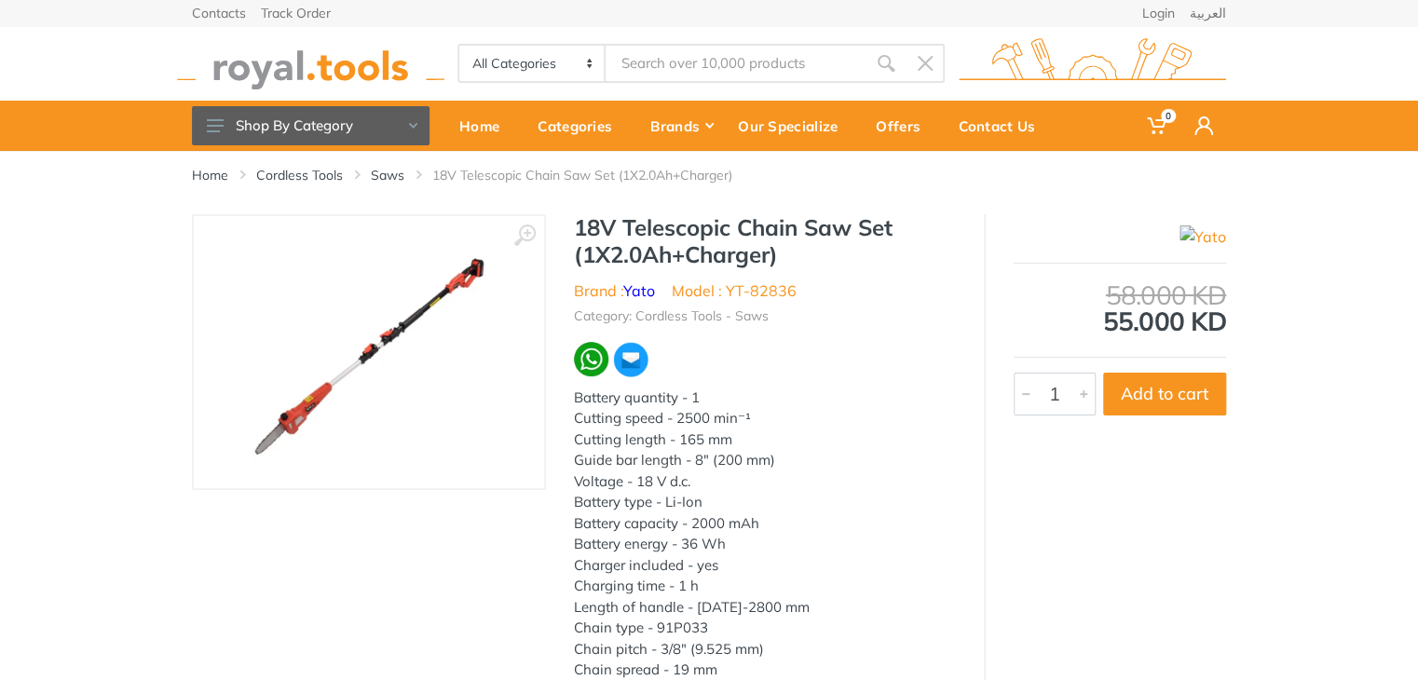
type input "yato"
click at [1200, 238] on img at bounding box center [1202, 236] width 47 height 22
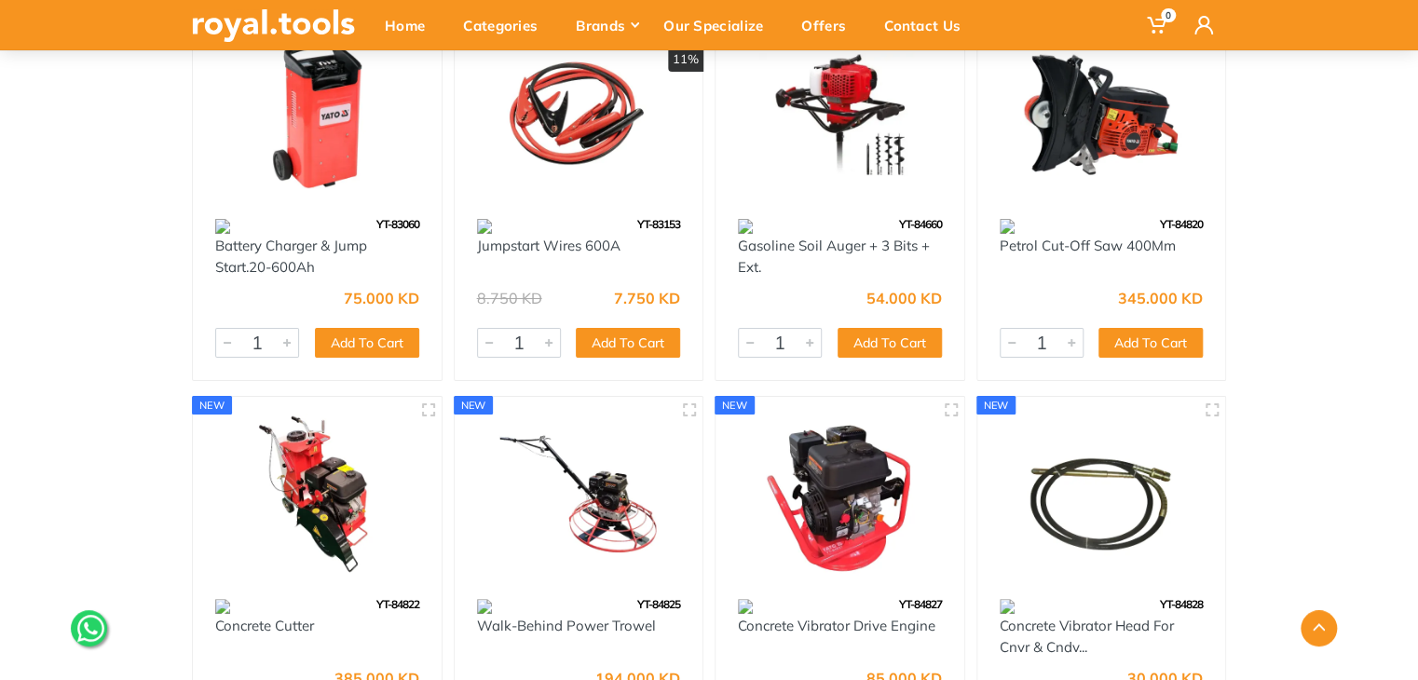
scroll to position [3525, 0]
